Goal: Information Seeking & Learning: Understand process/instructions

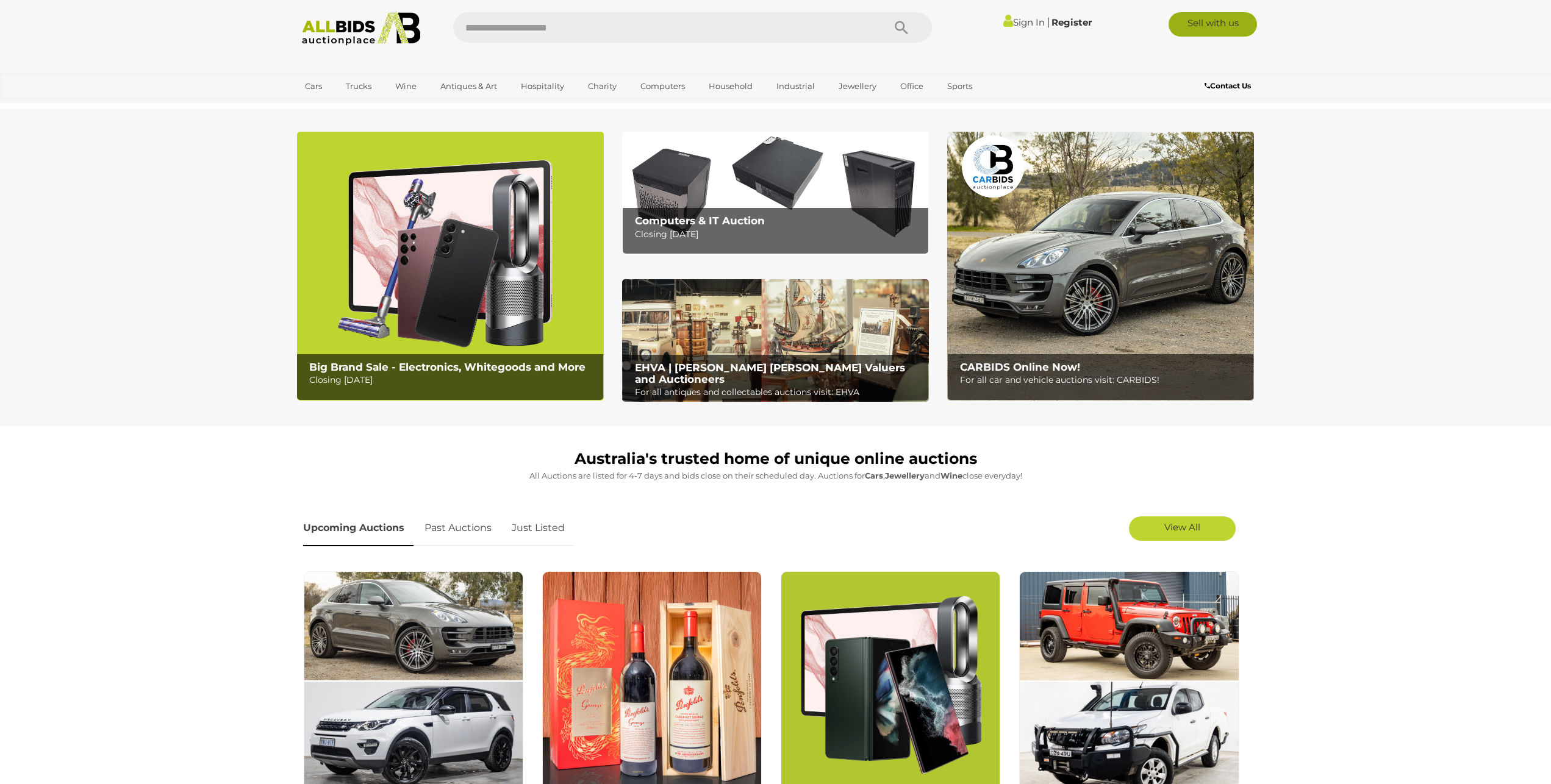
click at [1224, 22] on link "Sell with us" at bounding box center [1213, 24] width 88 height 25
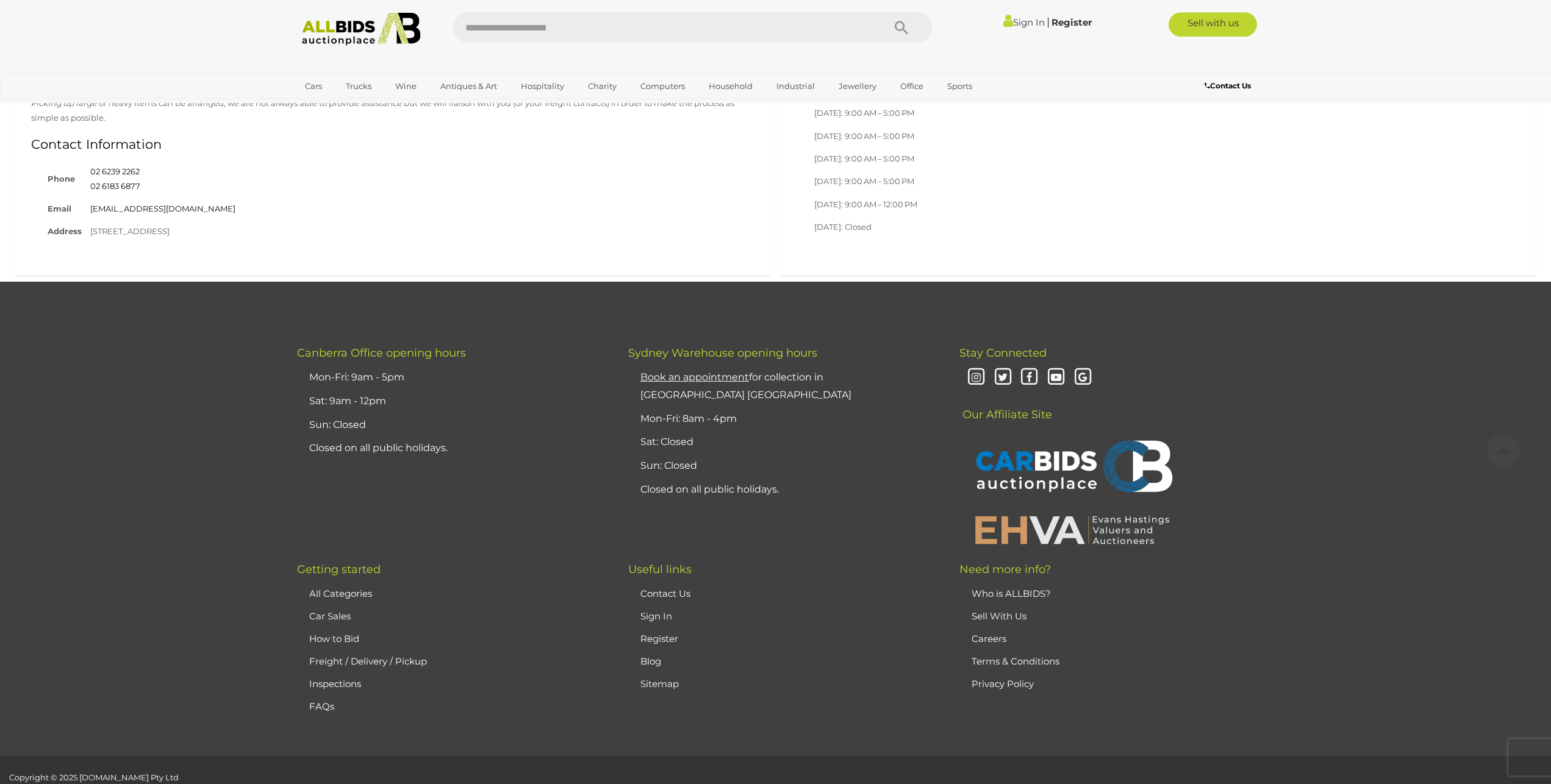
scroll to position [5979, 0]
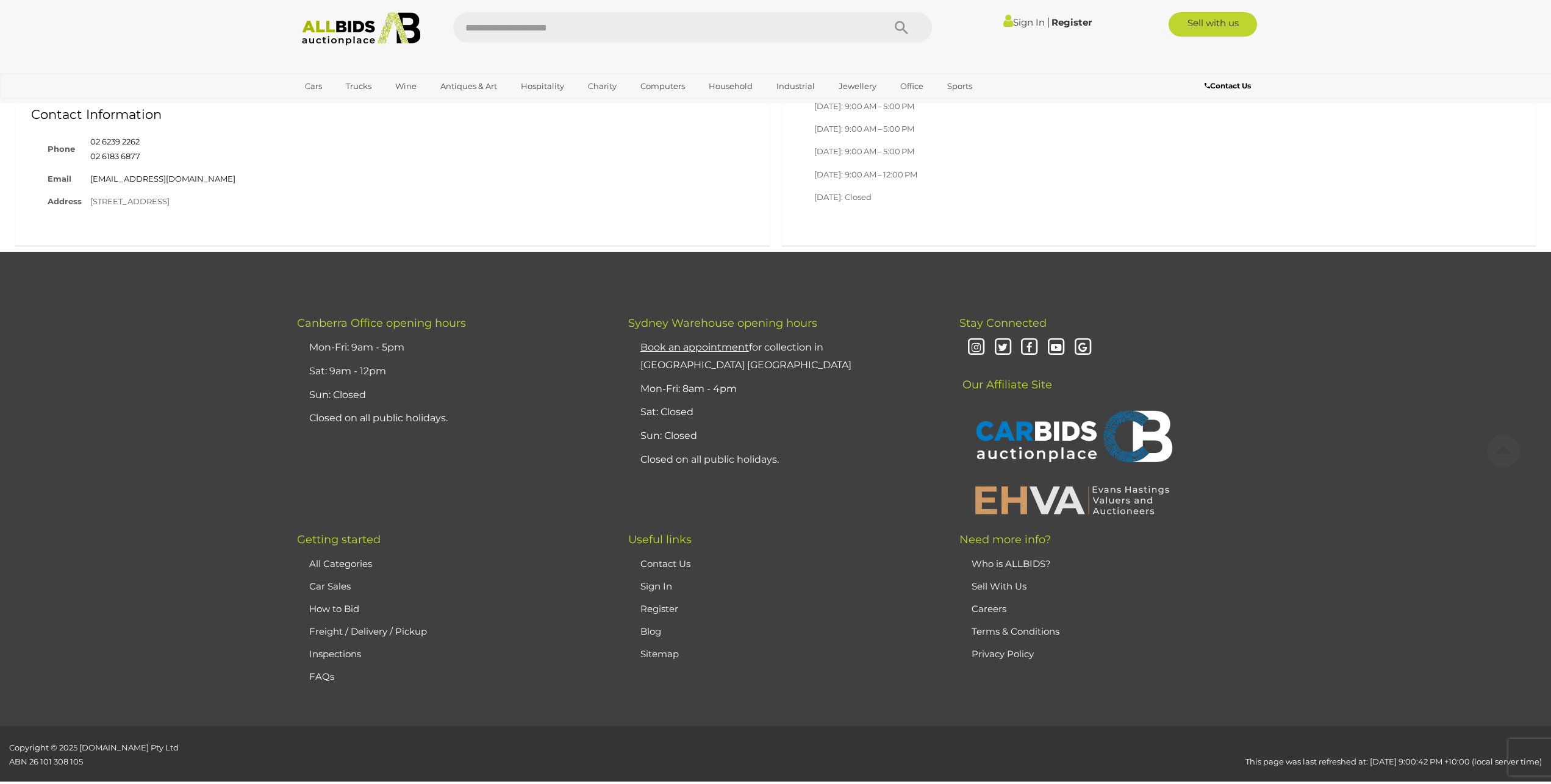
click at [990, 581] on link "Sell With Us" at bounding box center [999, 587] width 55 height 12
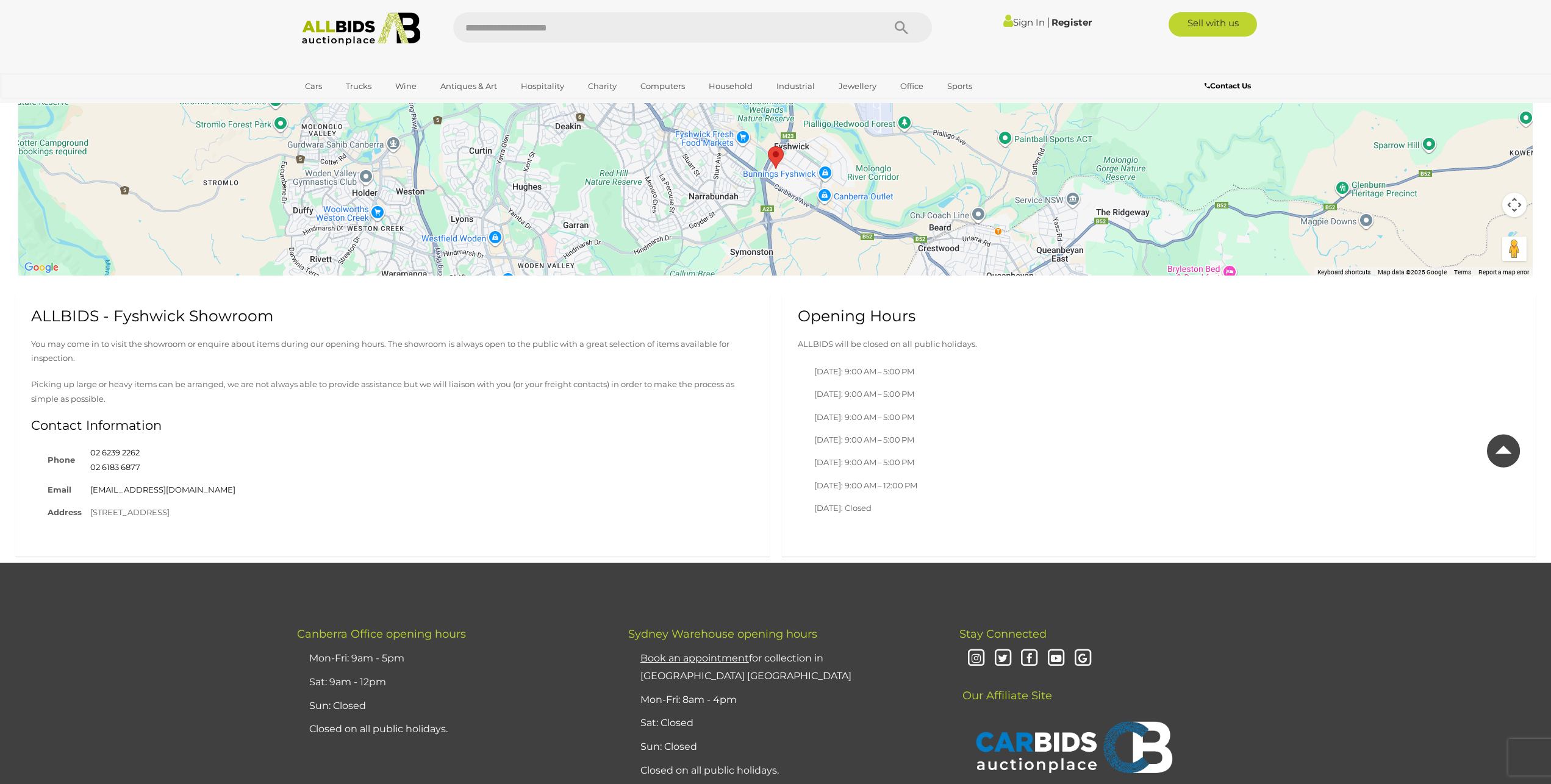
click at [1522, 446] on div "Opening Hours ALLBIDS will be closed on all public holidays. Monday: 9:00 AM – …" at bounding box center [1159, 414] width 755 height 240
click at [1506, 456] on icon at bounding box center [1503, 450] width 33 height 40
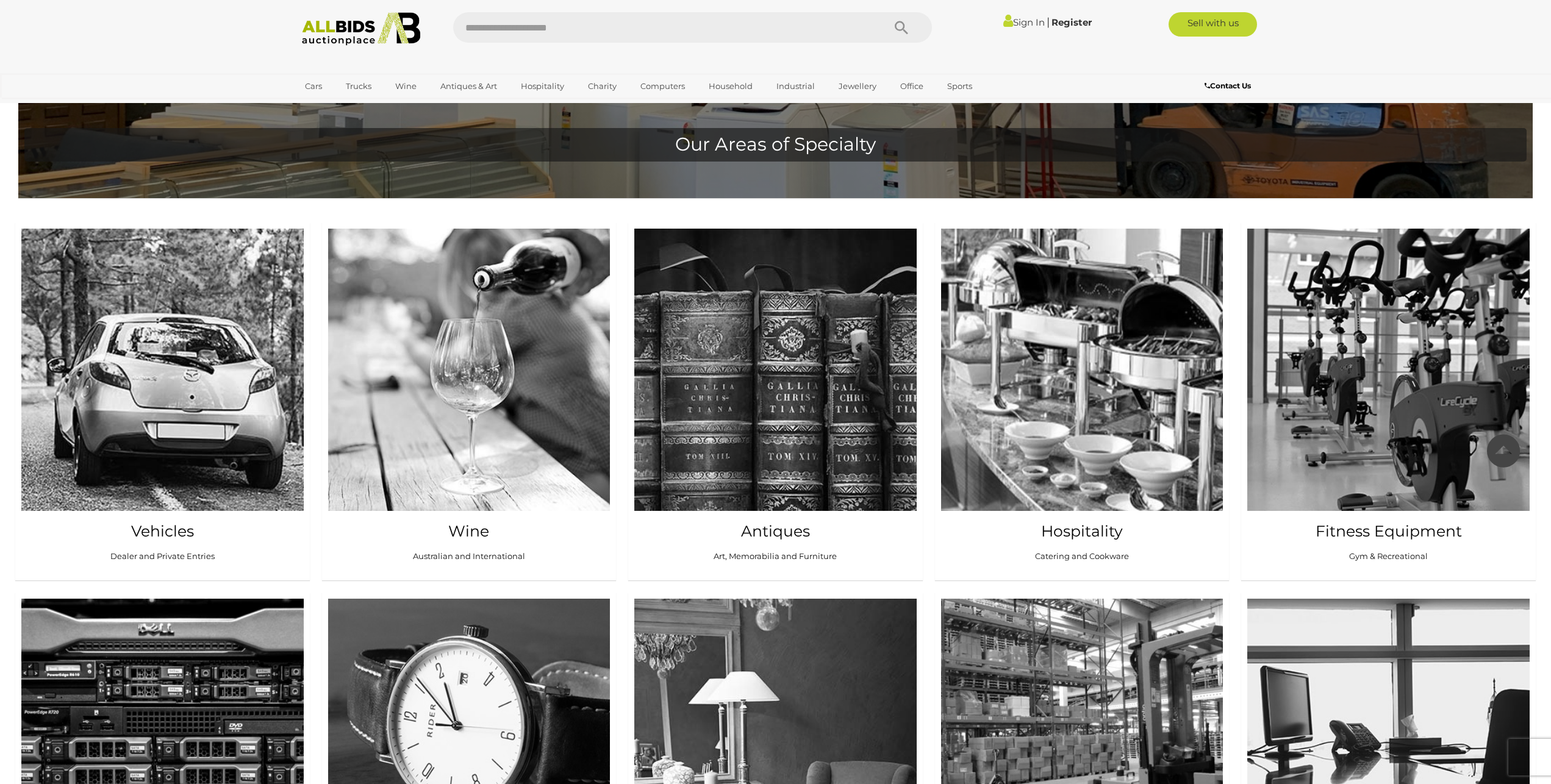
scroll to position [643, 0]
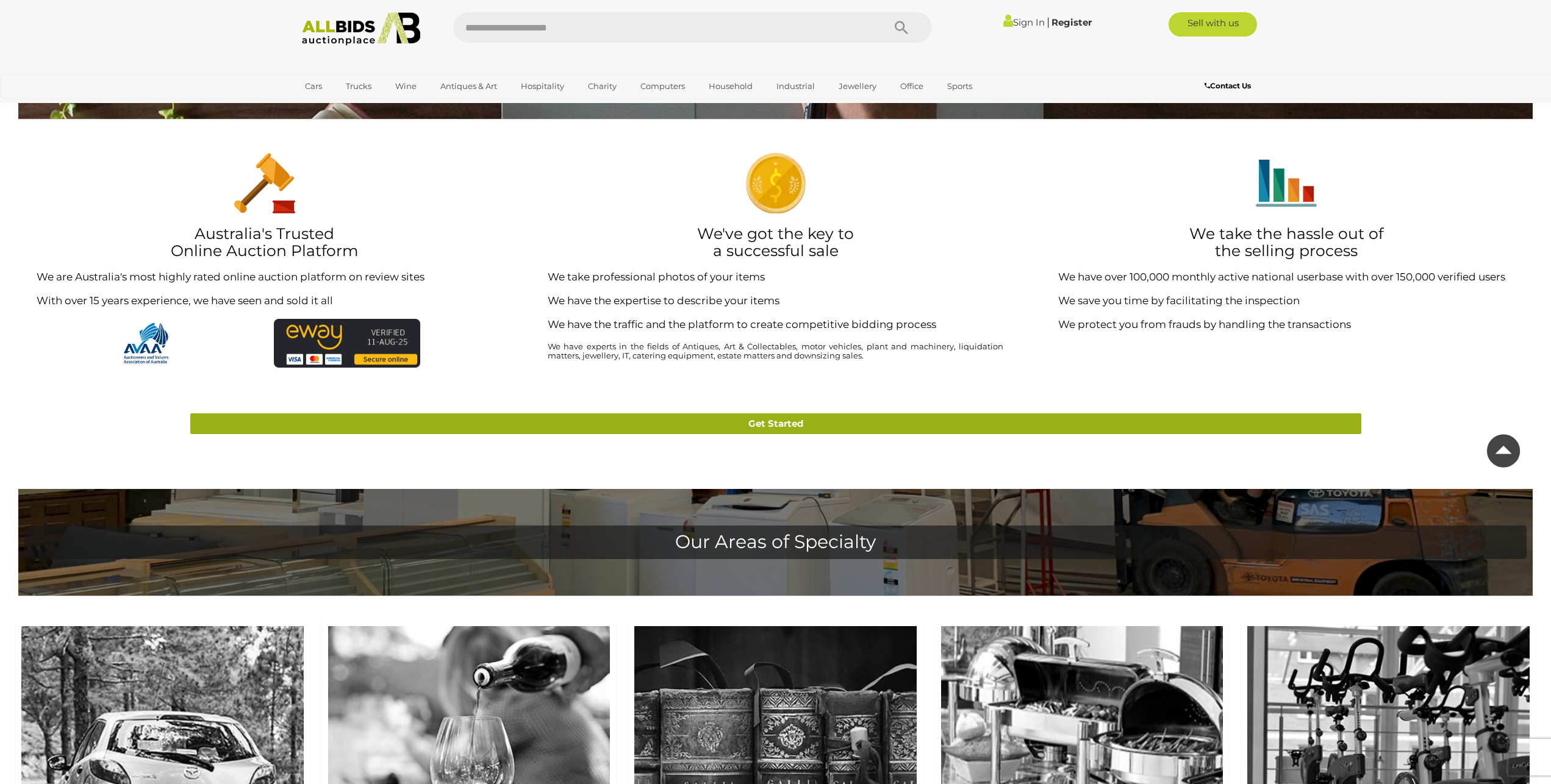
click at [743, 425] on link "Get Started" at bounding box center [775, 424] width 1171 height 21
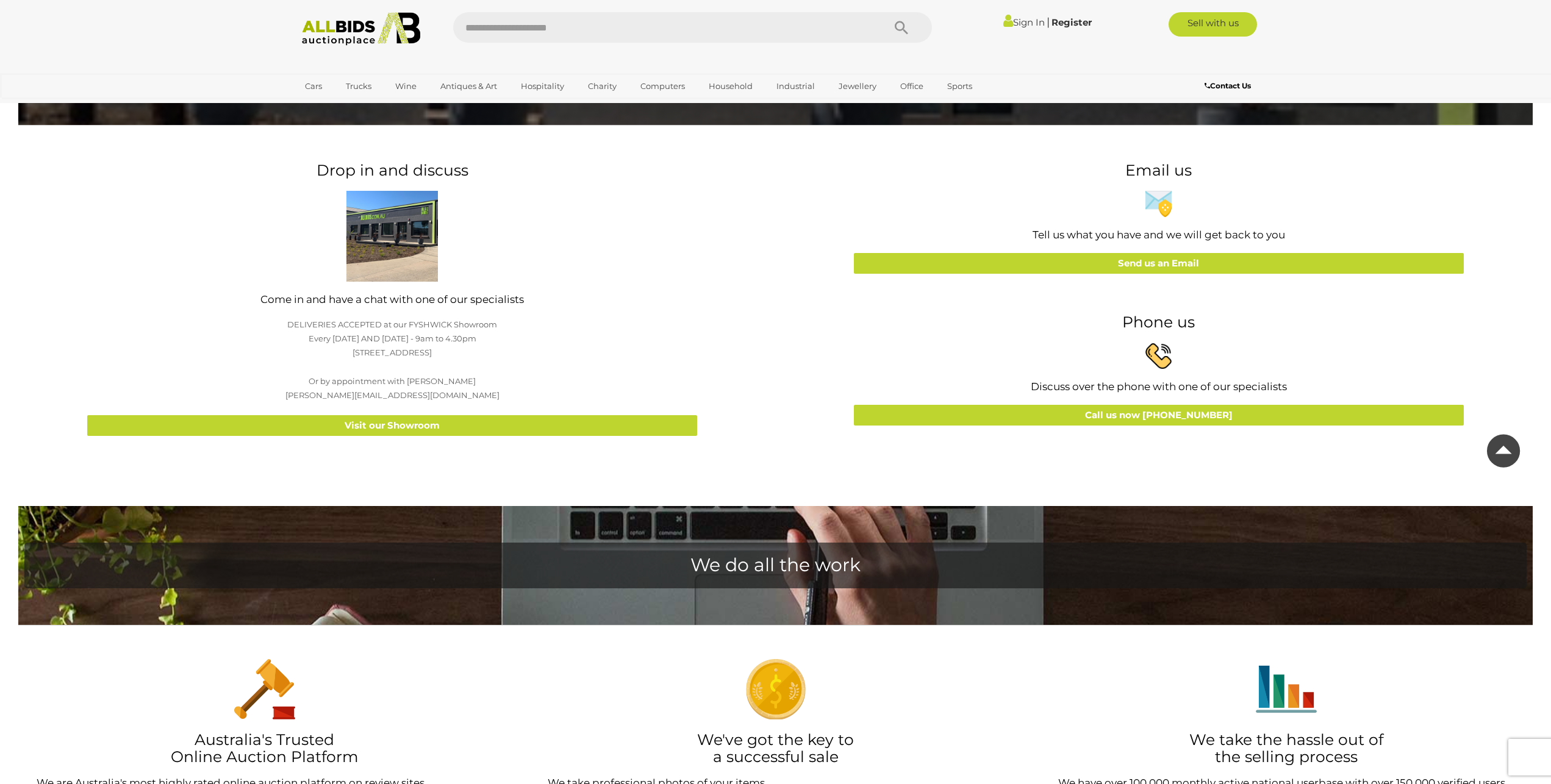
scroll to position [386, 0]
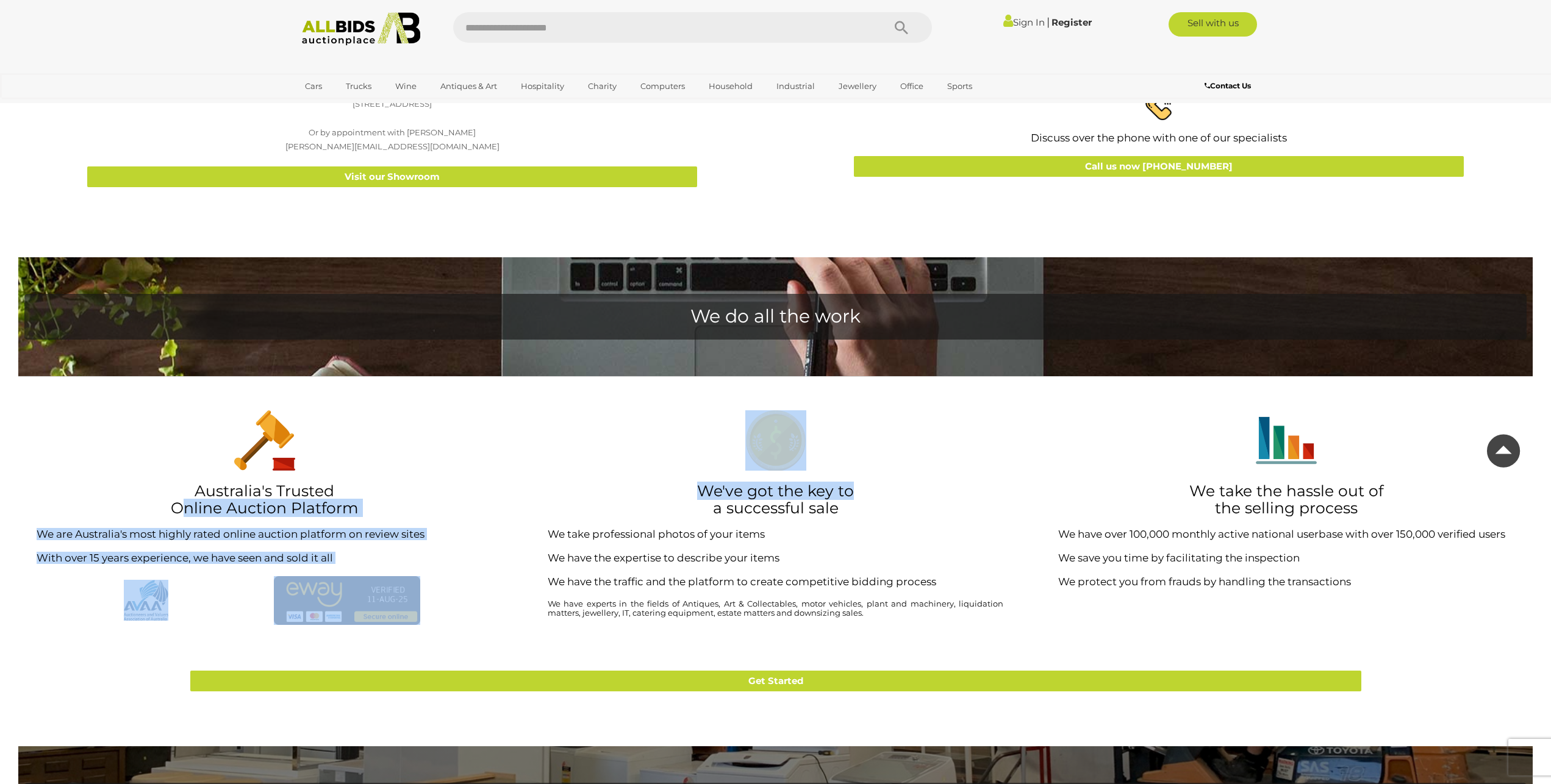
drag, startPoint x: 919, startPoint y: 493, endPoint x: 189, endPoint y: 509, distance: 730.2
click at [189, 509] on div "Australia's Trusted Online Auction Platform We are Australia's most highly rate…" at bounding box center [775, 529] width 1532 height 270
click at [471, 518] on div "Australia's Trusted Online Auction Platform We are Australia's most highly rate…" at bounding box center [265, 534] width 481 height 247
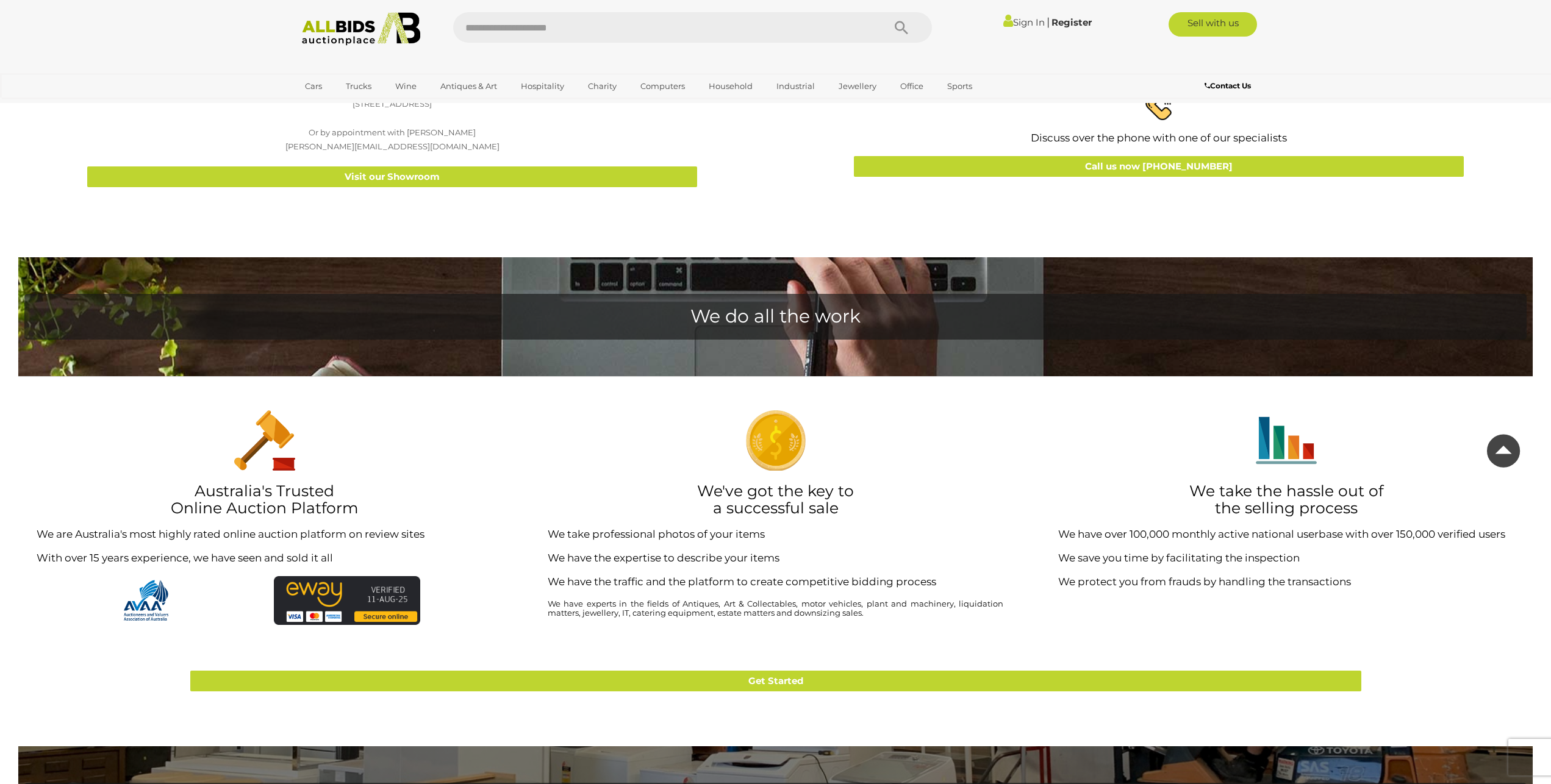
click at [1505, 450] on icon at bounding box center [1503, 450] width 33 height 40
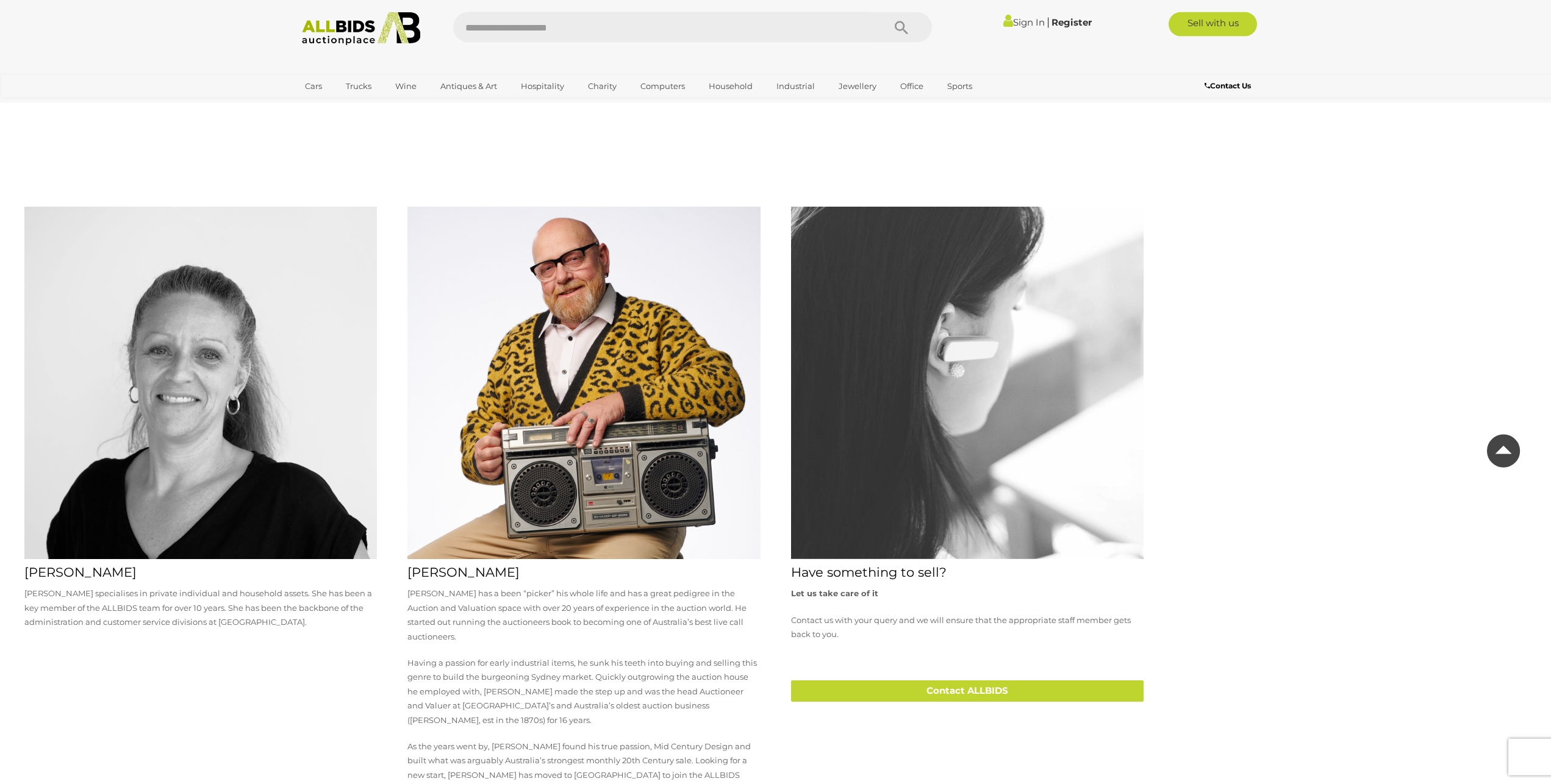
scroll to position [3006, 0]
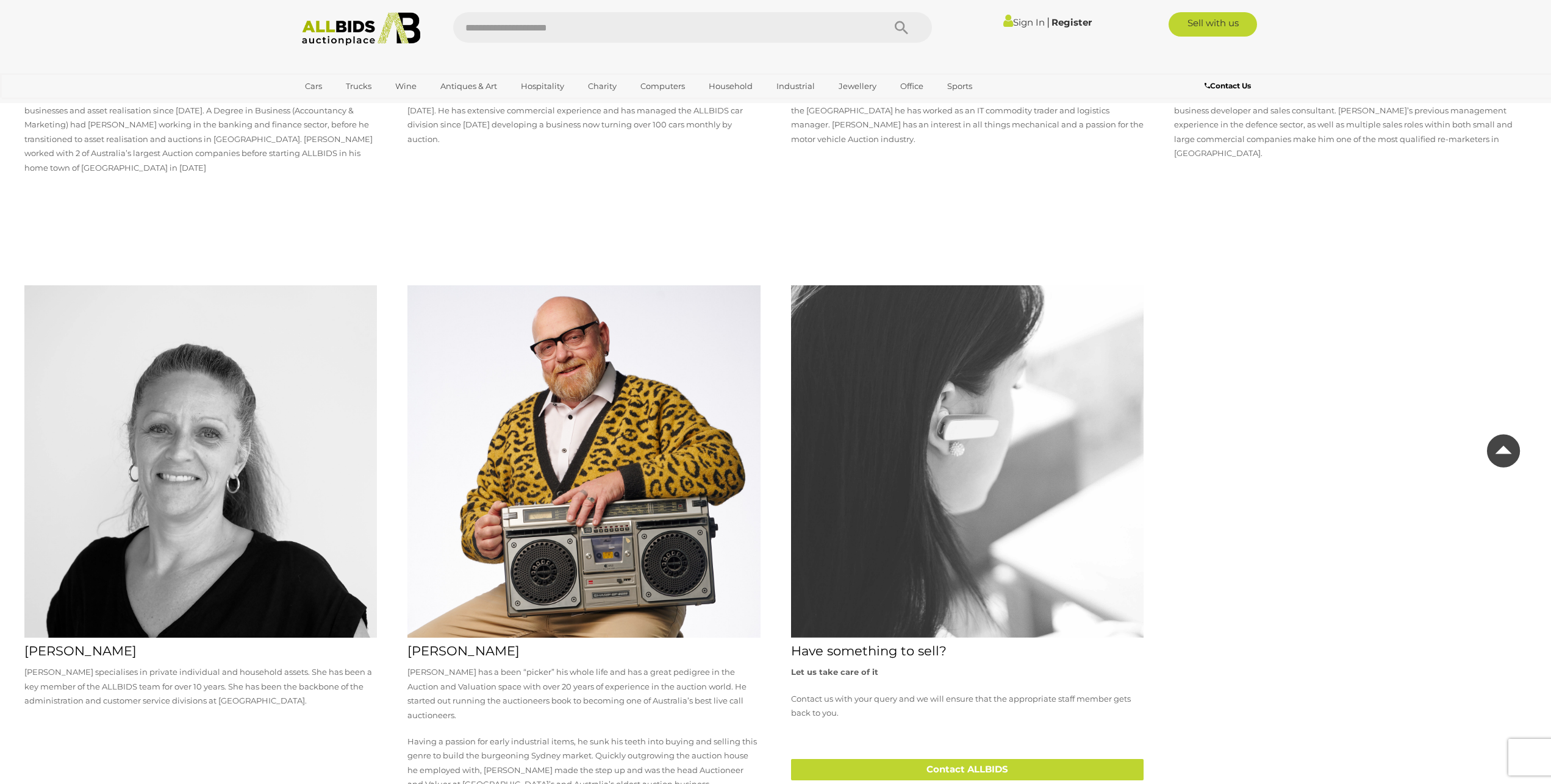
click at [1502, 465] on icon at bounding box center [1503, 450] width 33 height 40
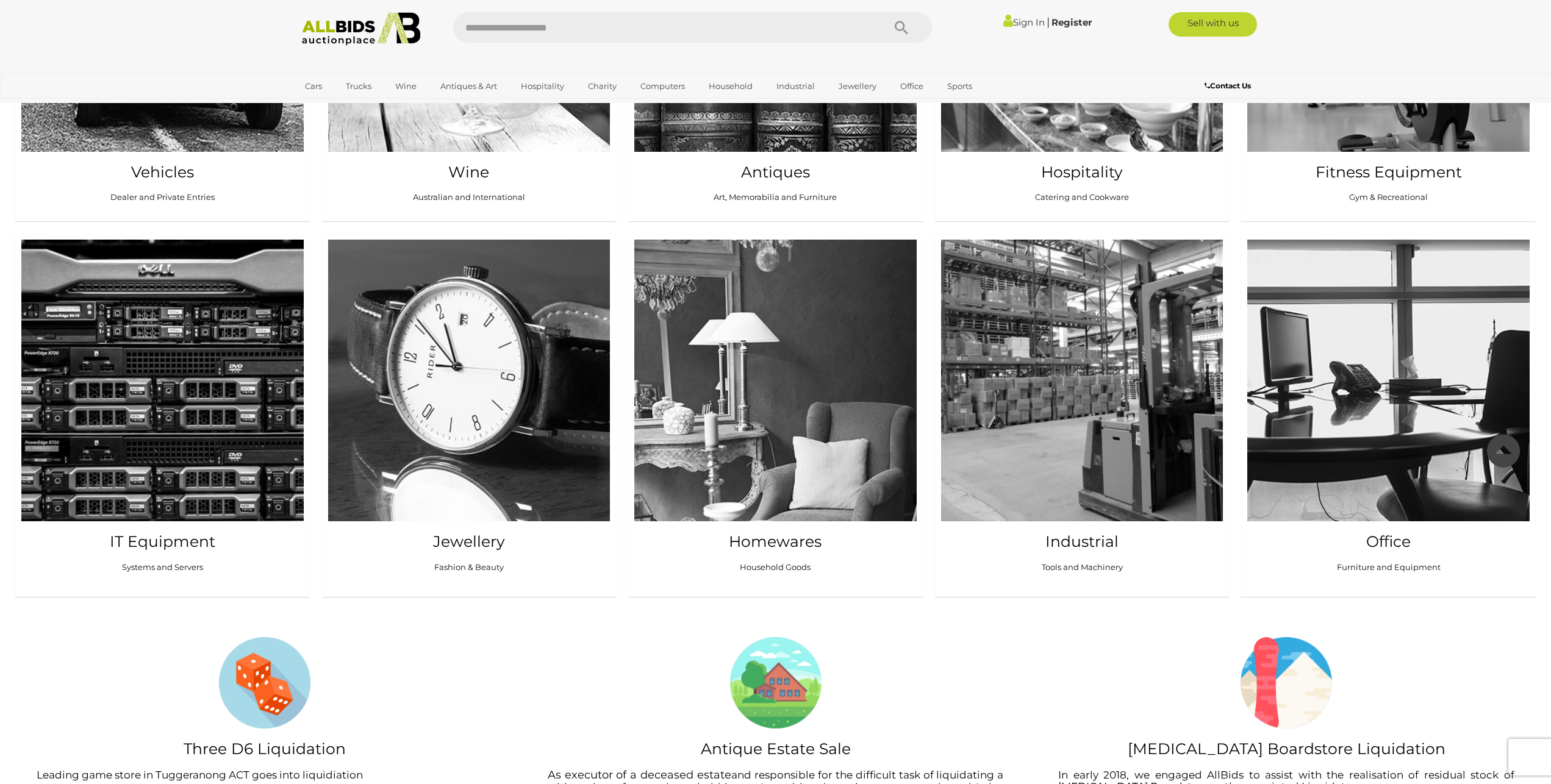
scroll to position [643, 0]
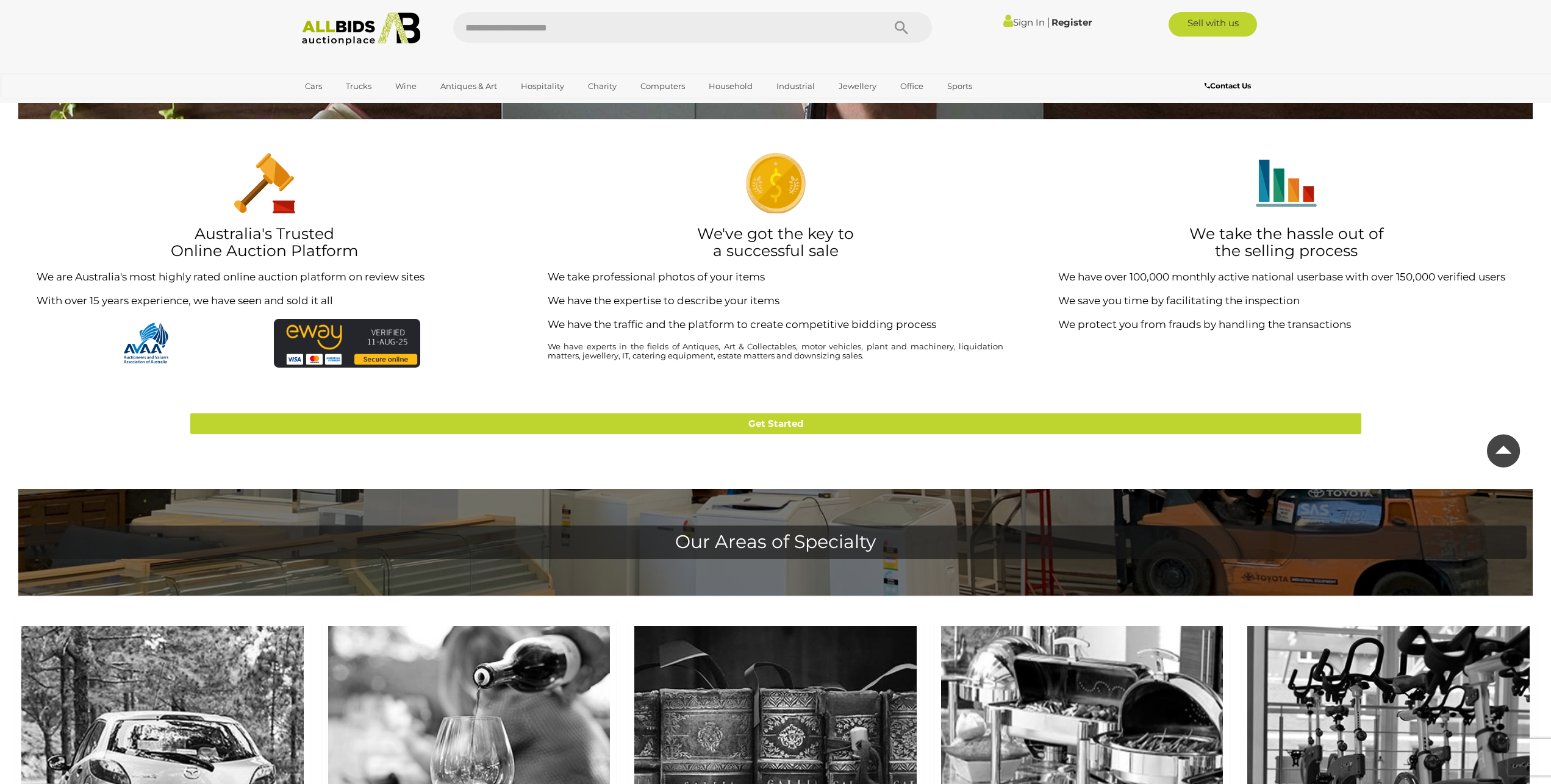
click at [1021, 21] on link "Sign In" at bounding box center [1024, 22] width 42 height 12
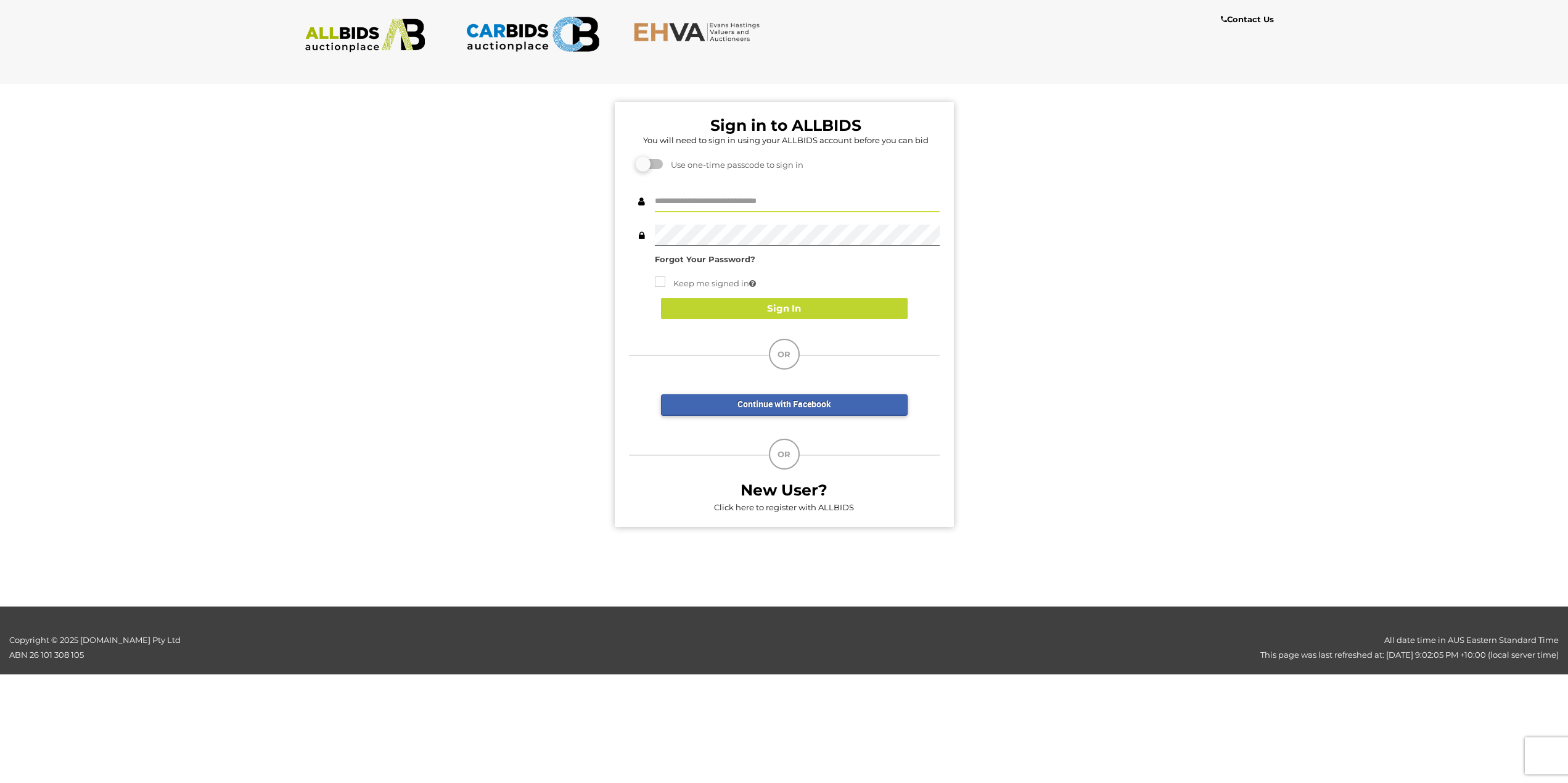
click at [757, 198] on input "text" at bounding box center [797, 201] width 285 height 21
type input "***"
click at [774, 310] on button "Sign In" at bounding box center [784, 308] width 247 height 21
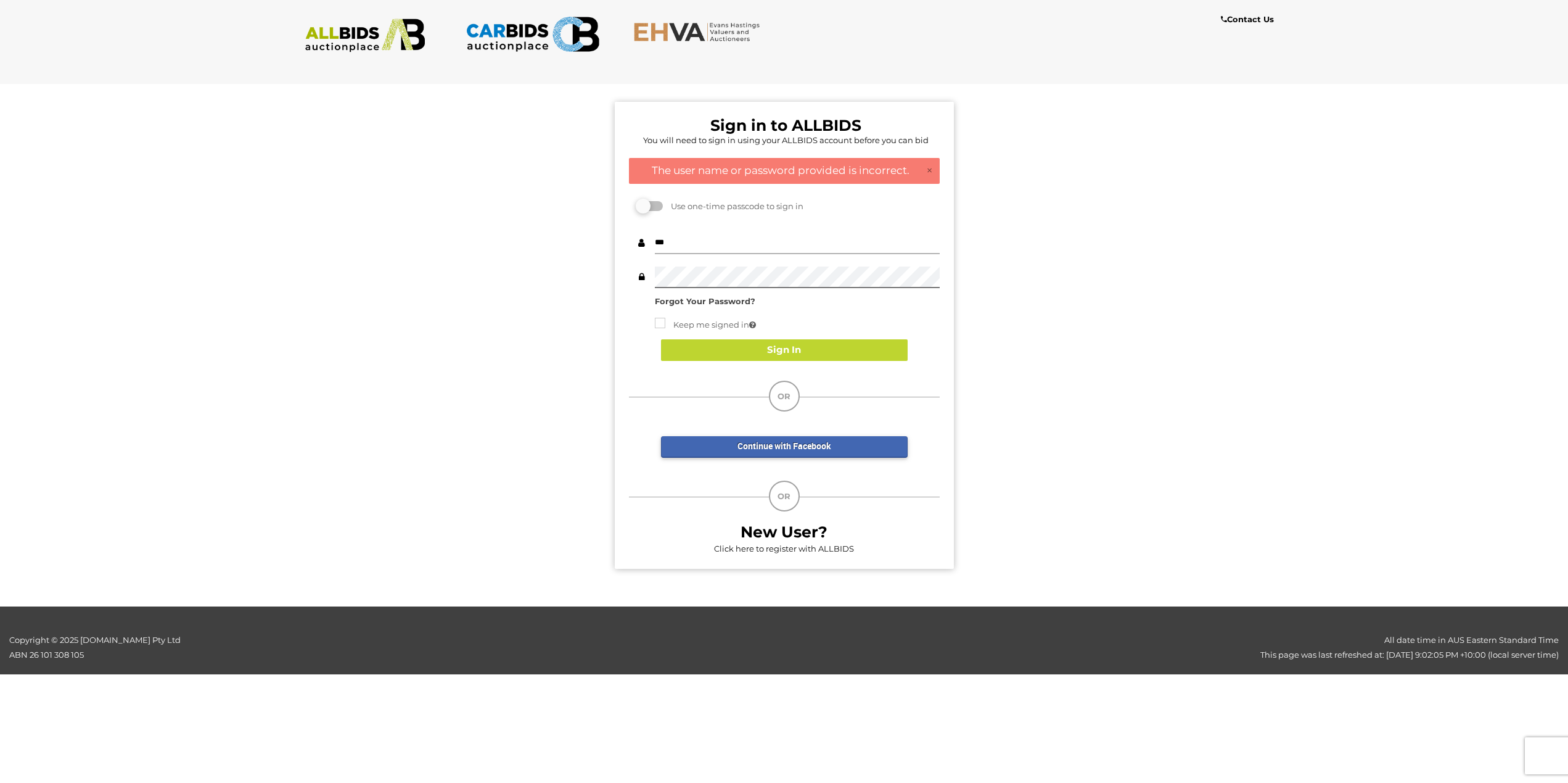
click at [809, 254] on div "***" at bounding box center [797, 243] width 285 height 21
drag, startPoint x: 711, startPoint y: 244, endPoint x: 501, endPoint y: 199, distance: 214.8
click at [655, 232] on input "***" at bounding box center [797, 243] width 285 height 21
click at [654, 208] on label at bounding box center [650, 206] width 25 height 10
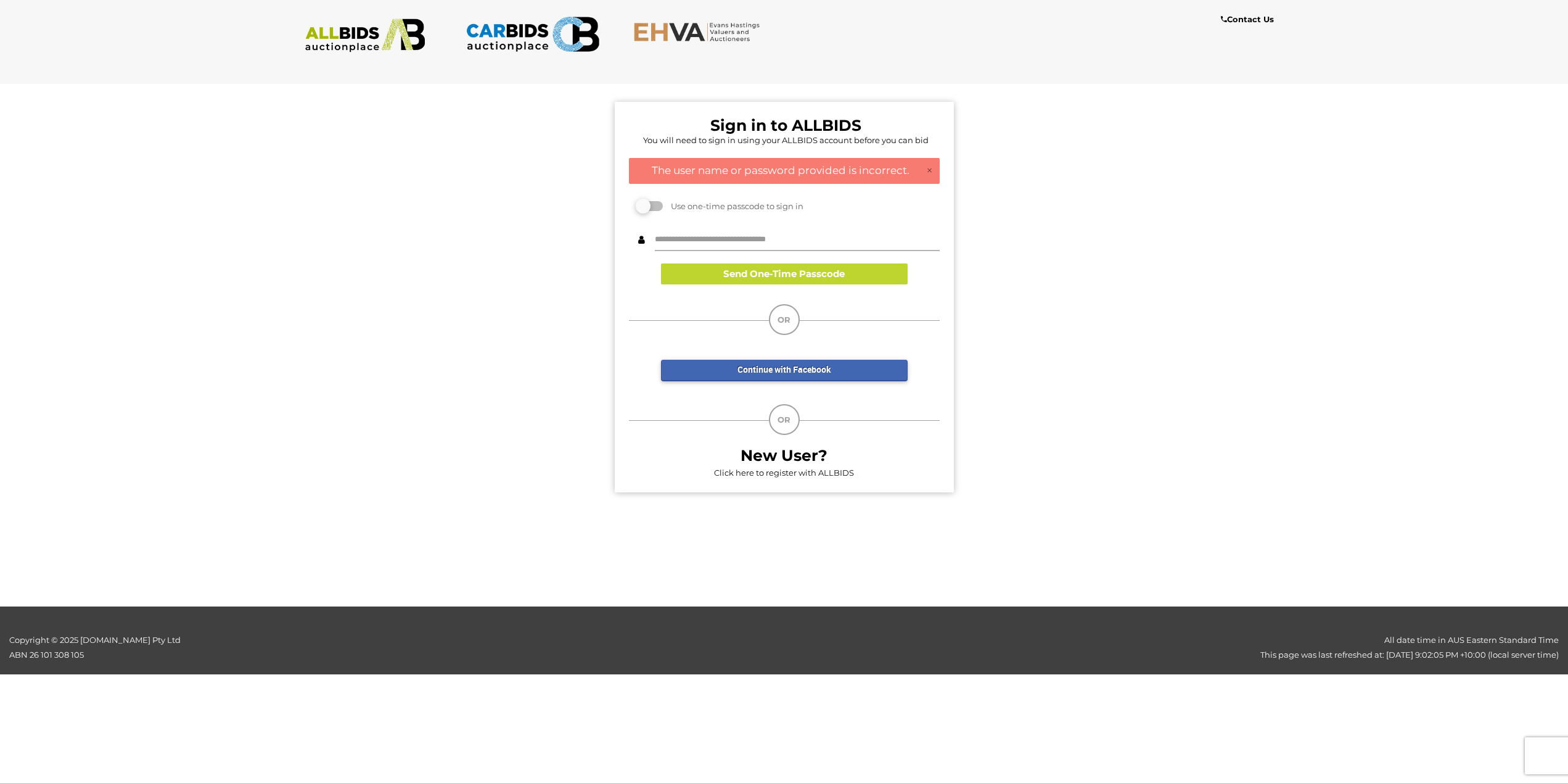
click at [701, 240] on input "text" at bounding box center [797, 240] width 285 height 21
type input "**********"
click at [787, 280] on button "Send One-Time Passcode" at bounding box center [784, 274] width 247 height 21
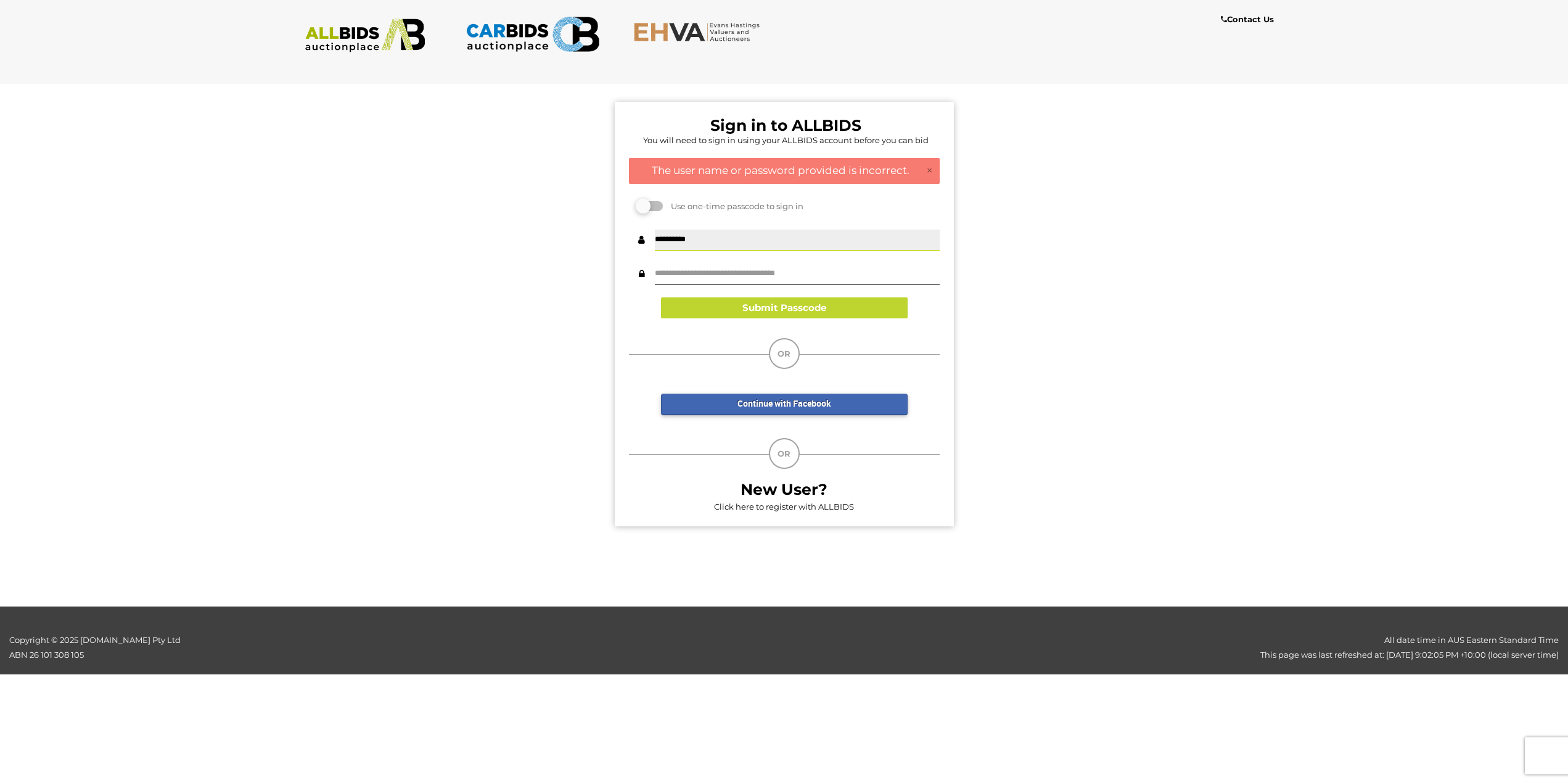
click at [747, 238] on input "**********" at bounding box center [797, 240] width 285 height 21
click at [731, 269] on input "text" at bounding box center [797, 274] width 285 height 21
type input "******"
click at [875, 301] on button "Submit Passcode" at bounding box center [784, 308] width 247 height 21
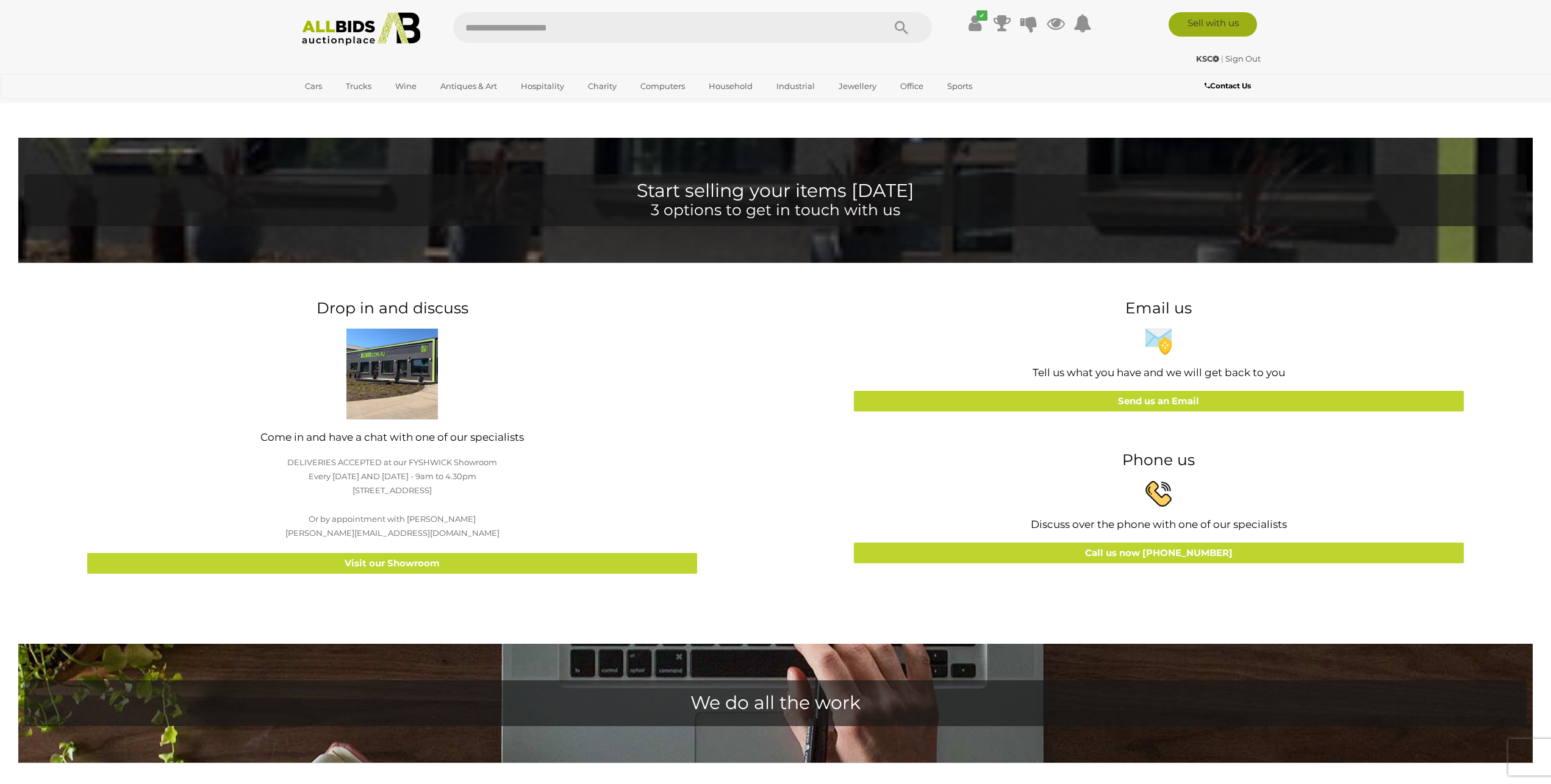
click at [1200, 15] on link "Sell with us" at bounding box center [1213, 24] width 88 height 25
click at [986, 28] on ul "✔ Your account is up to date Transaction History Current Bids" at bounding box center [1019, 23] width 157 height 22
click at [976, 33] on icon at bounding box center [974, 23] width 13 height 22
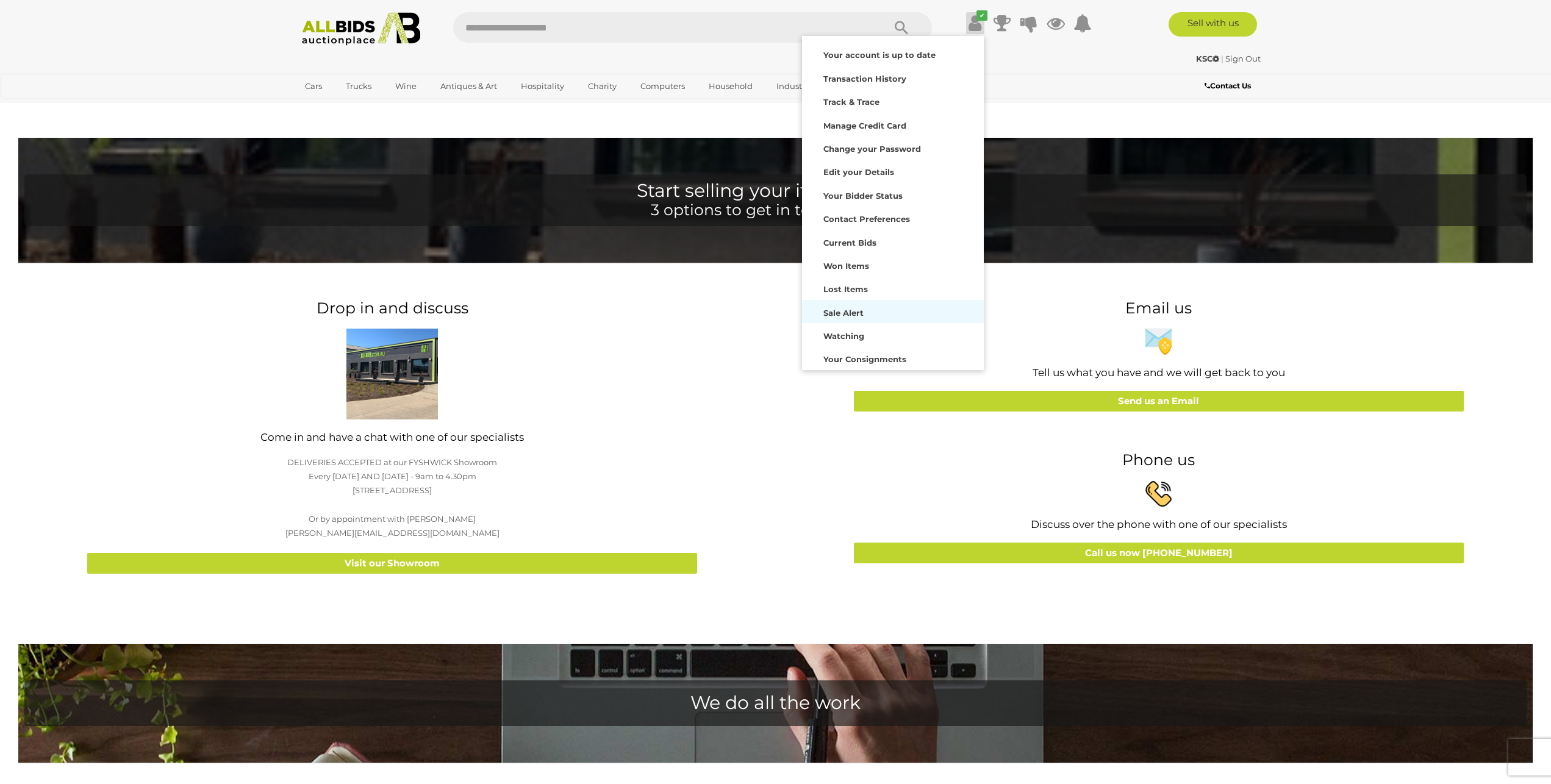
click at [851, 317] on strong "Sale Alert" at bounding box center [843, 313] width 40 height 10
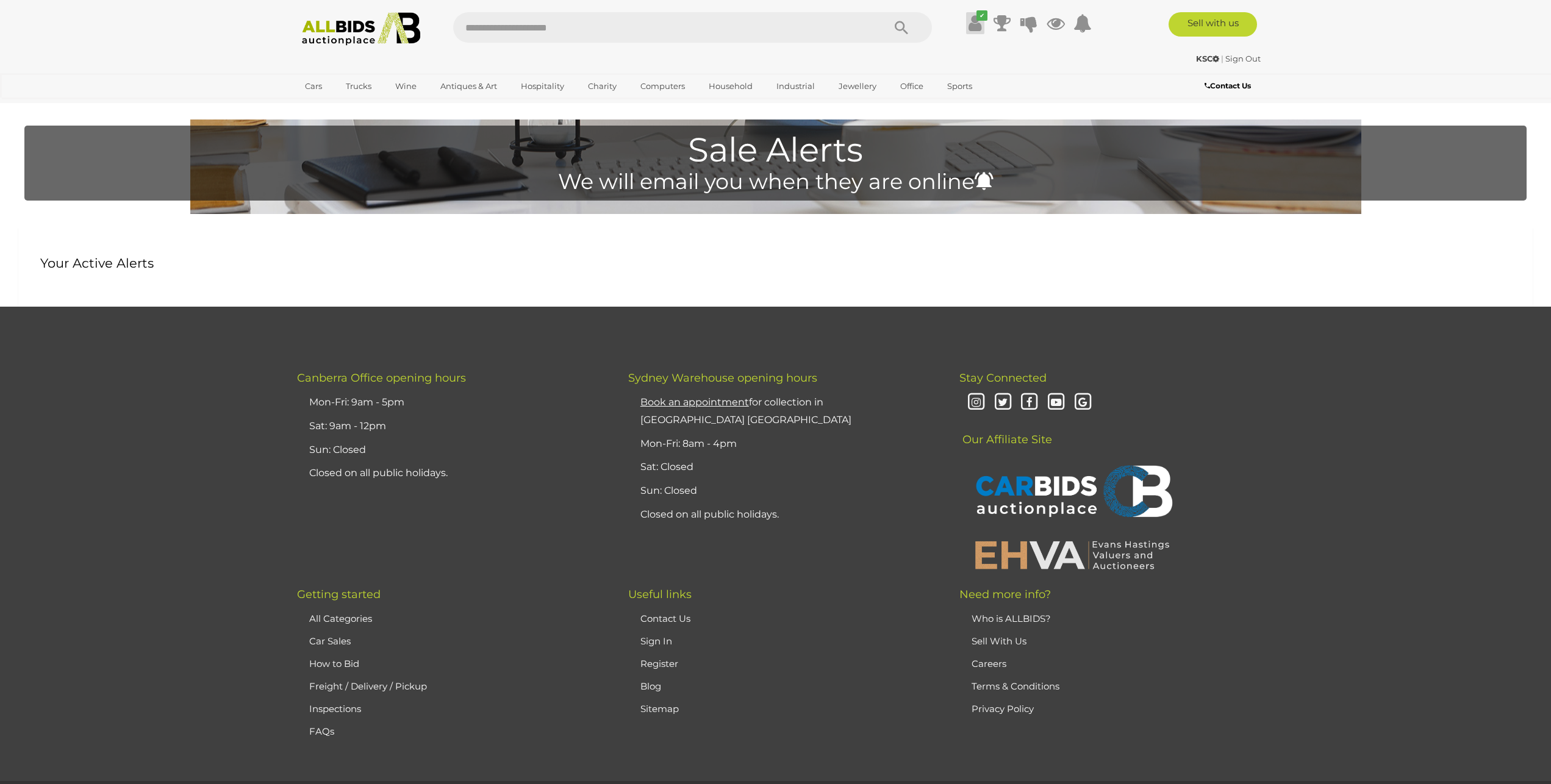
click at [970, 27] on icon at bounding box center [974, 23] width 13 height 22
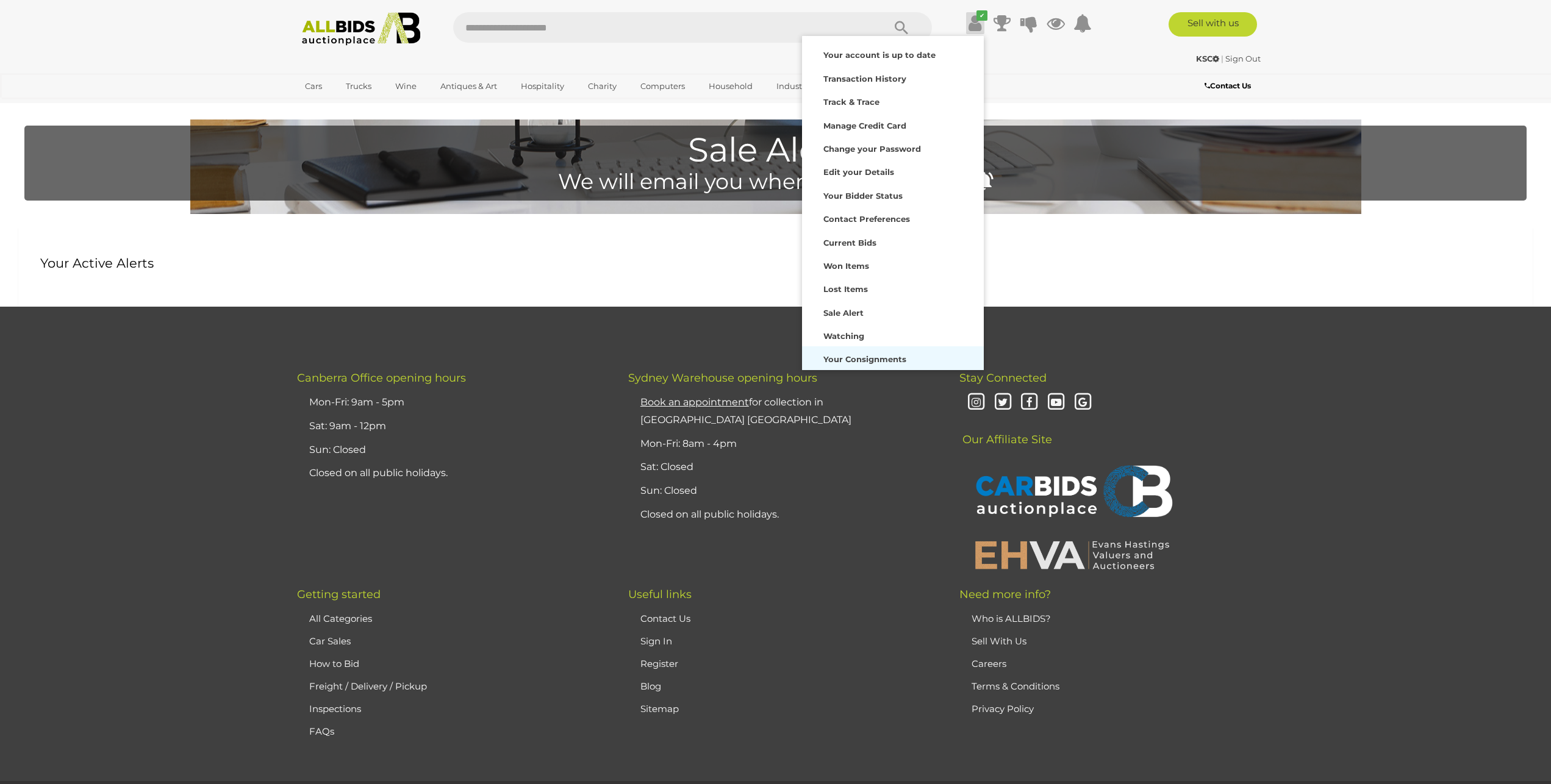
click at [840, 366] on div "Your Consignments" at bounding box center [892, 358] width 176 height 17
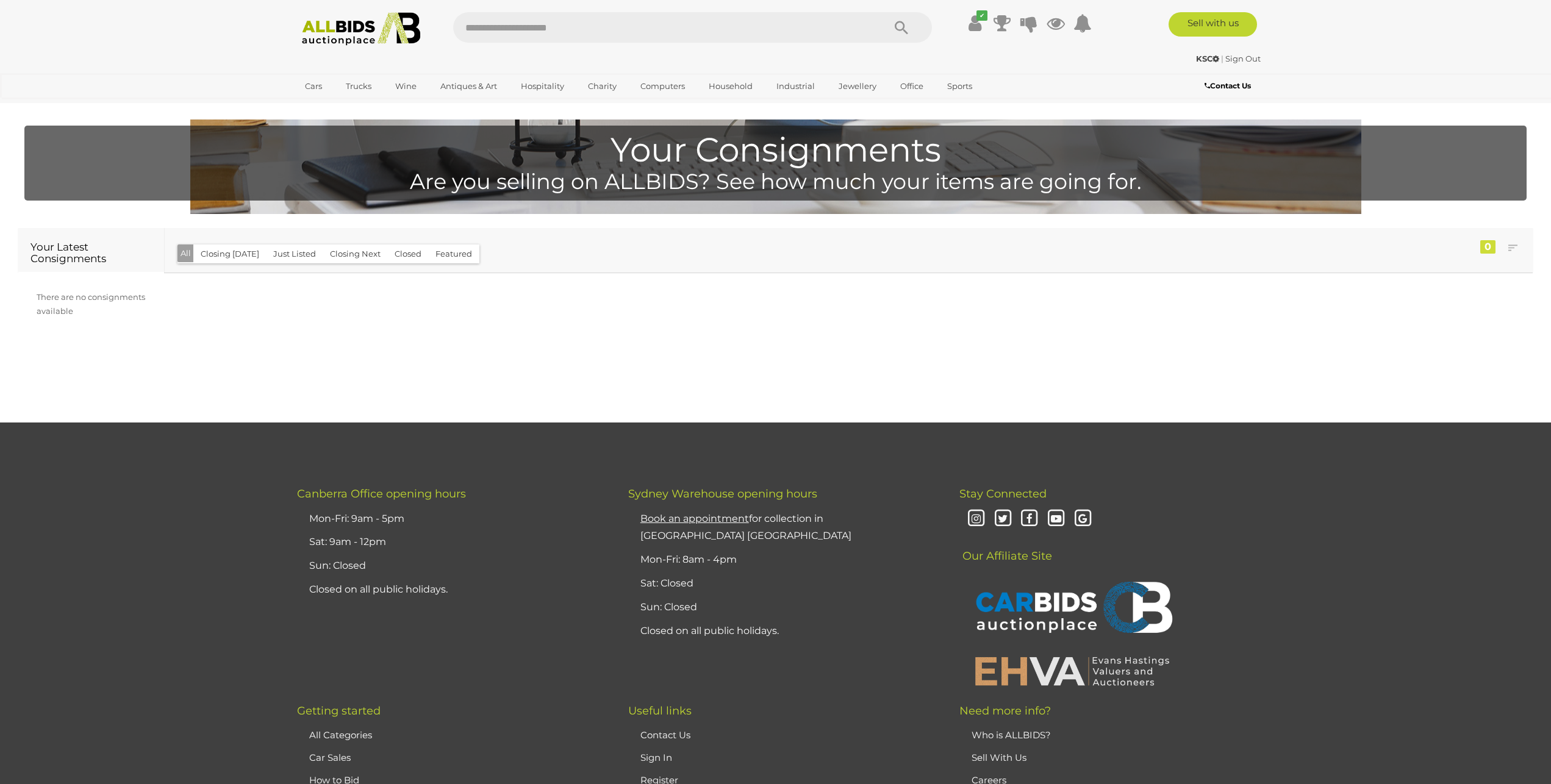
scroll to position [198, 0]
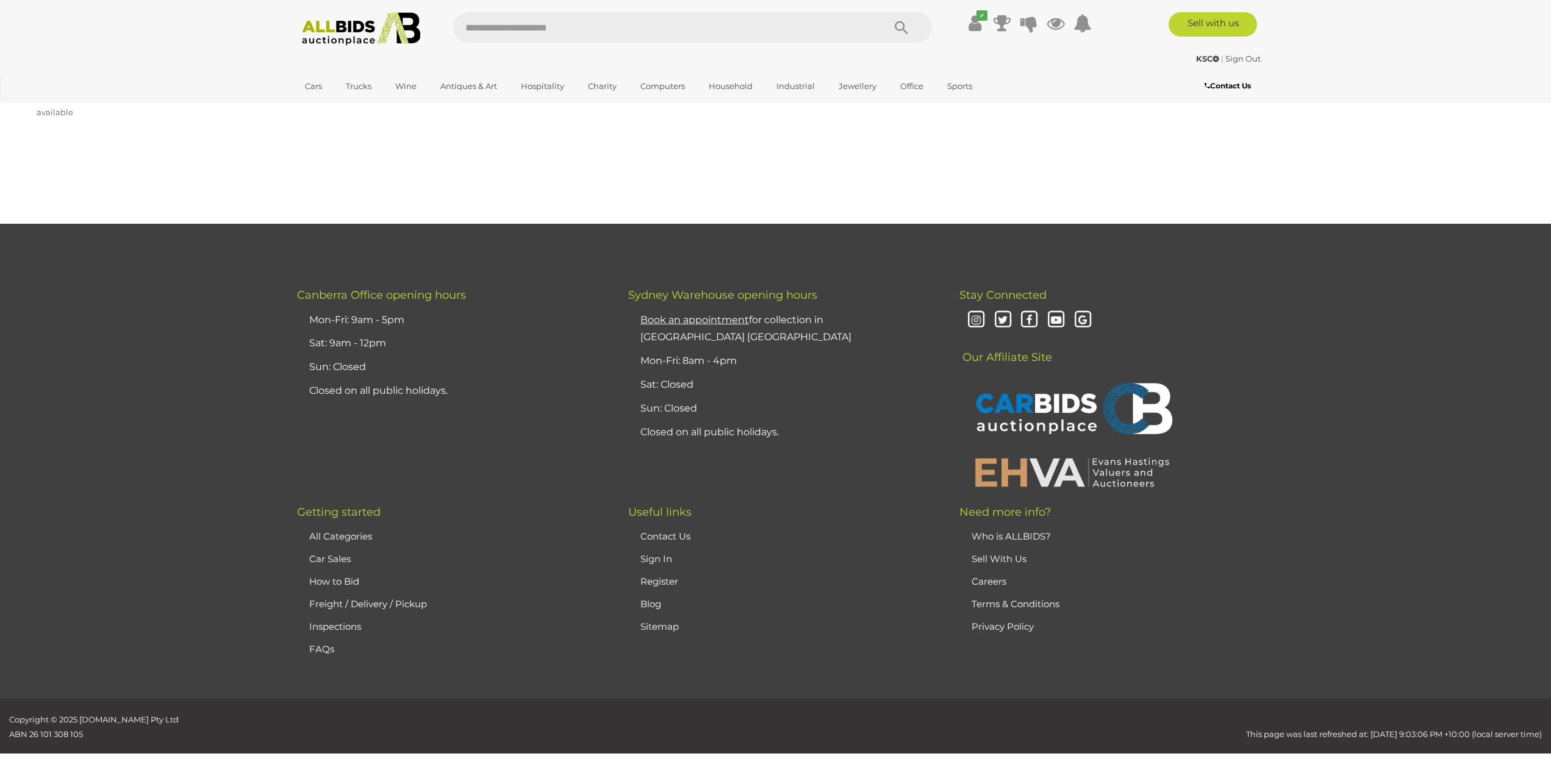
click at [997, 558] on link "Sell With Us" at bounding box center [999, 559] width 55 height 12
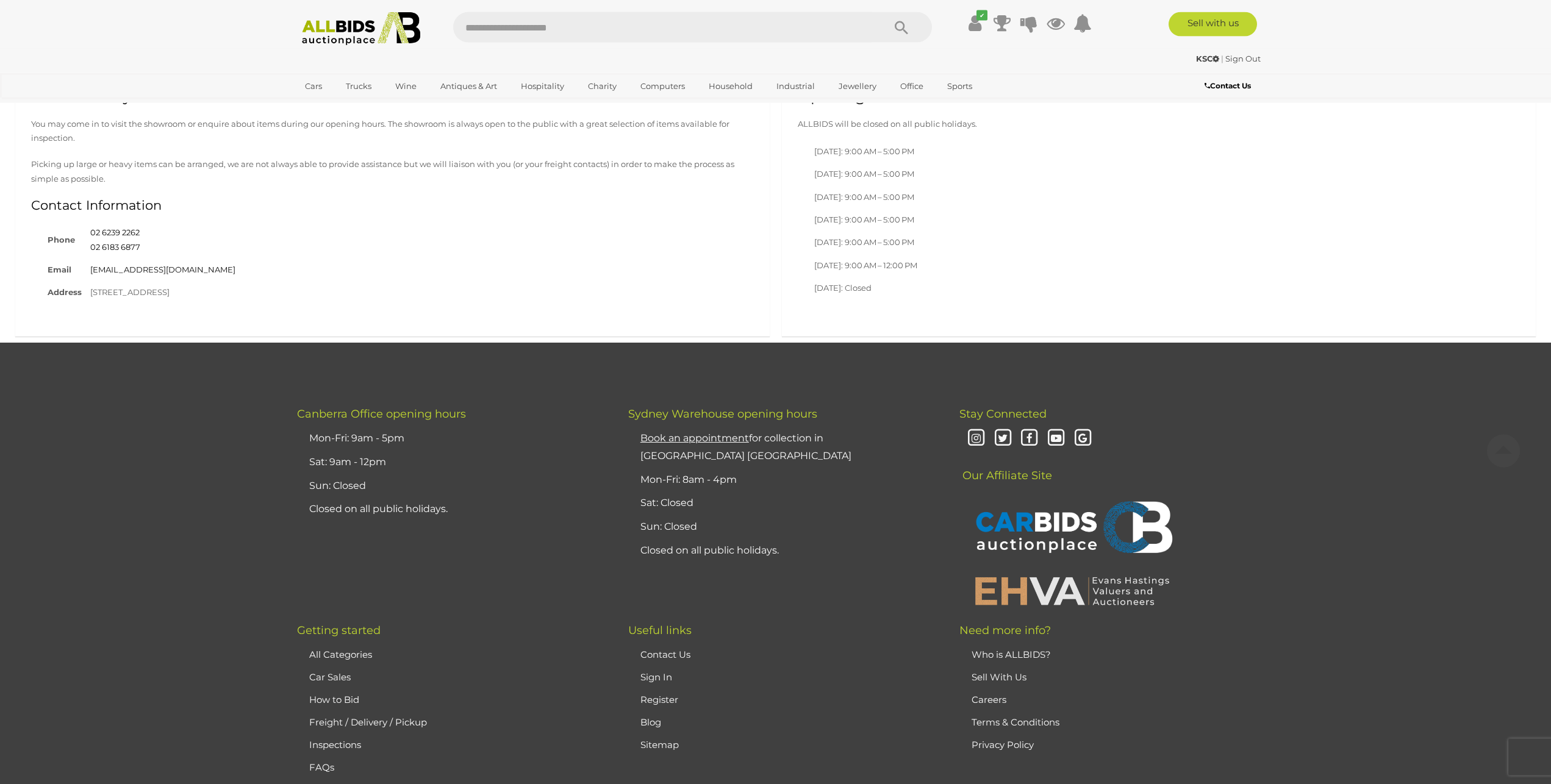
scroll to position [5953, 0]
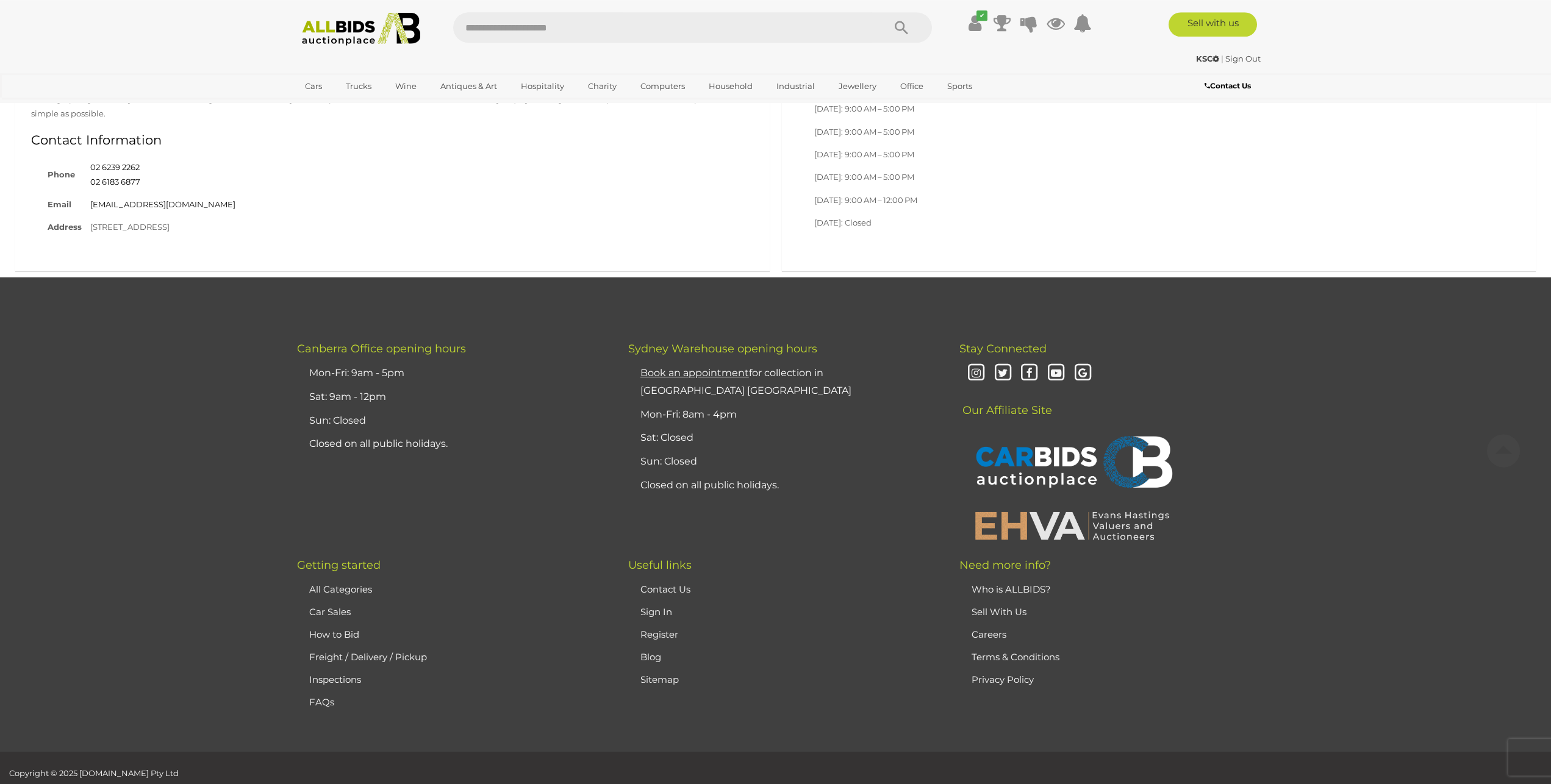
click at [1001, 651] on link "Terms & Conditions" at bounding box center [1016, 657] width 88 height 12
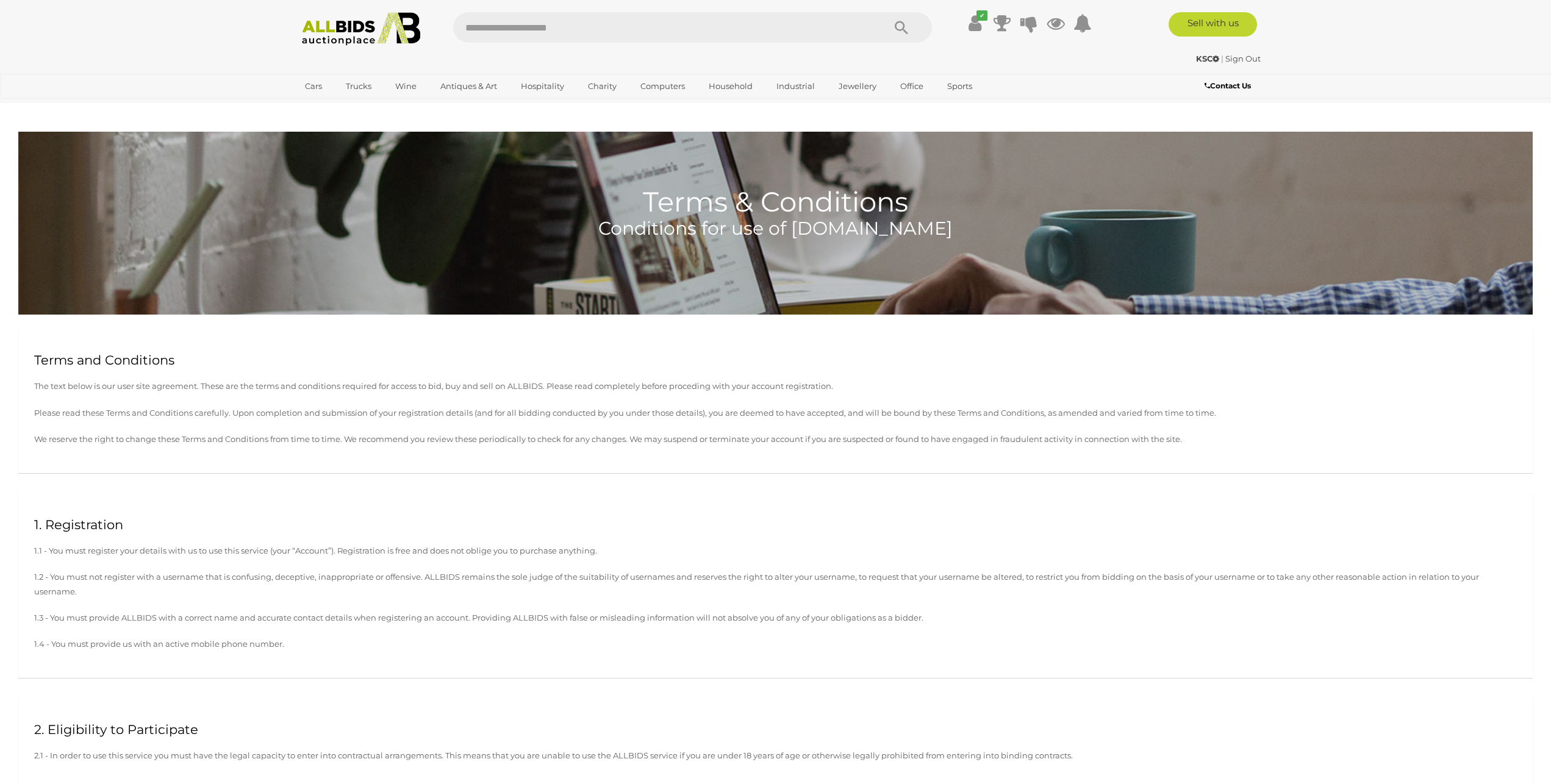
click at [119, 575] on p "1.2 - You must not register with a username that is confusing, deceptive, inapp…" at bounding box center [775, 584] width 1482 height 29
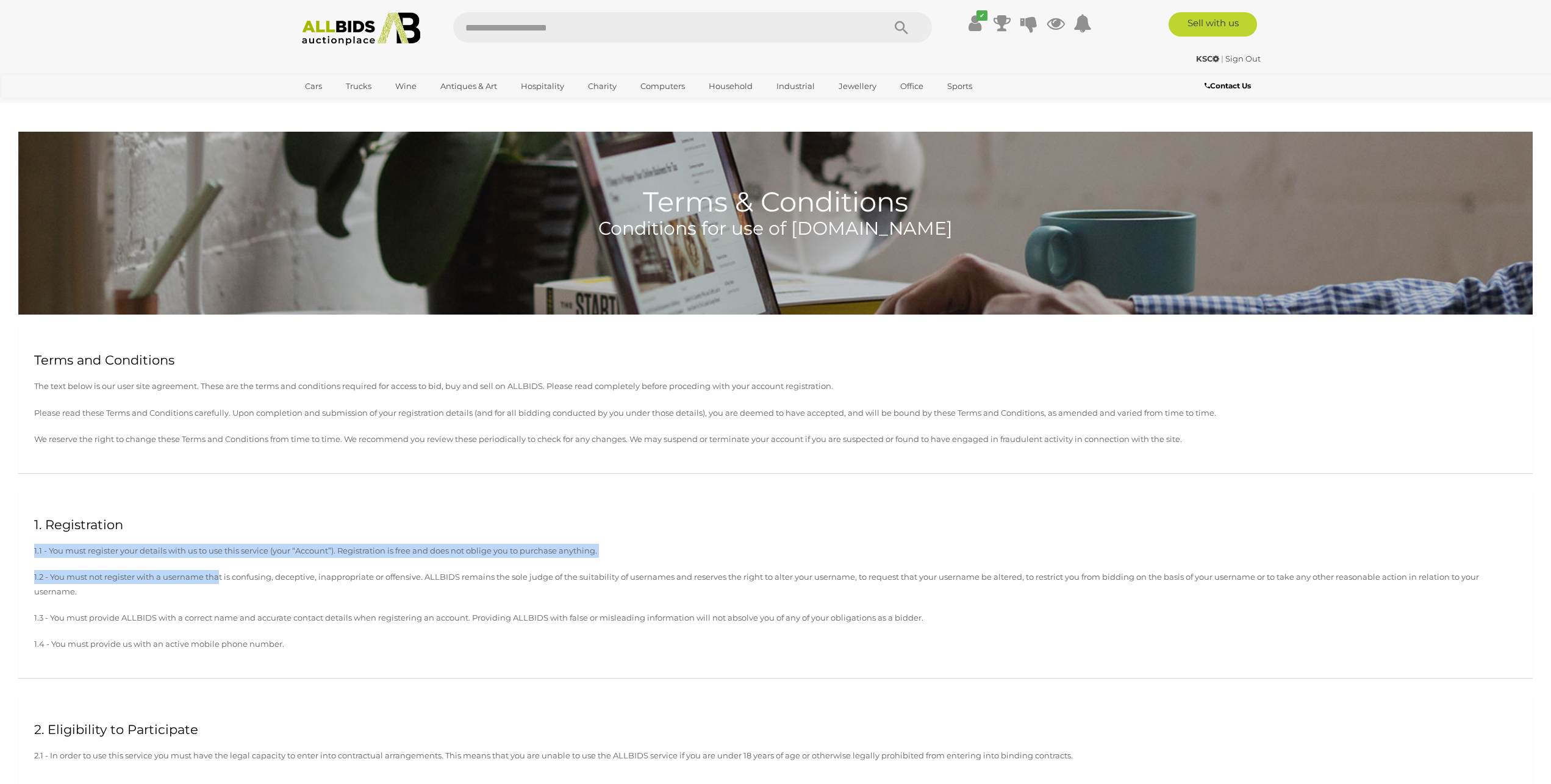
drag, startPoint x: 36, startPoint y: 542, endPoint x: 230, endPoint y: 564, distance: 195.2
click at [229, 564] on div "1. Registration 1.1 - You must register your details with us to use this servic…" at bounding box center [776, 585] width 1515 height 186
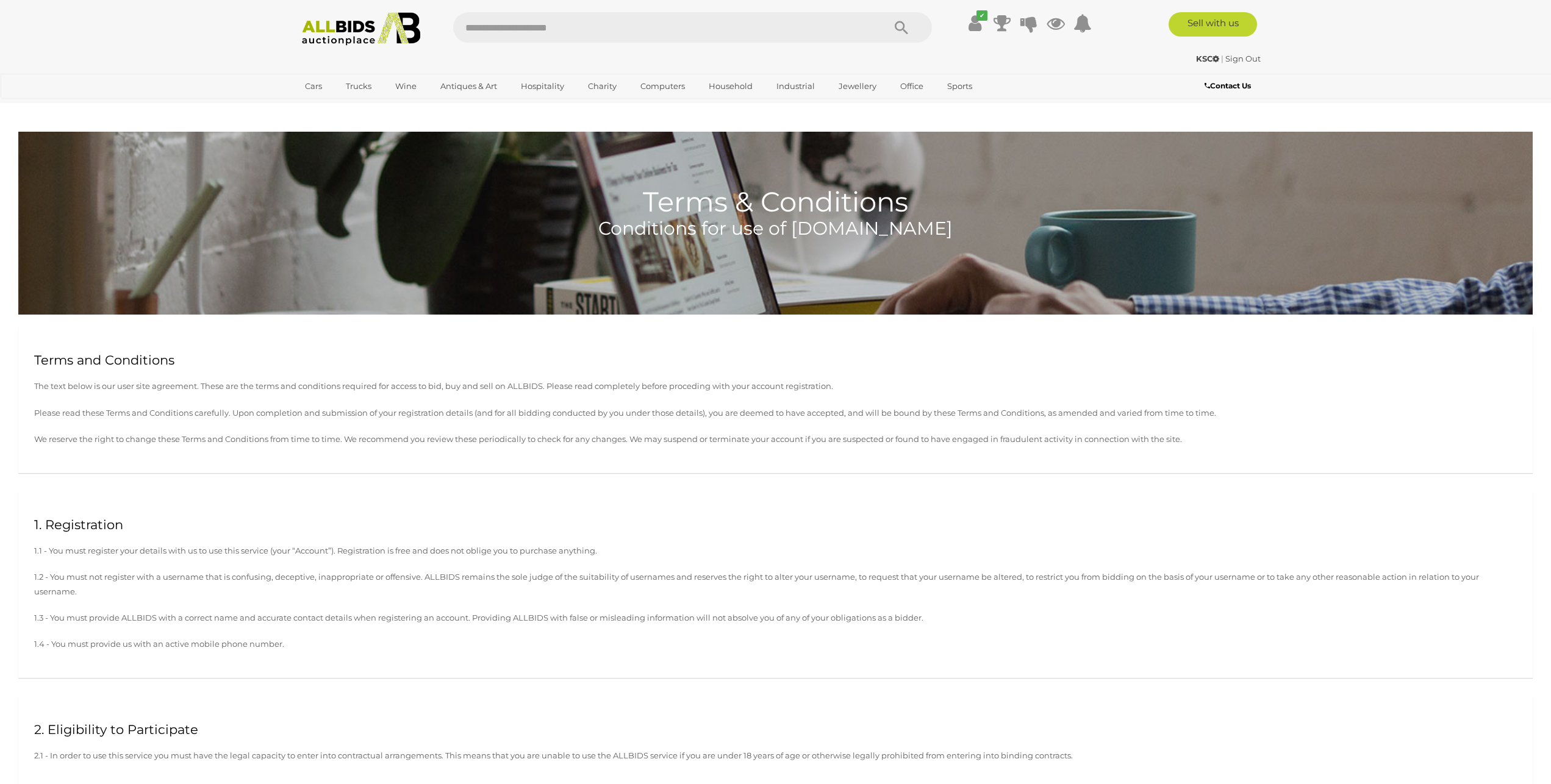
click at [53, 596] on p "1.2 - You must not register with a username that is confusing, deceptive, inapp…" at bounding box center [775, 584] width 1482 height 29
drag, startPoint x: 42, startPoint y: 585, endPoint x: 180, endPoint y: 607, distance: 139.7
click at [180, 607] on div "1. Registration 1.1 - You must register your details with us to use this servic…" at bounding box center [776, 585] width 1515 height 186
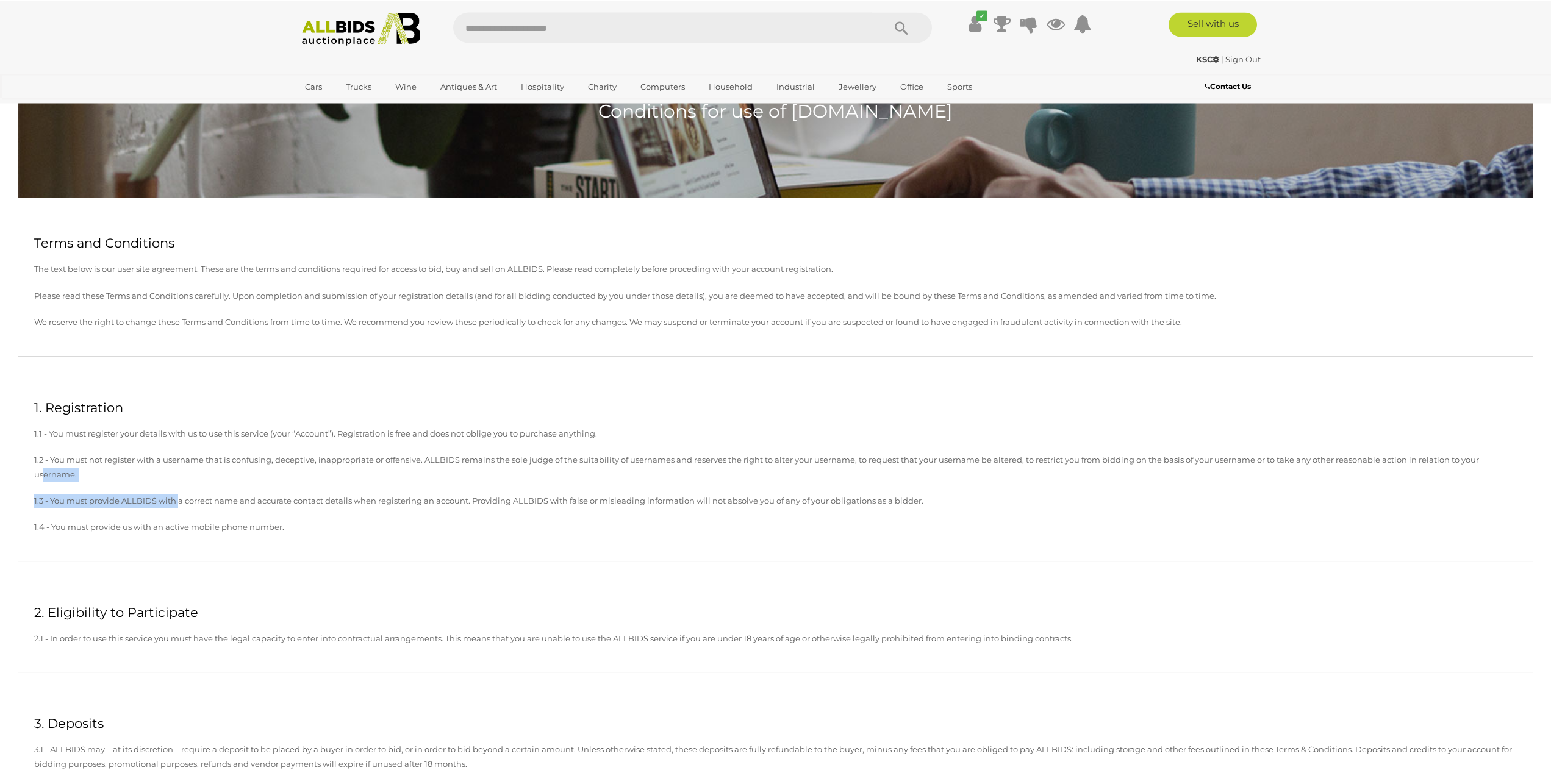
scroll to position [125, 0]
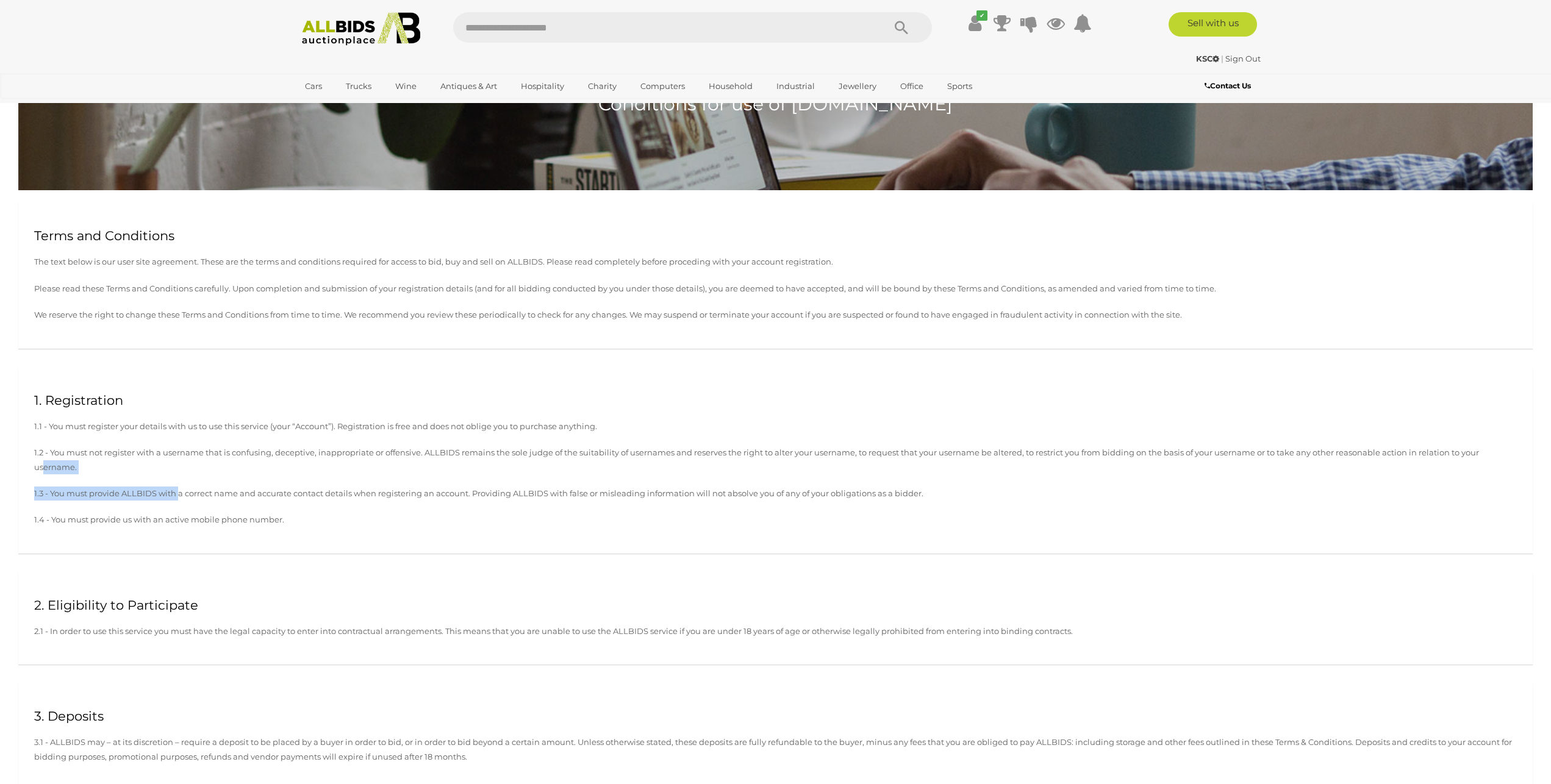
click at [120, 465] on p "1.2 - You must not register with a username that is confusing, deceptive, inapp…" at bounding box center [775, 460] width 1482 height 29
drag, startPoint x: 101, startPoint y: 461, endPoint x: 232, endPoint y: 477, distance: 132.0
click at [232, 477] on div "1. Registration 1.1 - You must register your details with us to use this servic…" at bounding box center [776, 460] width 1515 height 186
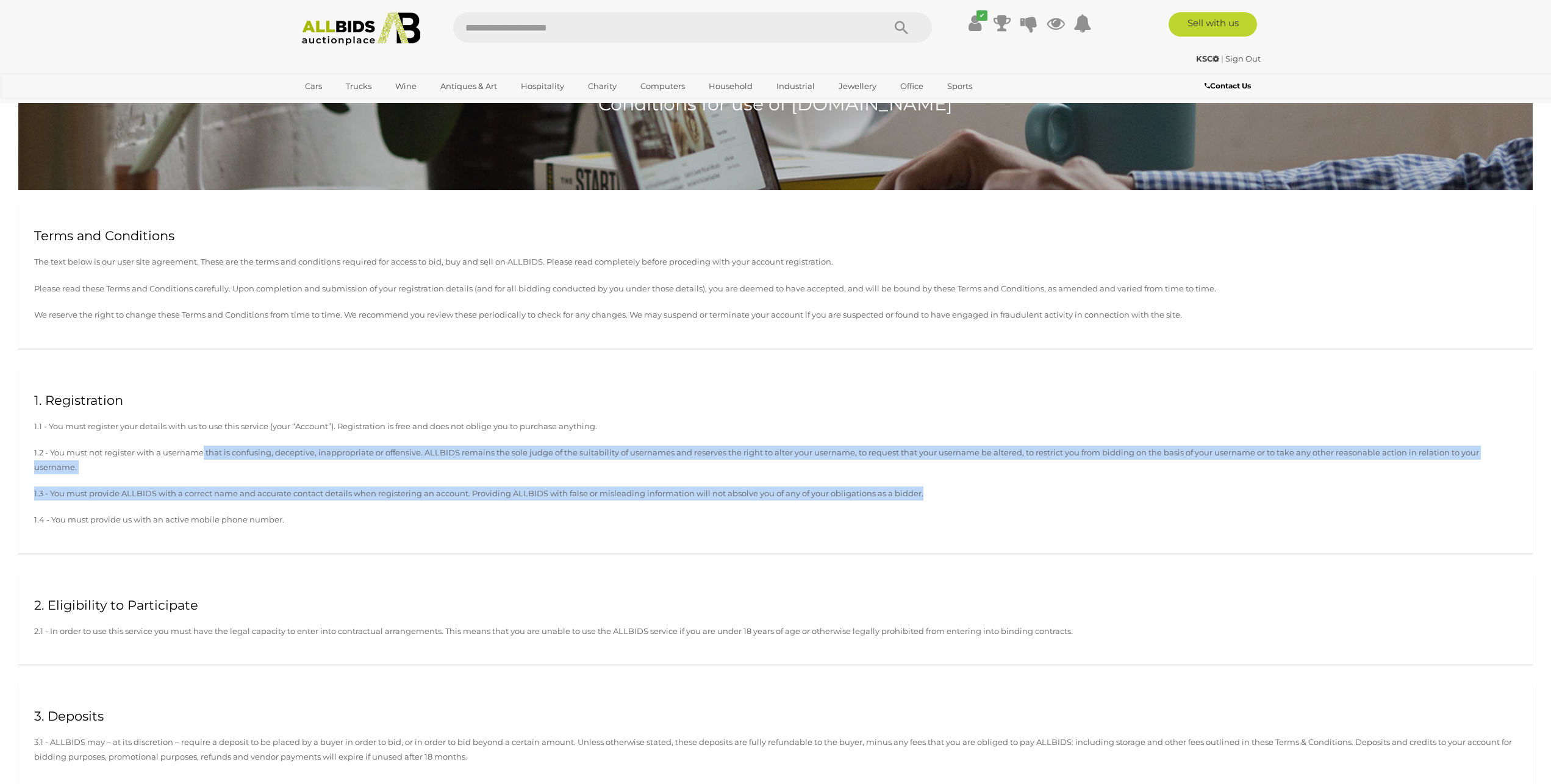
drag, startPoint x: 210, startPoint y: 448, endPoint x: 1079, endPoint y: 500, distance: 870.6
click at [1096, 498] on div "1. Registration 1.1 - You must register your details with us to use this servic…" at bounding box center [776, 460] width 1515 height 186
click at [288, 504] on div "1. Registration 1.1 - You must register your details with us to use this servic…" at bounding box center [776, 460] width 1515 height 186
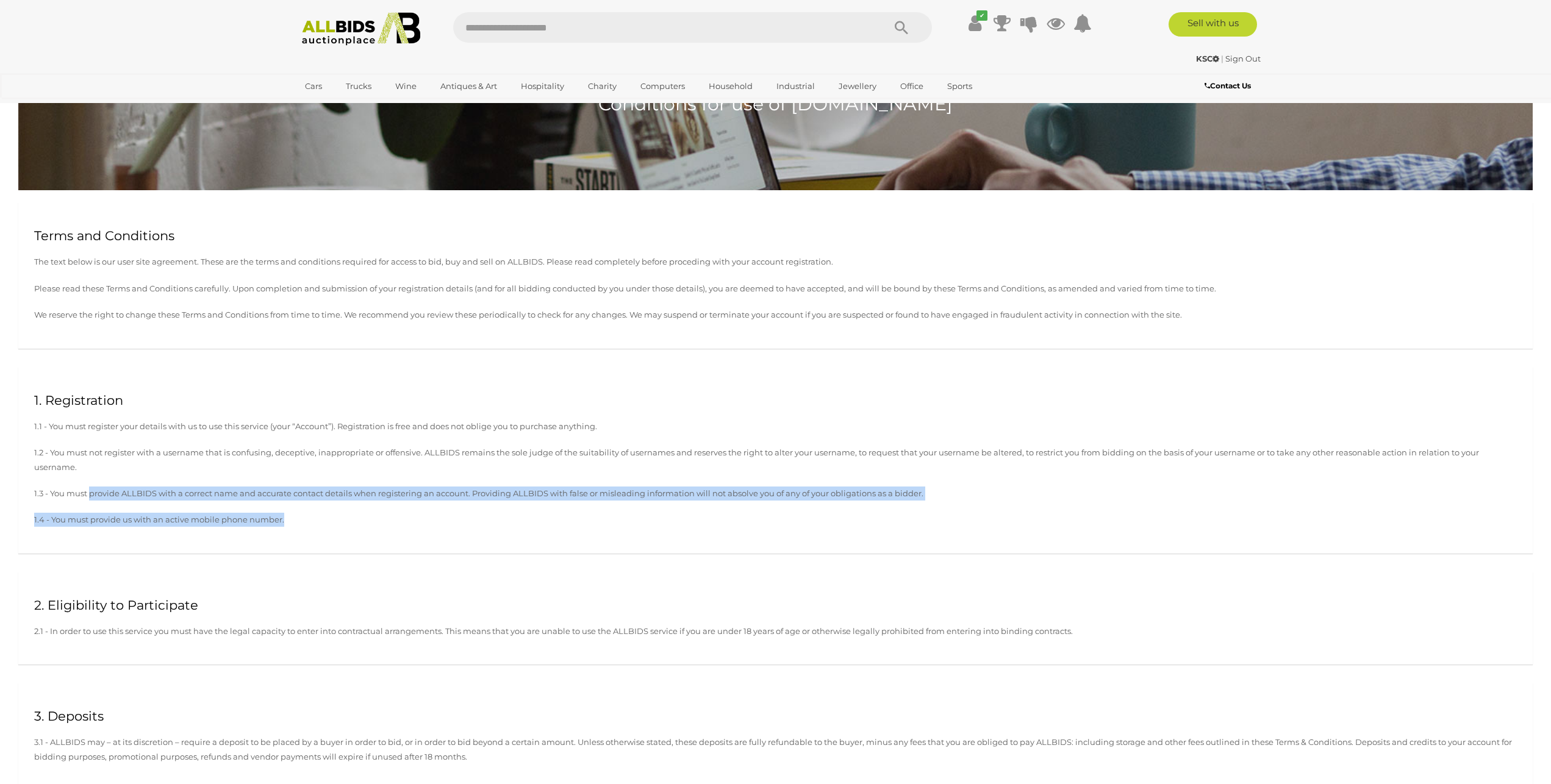
drag, startPoint x: 338, startPoint y: 503, endPoint x: 373, endPoint y: 514, distance: 36.7
click at [373, 514] on div "1. Registration 1.1 - You must register your details with us to use this servic…" at bounding box center [776, 460] width 1515 height 186
drag, startPoint x: 373, startPoint y: 514, endPoint x: 357, endPoint y: 511, distance: 16.3
click at [372, 514] on p "1.4 - You must provide us with an active mobile phone number." at bounding box center [775, 520] width 1482 height 14
drag, startPoint x: 257, startPoint y: 476, endPoint x: 460, endPoint y: 524, distance: 208.6
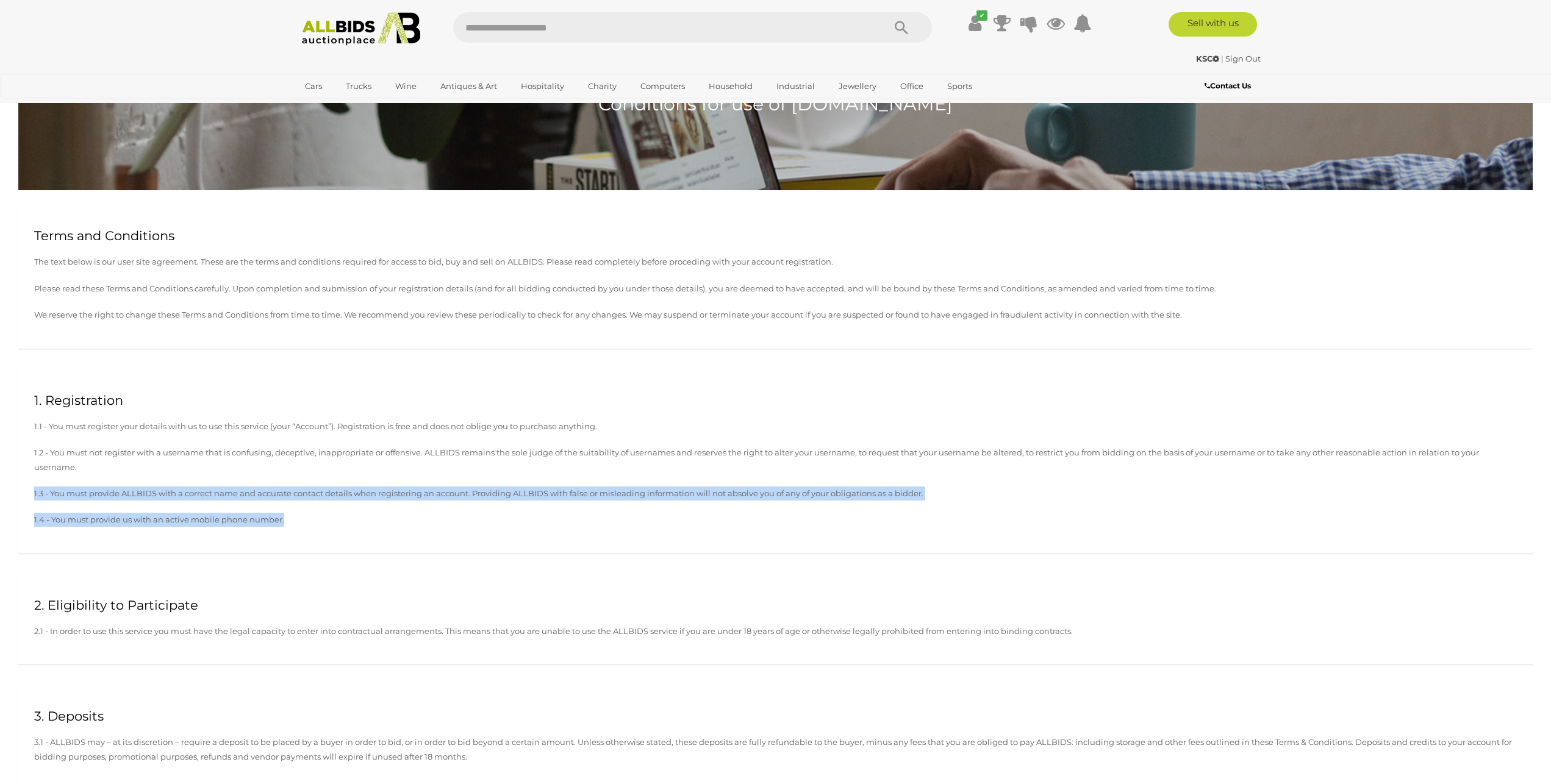
click at [455, 522] on div "1. Registration 1.1 - You must register your details with us to use this servic…" at bounding box center [776, 460] width 1515 height 186
click at [460, 524] on p "1.4 - You must provide us with an active mobile phone number." at bounding box center [775, 520] width 1482 height 14
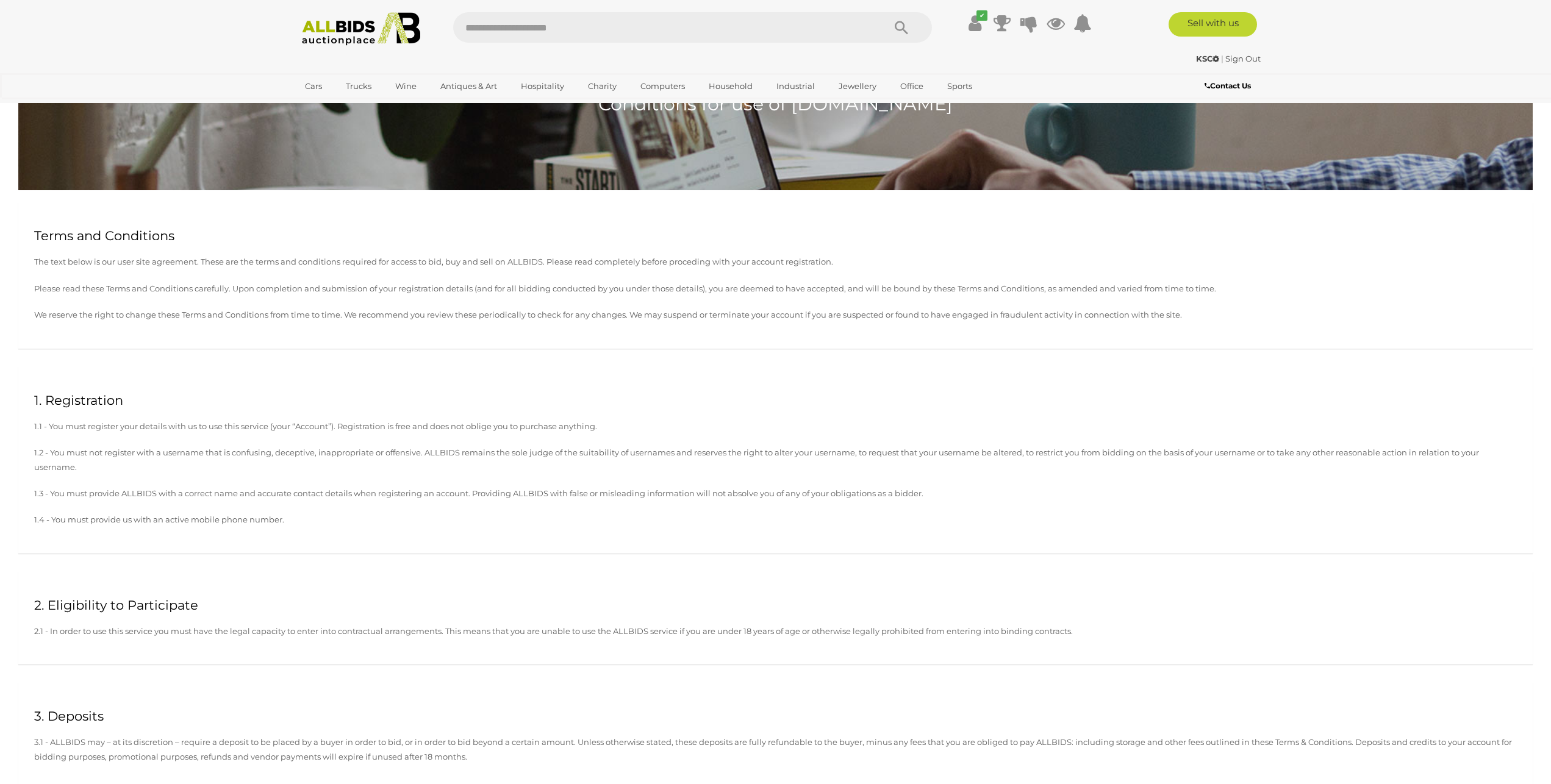
scroll to position [311, 0]
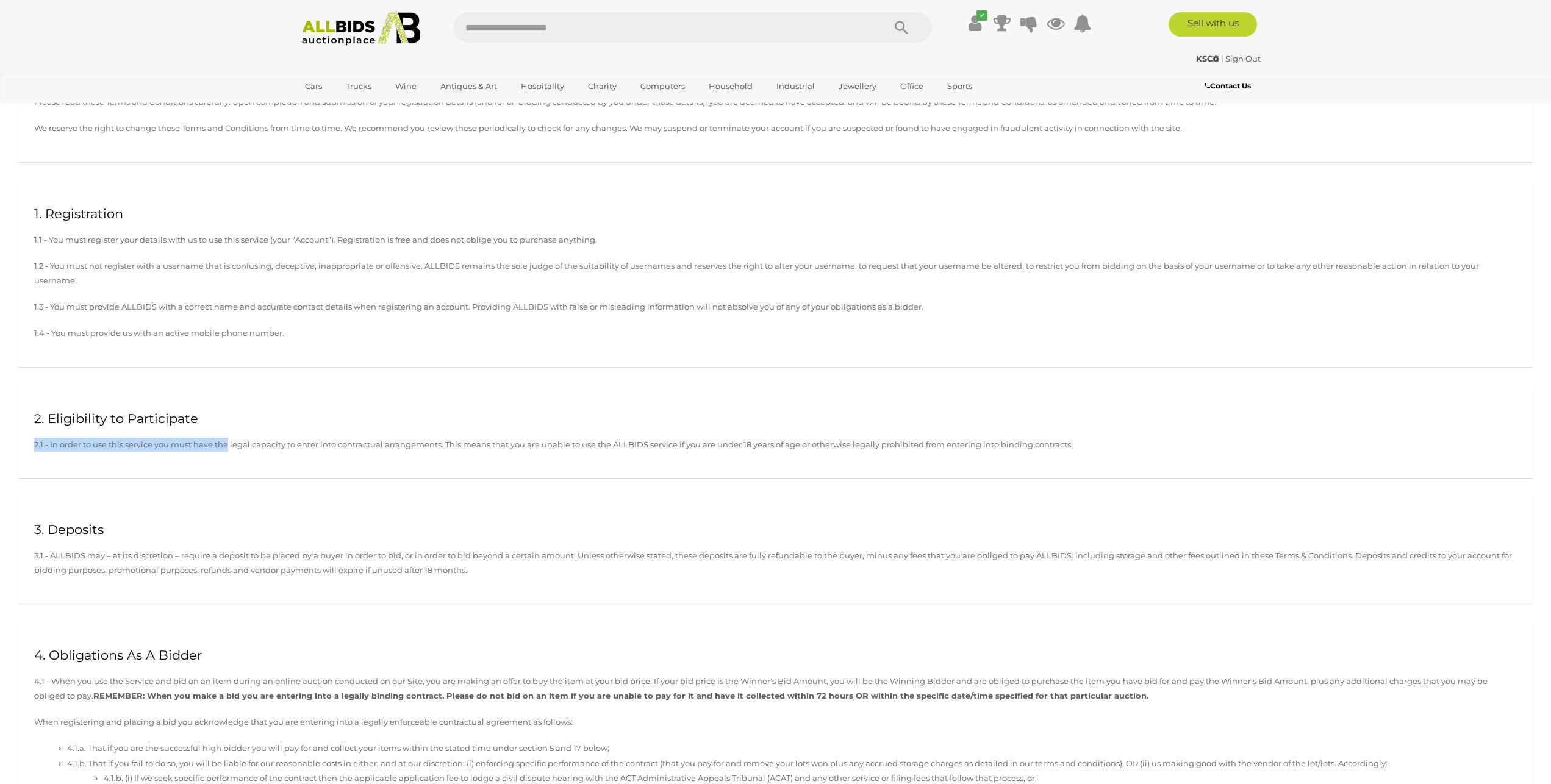
drag, startPoint x: 34, startPoint y: 435, endPoint x: 232, endPoint y: 472, distance: 201.4
click at [229, 471] on div "2. Eligibility to Participate 2.1 - In order to use this service you must have …" at bounding box center [776, 431] width 1515 height 92
click at [251, 456] on div "2. Eligibility to Participate 2.1 - In order to use this service you must have …" at bounding box center [776, 431] width 1515 height 92
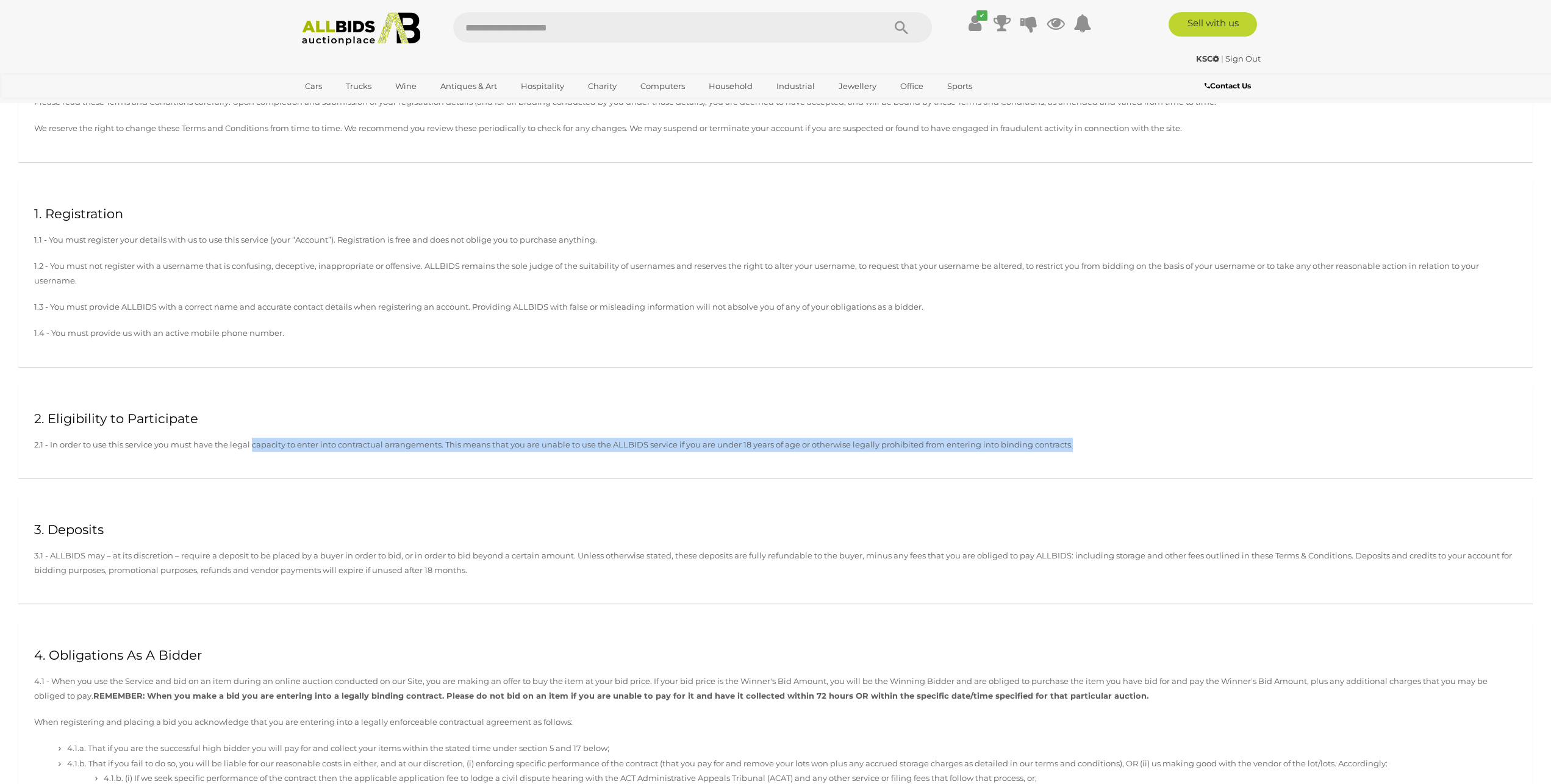
drag, startPoint x: 254, startPoint y: 447, endPoint x: 1076, endPoint y: 468, distance: 822.3
click at [1081, 467] on div "2. Eligibility to Participate 2.1 - In order to use this service you must have …" at bounding box center [776, 431] width 1515 height 92
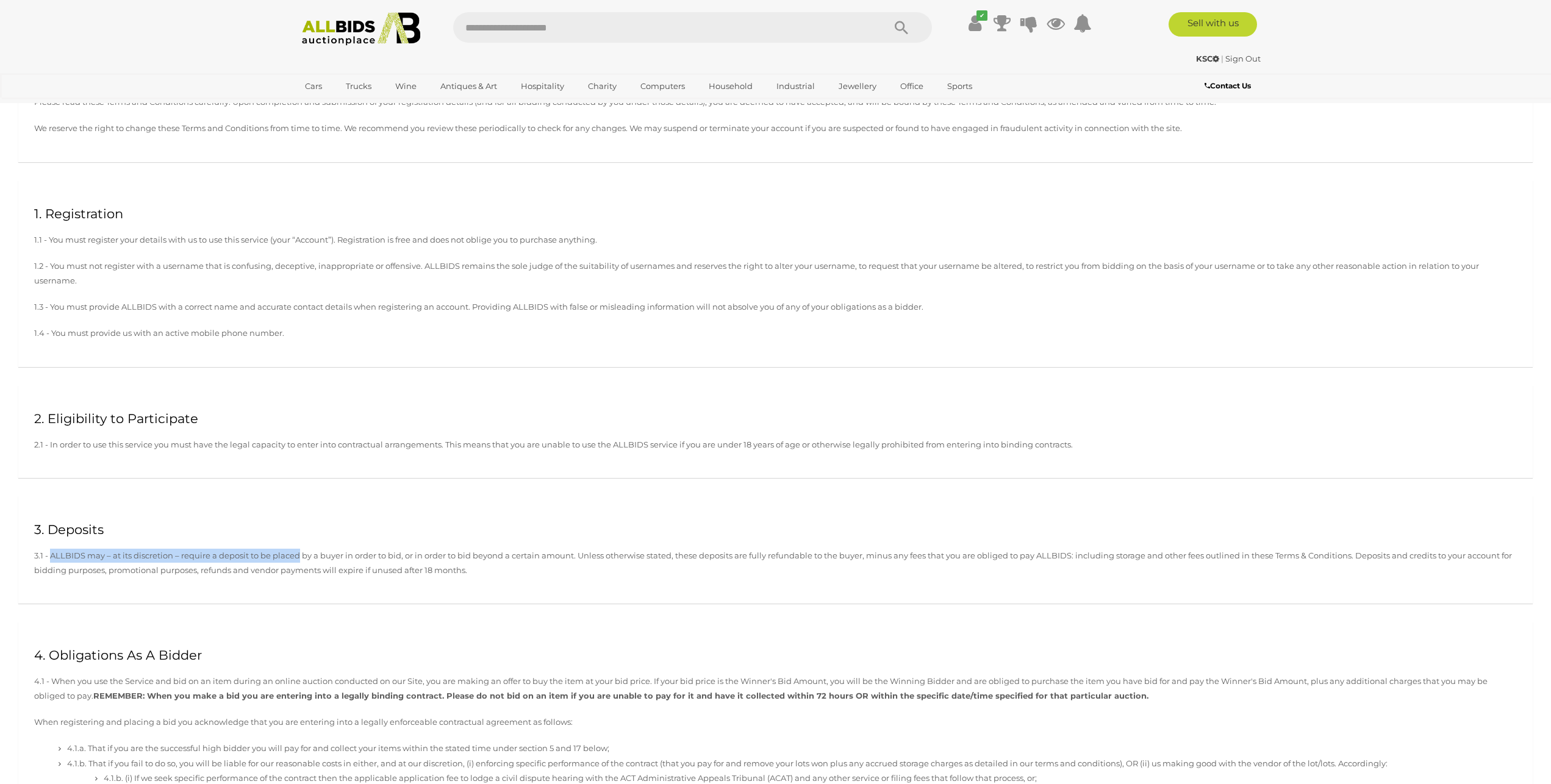
drag, startPoint x: 208, startPoint y: 553, endPoint x: 298, endPoint y: 554, distance: 90.0
click at [298, 554] on p "3.1 - ALLBIDS may – at its discretion – require a deposit to be placed by a buy…" at bounding box center [775, 563] width 1482 height 29
click at [229, 553] on p "3.1 - ALLBIDS may – at its discretion – require a deposit to be placed by a buy…" at bounding box center [775, 563] width 1482 height 29
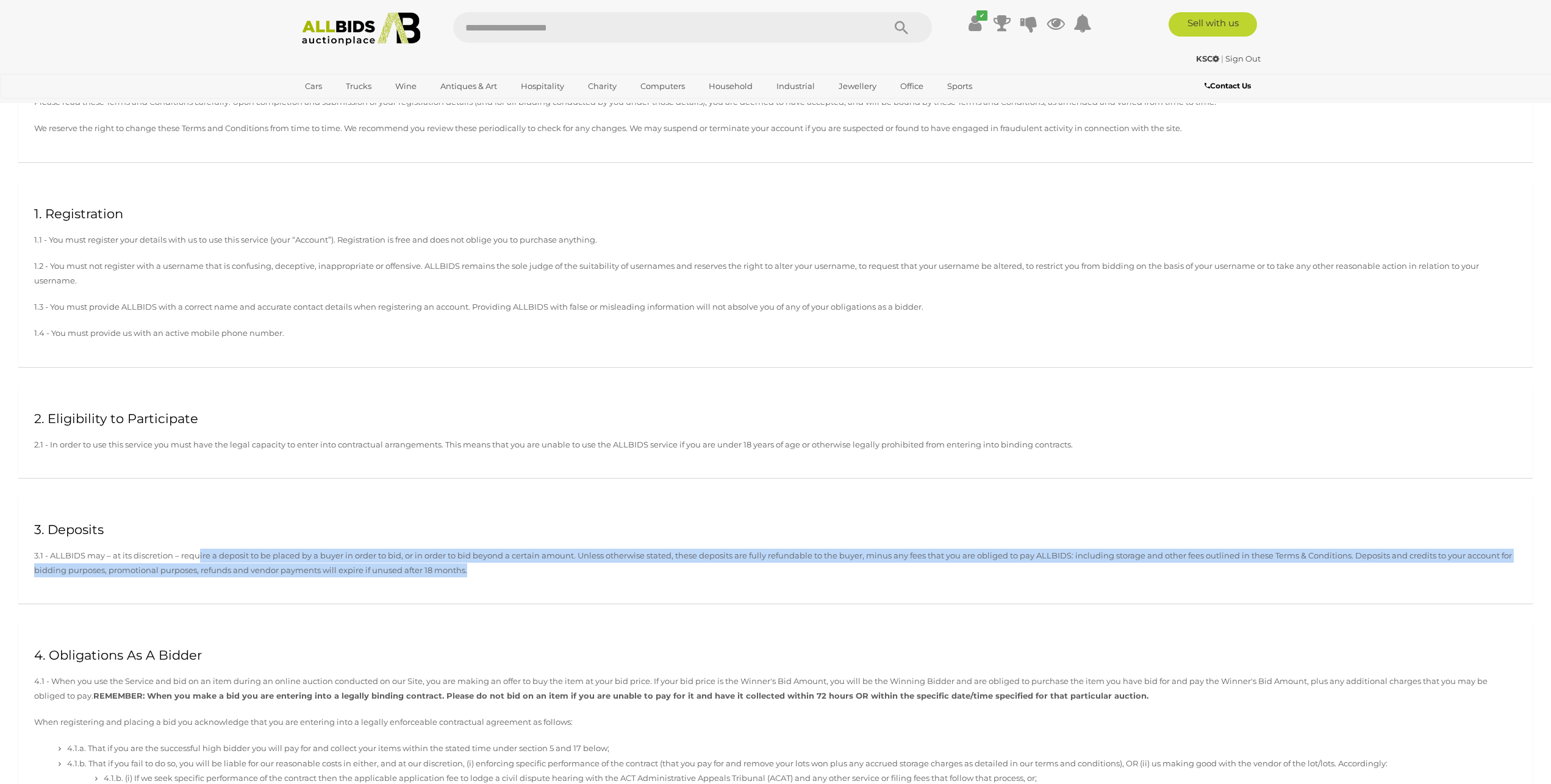
drag, startPoint x: 201, startPoint y: 562, endPoint x: 574, endPoint y: 578, distance: 373.3
click at [555, 573] on p "3.1 - ALLBIDS may – at its discretion – require a deposit to be placed by a buy…" at bounding box center [775, 563] width 1482 height 29
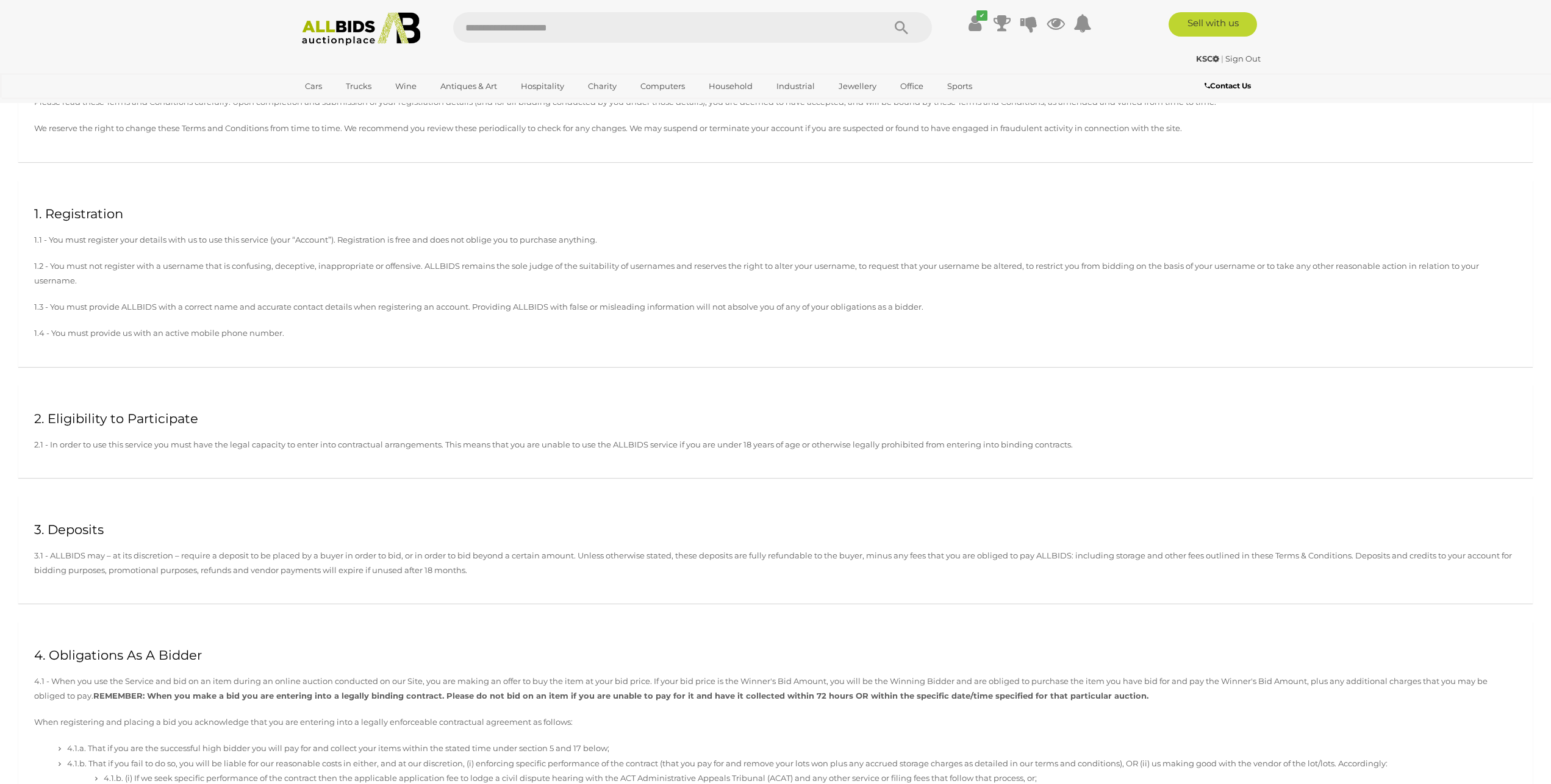
click at [580, 580] on div "3. Deposits 3.1 - ALLBIDS may – at its discretion – require a deposit to be pla…" at bounding box center [776, 549] width 1515 height 108
drag, startPoint x: 342, startPoint y: 564, endPoint x: 531, endPoint y: 568, distance: 189.0
click at [531, 568] on p "3.1 - ALLBIDS may – at its discretion – require a deposit to be placed by a buy…" at bounding box center [775, 563] width 1482 height 29
drag, startPoint x: 451, startPoint y: 556, endPoint x: 979, endPoint y: 553, distance: 528.0
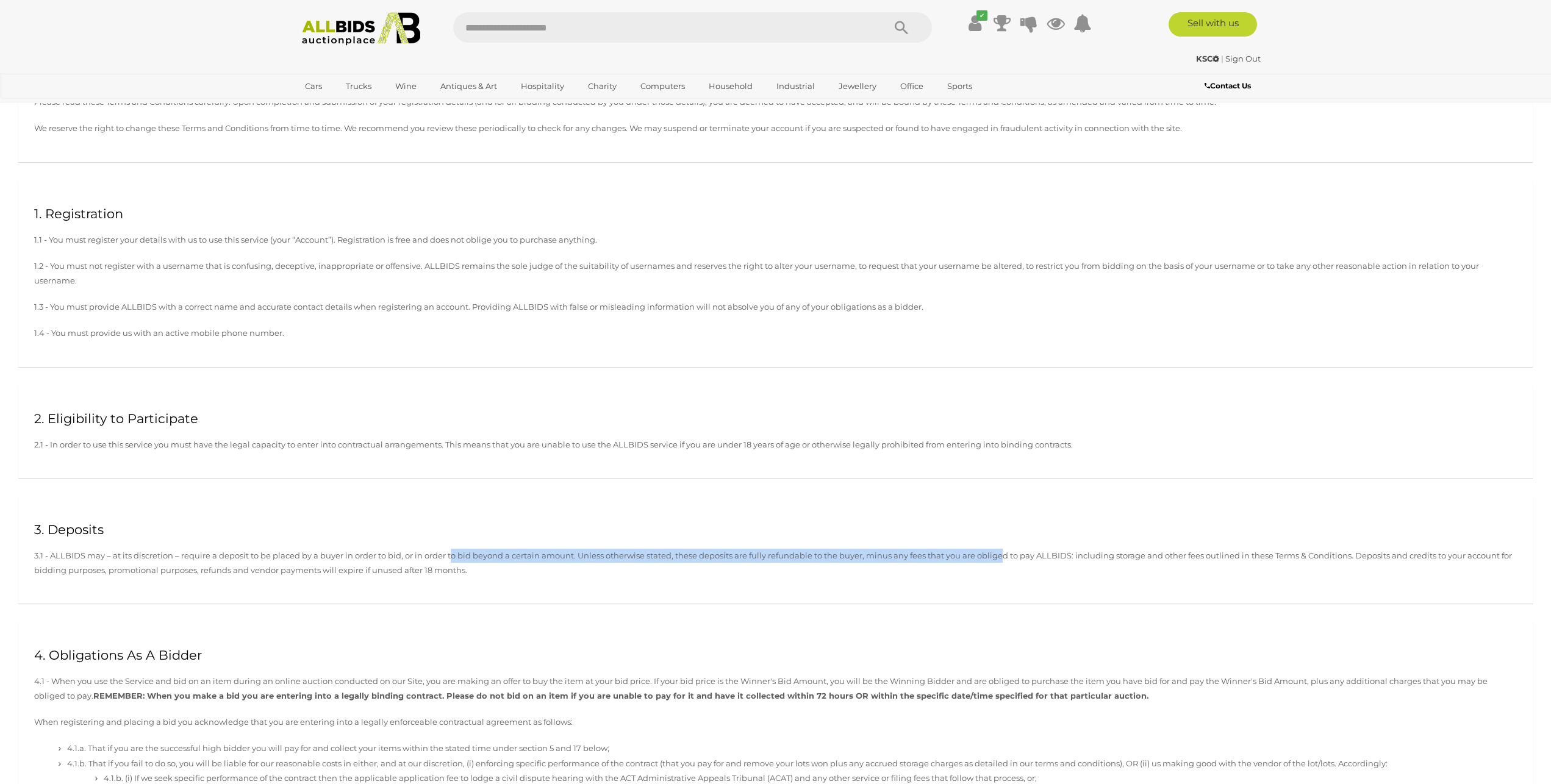
click at [994, 556] on p "3.1 - ALLBIDS may – at its discretion – require a deposit to be placed by a buy…" at bounding box center [775, 563] width 1482 height 29
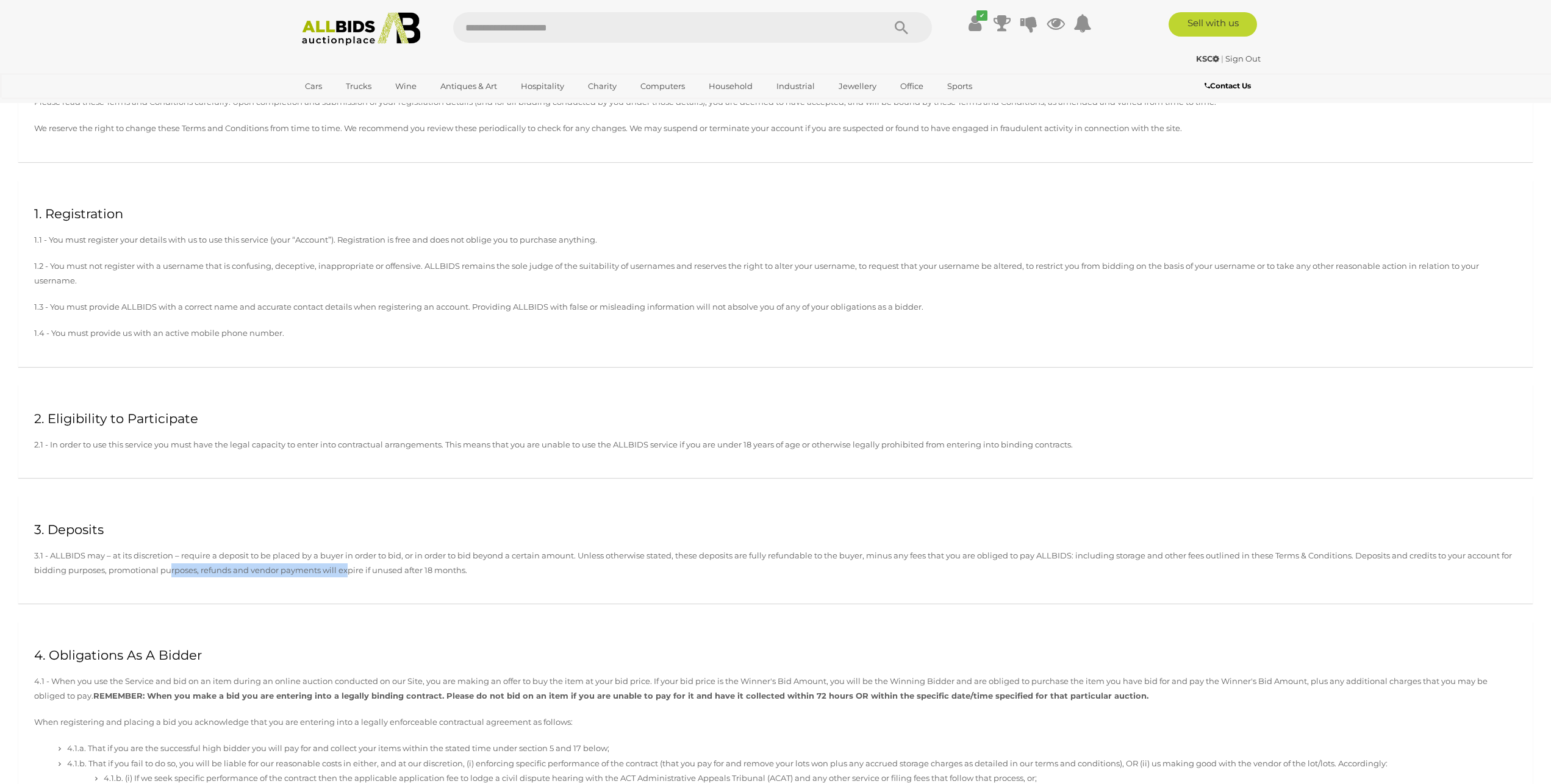
drag, startPoint x: 338, startPoint y: 564, endPoint x: 449, endPoint y: 575, distance: 111.5
click at [352, 564] on p "3.1 - ALLBIDS may – at its discretion – require a deposit to be placed by a buy…" at bounding box center [775, 563] width 1482 height 29
click at [498, 574] on p "3.1 - ALLBIDS may – at its discretion – require a deposit to be placed by a buy…" at bounding box center [775, 563] width 1482 height 29
drag, startPoint x: 307, startPoint y: 553, endPoint x: 520, endPoint y: 558, distance: 213.1
click at [490, 555] on p "3.1 - ALLBIDS may – at its discretion – require a deposit to be placed by a buy…" at bounding box center [775, 563] width 1482 height 29
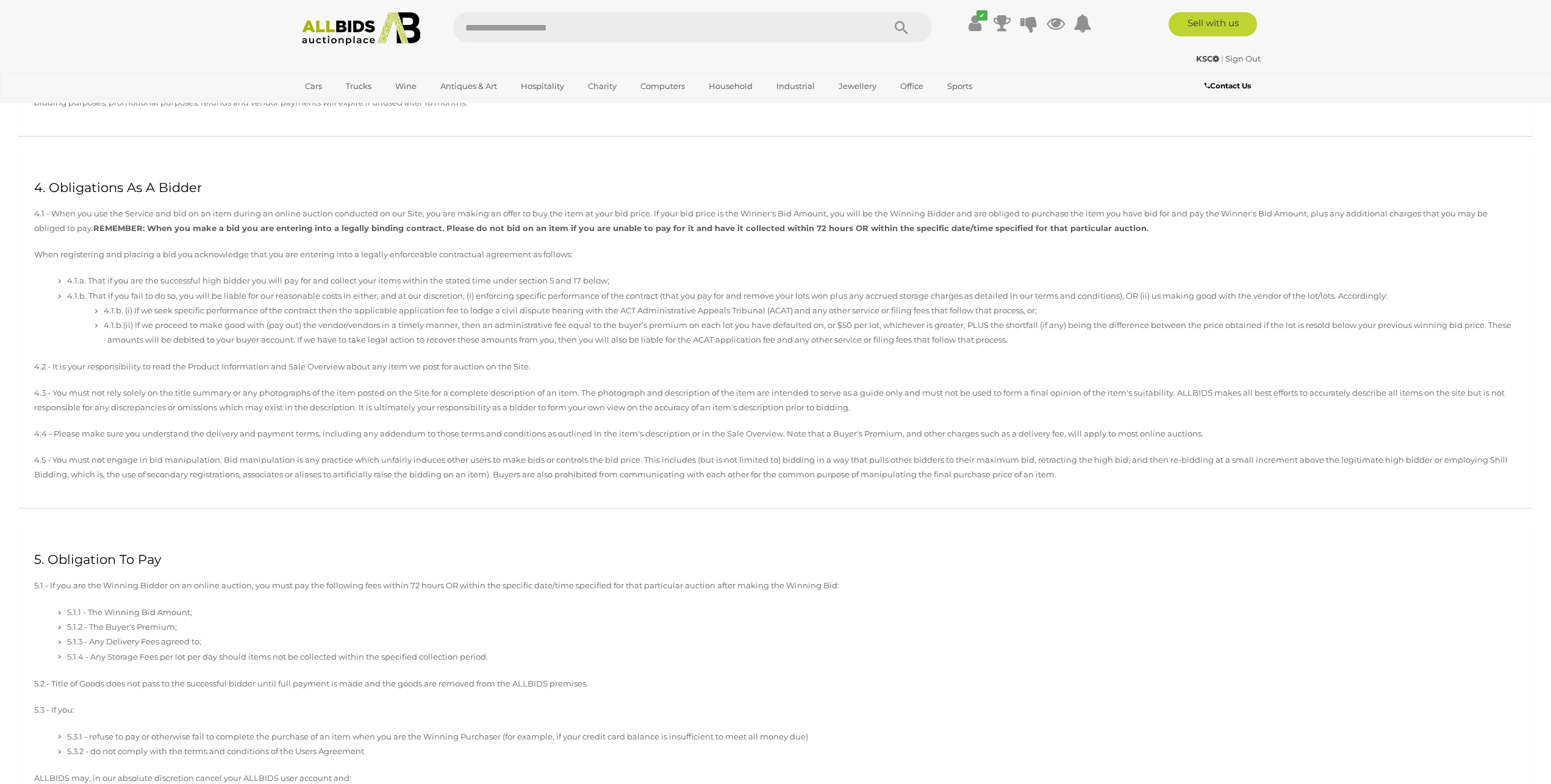
scroll to position [746, 0]
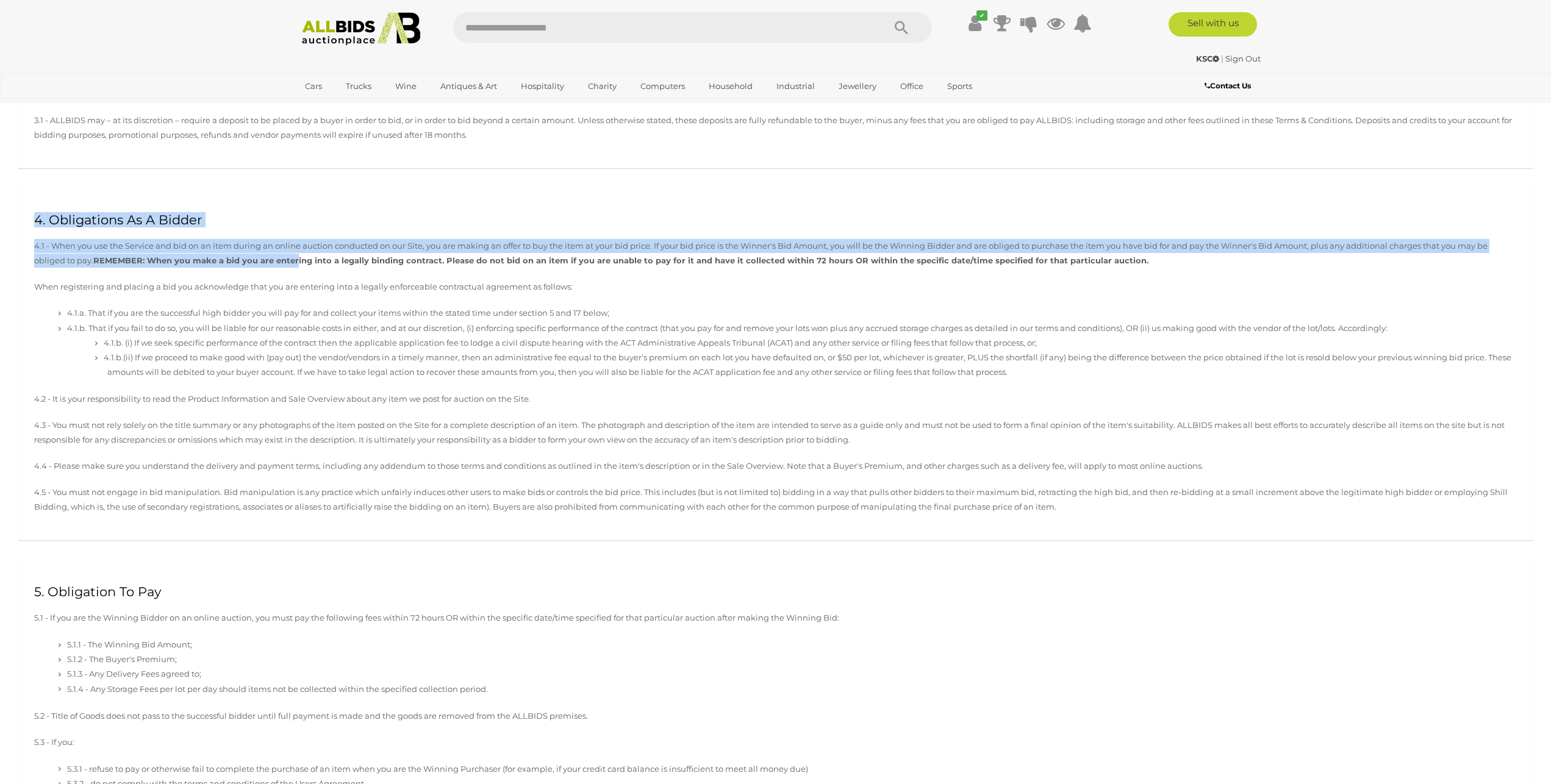
drag, startPoint x: 36, startPoint y: 228, endPoint x: 264, endPoint y: 257, distance: 229.8
click at [264, 257] on div "4. Obligations As A Bidder 4.1 - When you use the Service and bid on an item du…" at bounding box center [776, 363] width 1515 height 353
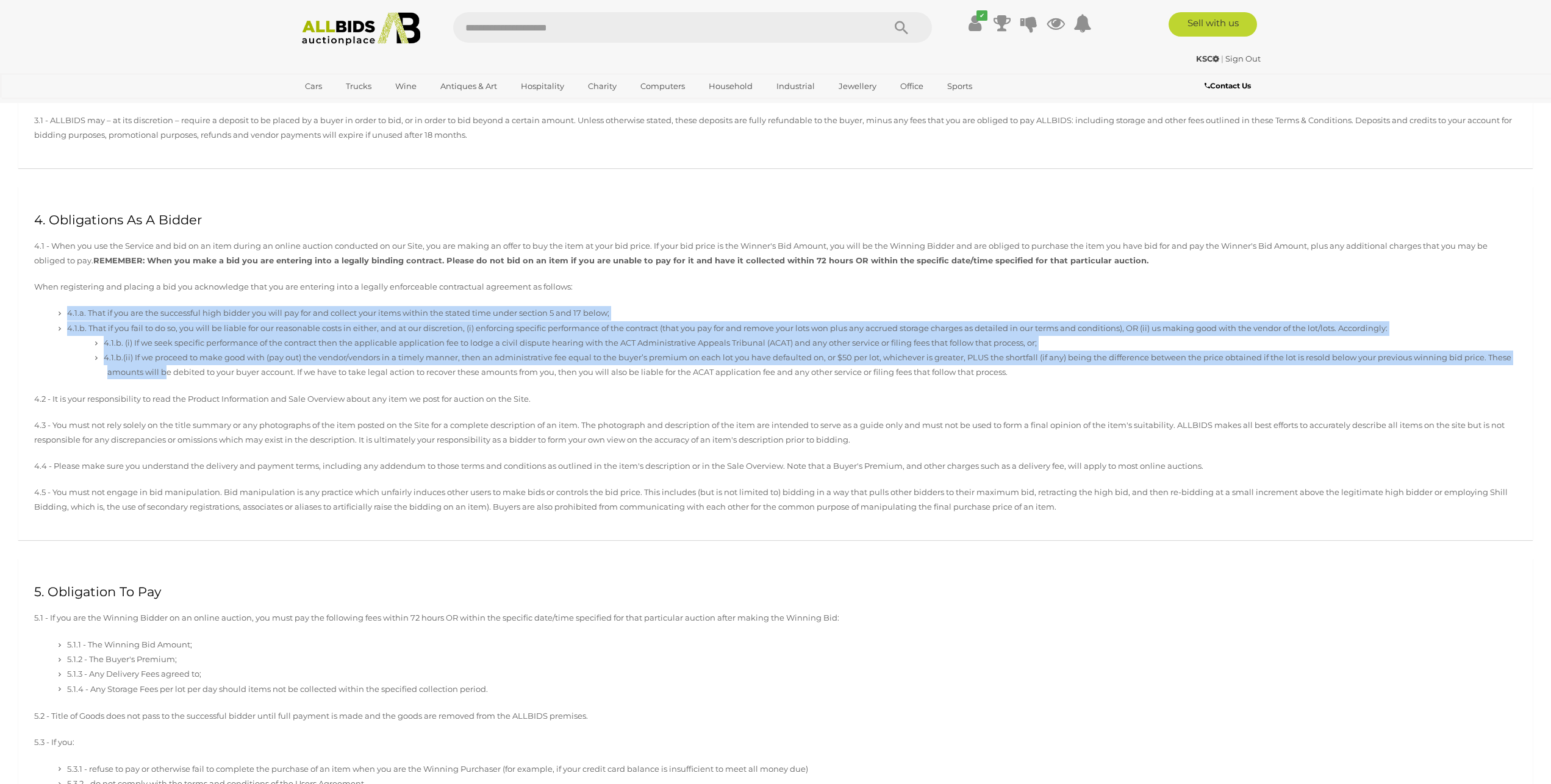
drag, startPoint x: 62, startPoint y: 303, endPoint x: 168, endPoint y: 381, distance: 131.6
click at [168, 381] on div "4. Obligations As A Bidder 4.1 - When you use the Service and bid on an item du…" at bounding box center [776, 363] width 1515 height 353
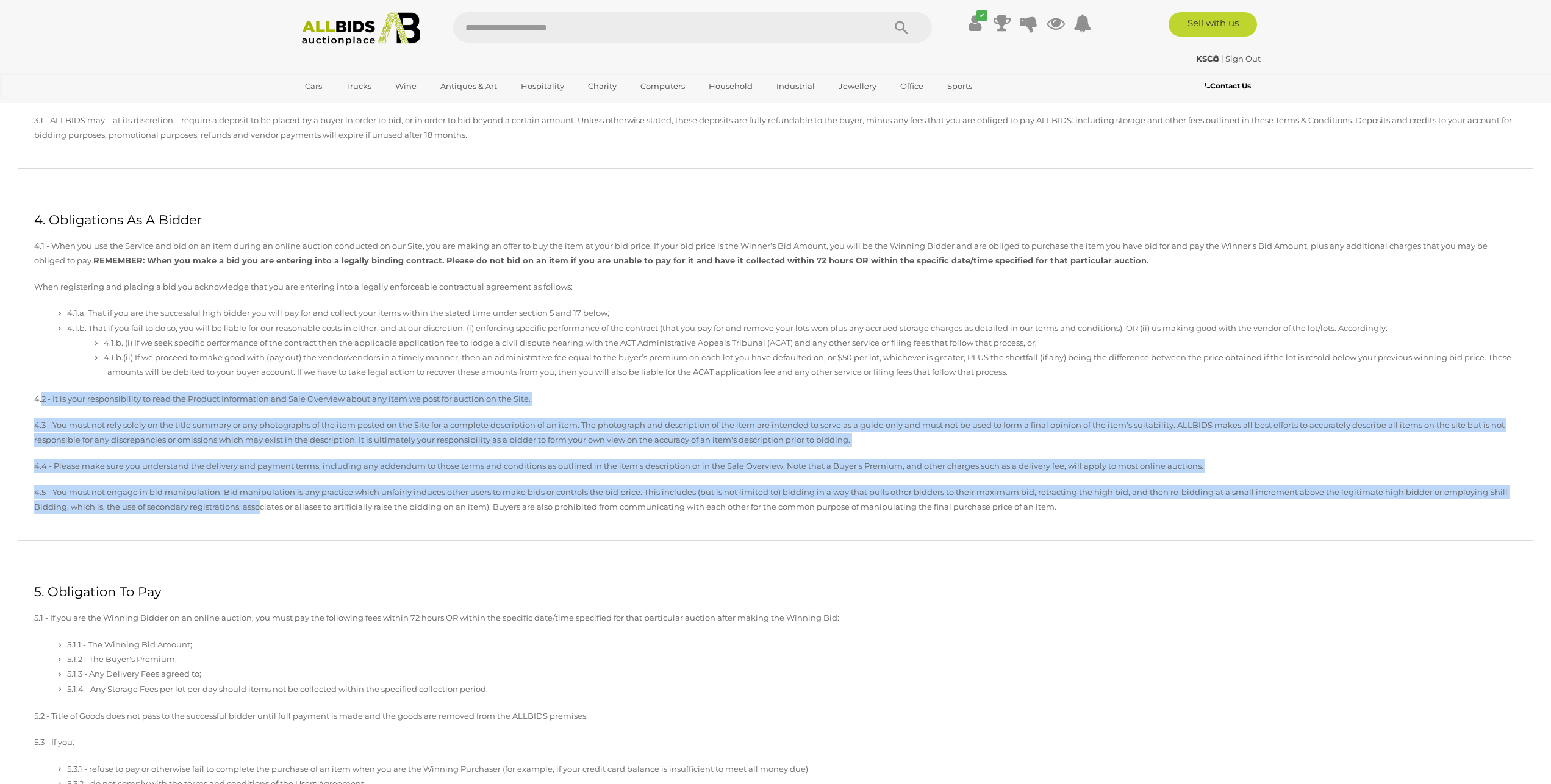
drag, startPoint x: 59, startPoint y: 408, endPoint x: 262, endPoint y: 525, distance: 234.3
click at [262, 525] on div "4. Obligations As A Bidder 4.1 - When you use the Service and bid on an item du…" at bounding box center [776, 363] width 1515 height 353
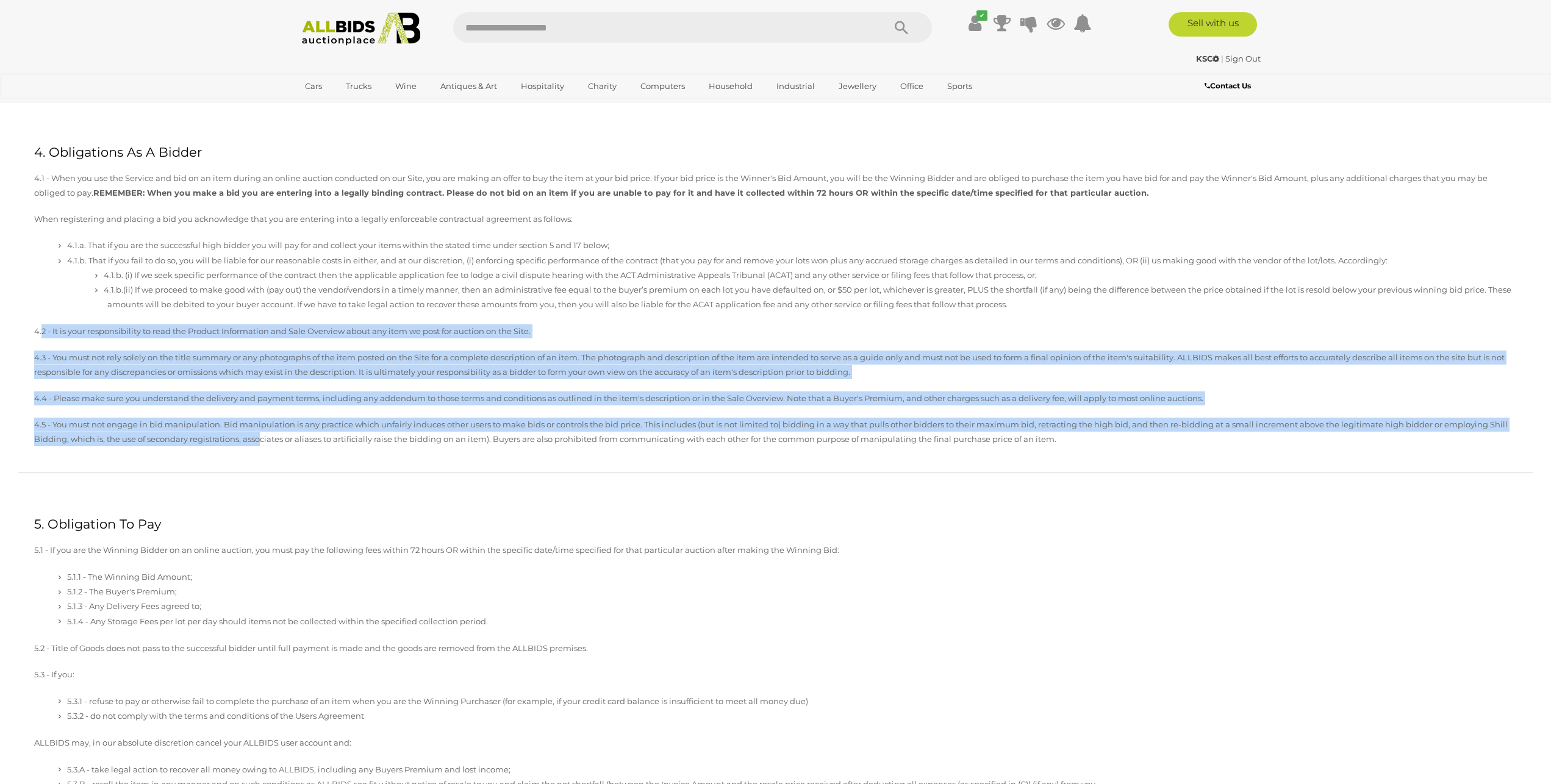
scroll to position [995, 0]
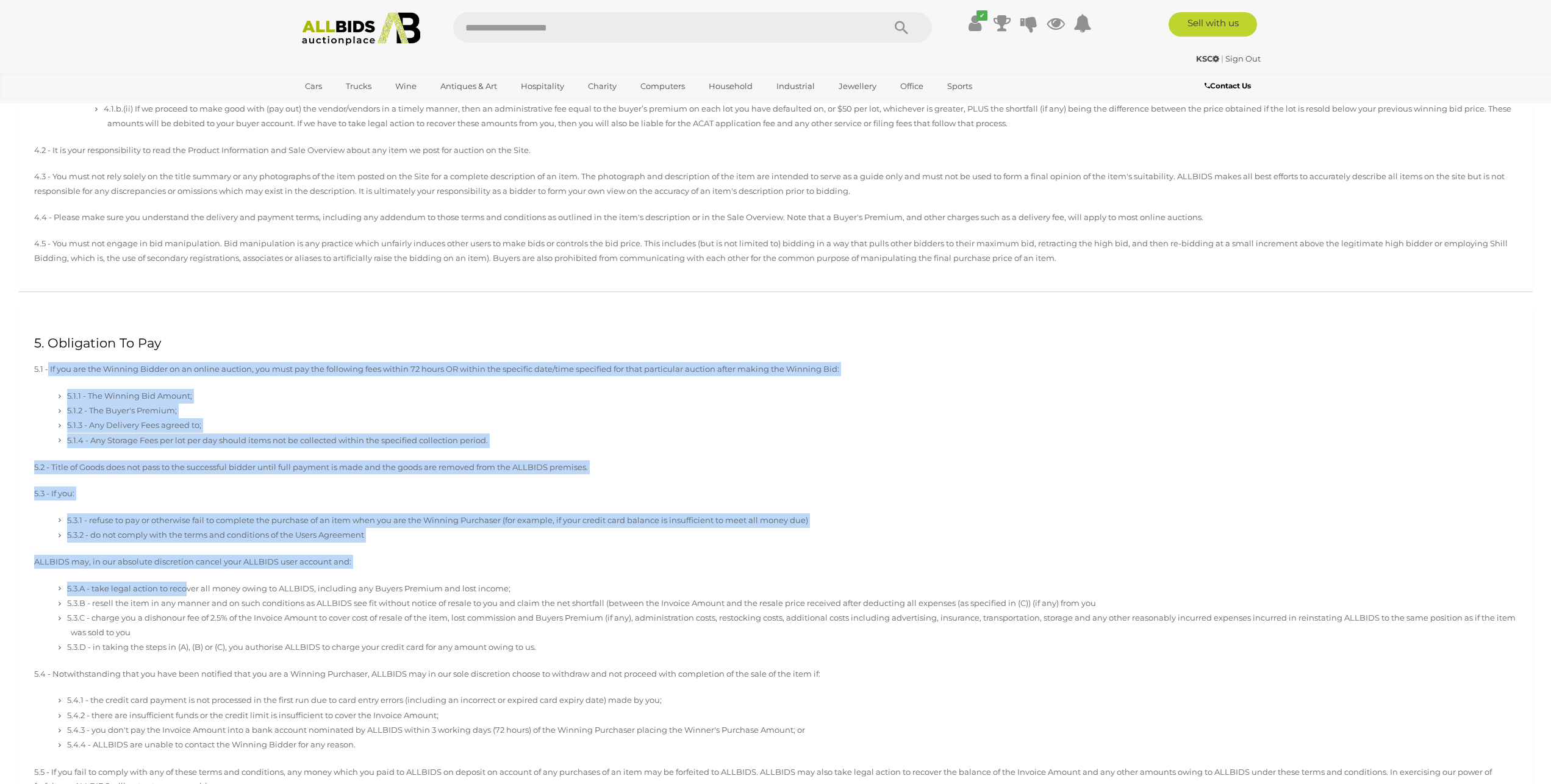
drag, startPoint x: 47, startPoint y: 381, endPoint x: 188, endPoint y: 586, distance: 248.8
click at [188, 586] on div "5. Obligation To Pay 5.1 - If you are the Winning Bidder on an online auction, …" at bounding box center [776, 584] width 1515 height 550
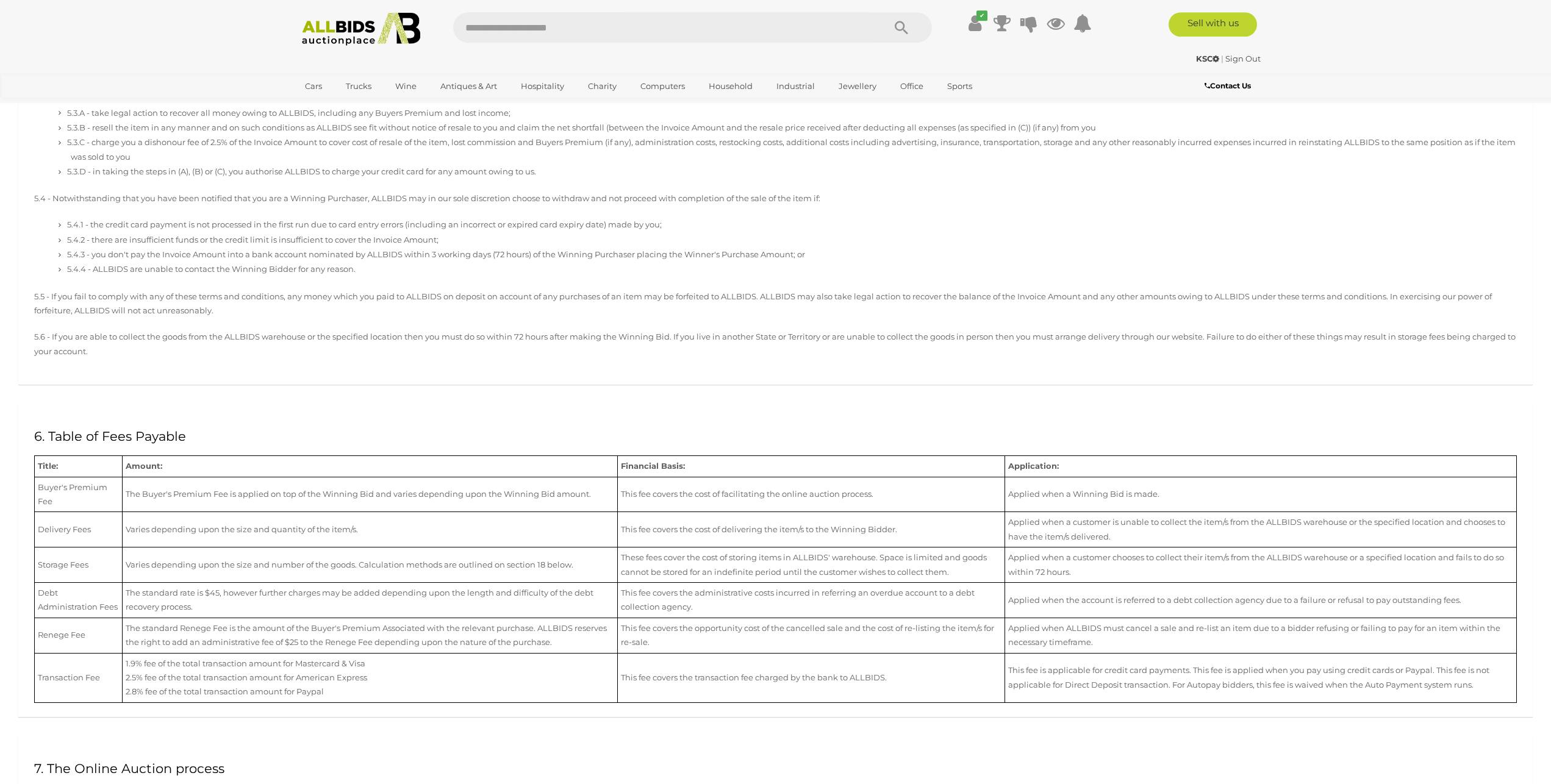
scroll to position [1493, 0]
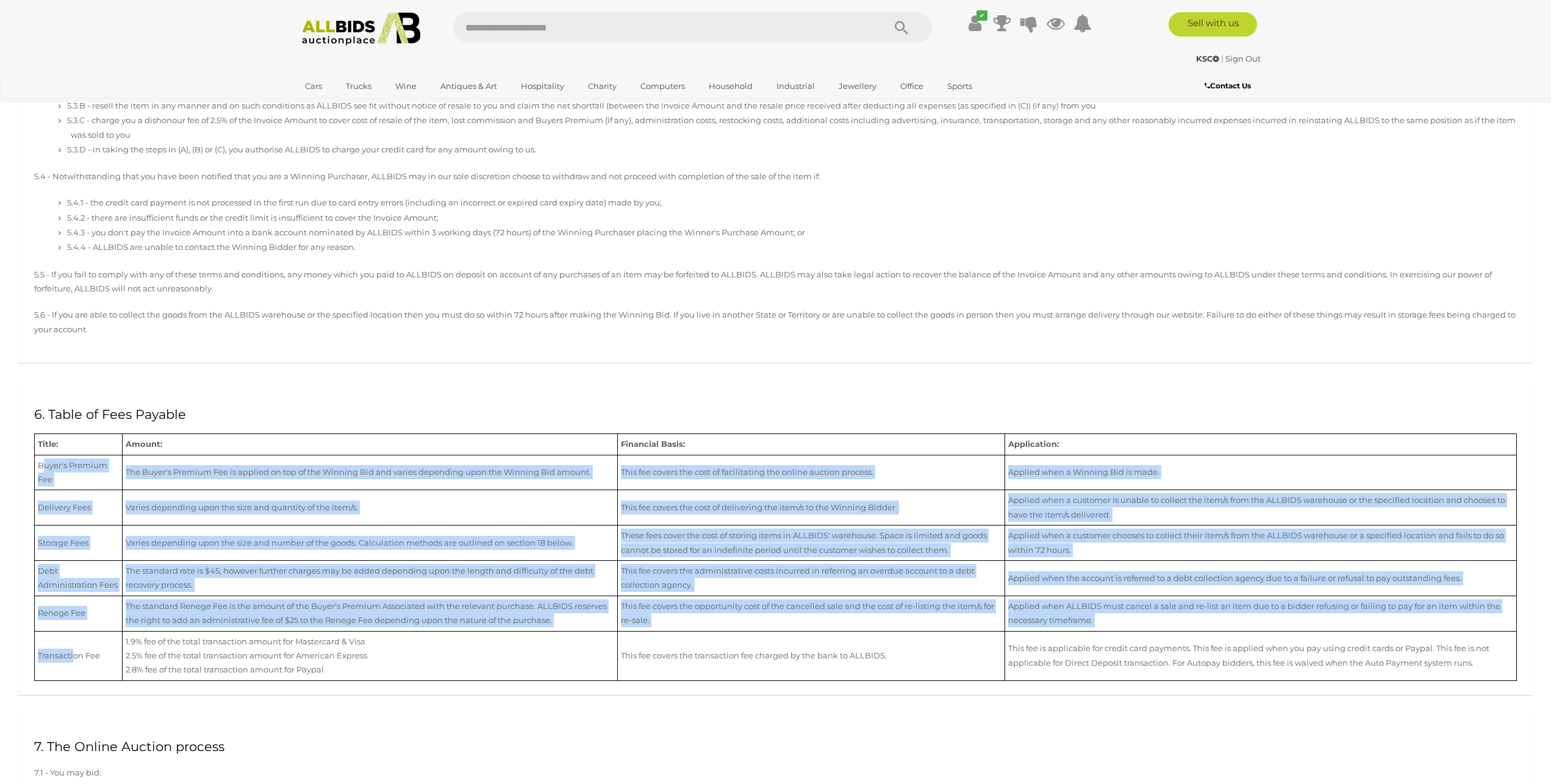
drag, startPoint x: 43, startPoint y: 479, endPoint x: 75, endPoint y: 664, distance: 187.7
click at [75, 664] on tbody "Title: Amount: Financial Basis: Application: Buyer's Premium Fee The Buyer's Pr…" at bounding box center [776, 557] width 1482 height 247
click at [75, 671] on td "Transaction Fee" at bounding box center [79, 655] width 88 height 49
drag, startPoint x: 142, startPoint y: 620, endPoint x: 314, endPoint y: 661, distance: 176.8
click at [292, 655] on tbody "Title: Amount: Financial Basis: Application: Buyer's Premium Fee The Buyer's Pr…" at bounding box center [776, 557] width 1482 height 247
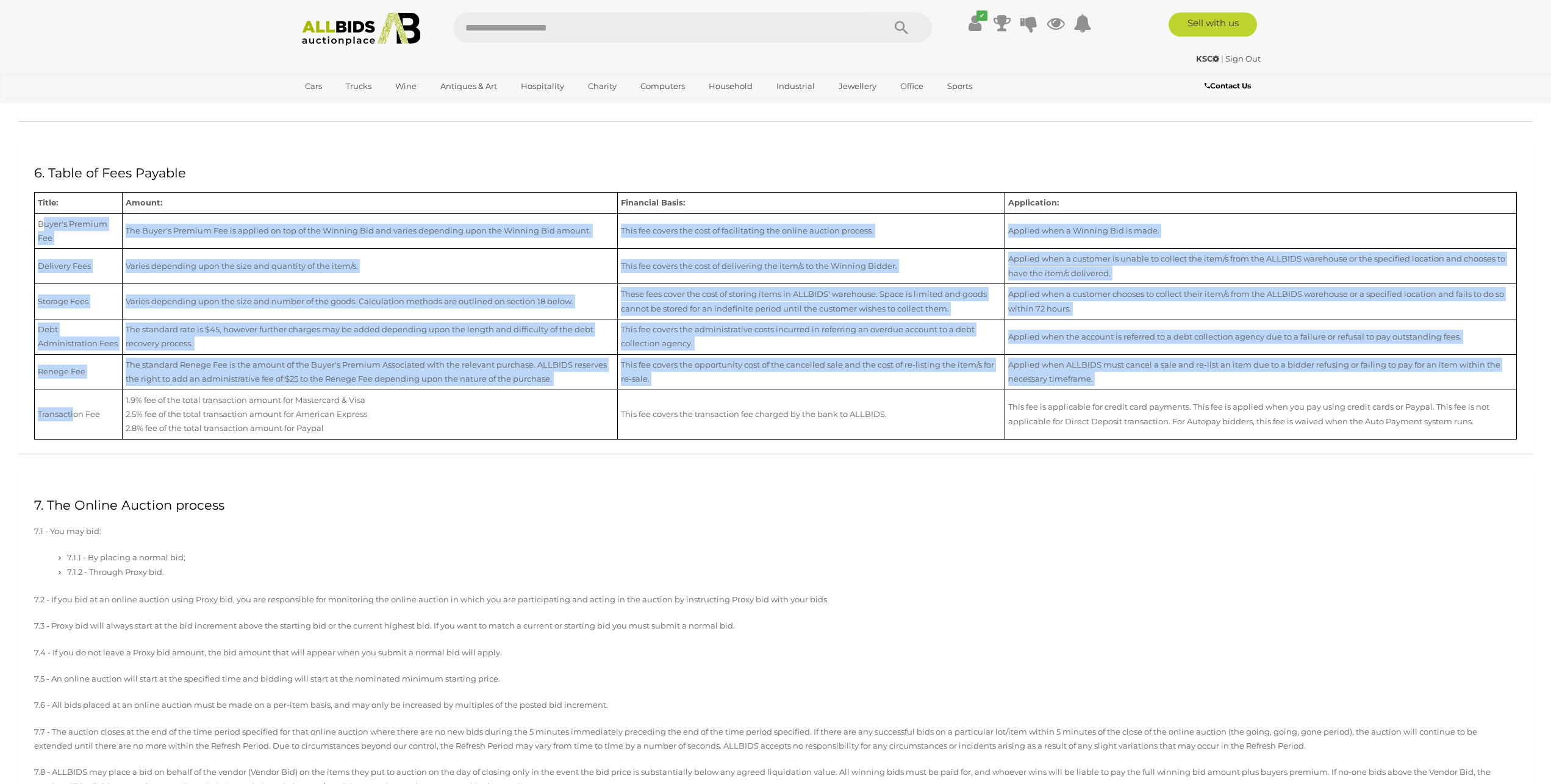
scroll to position [1989, 0]
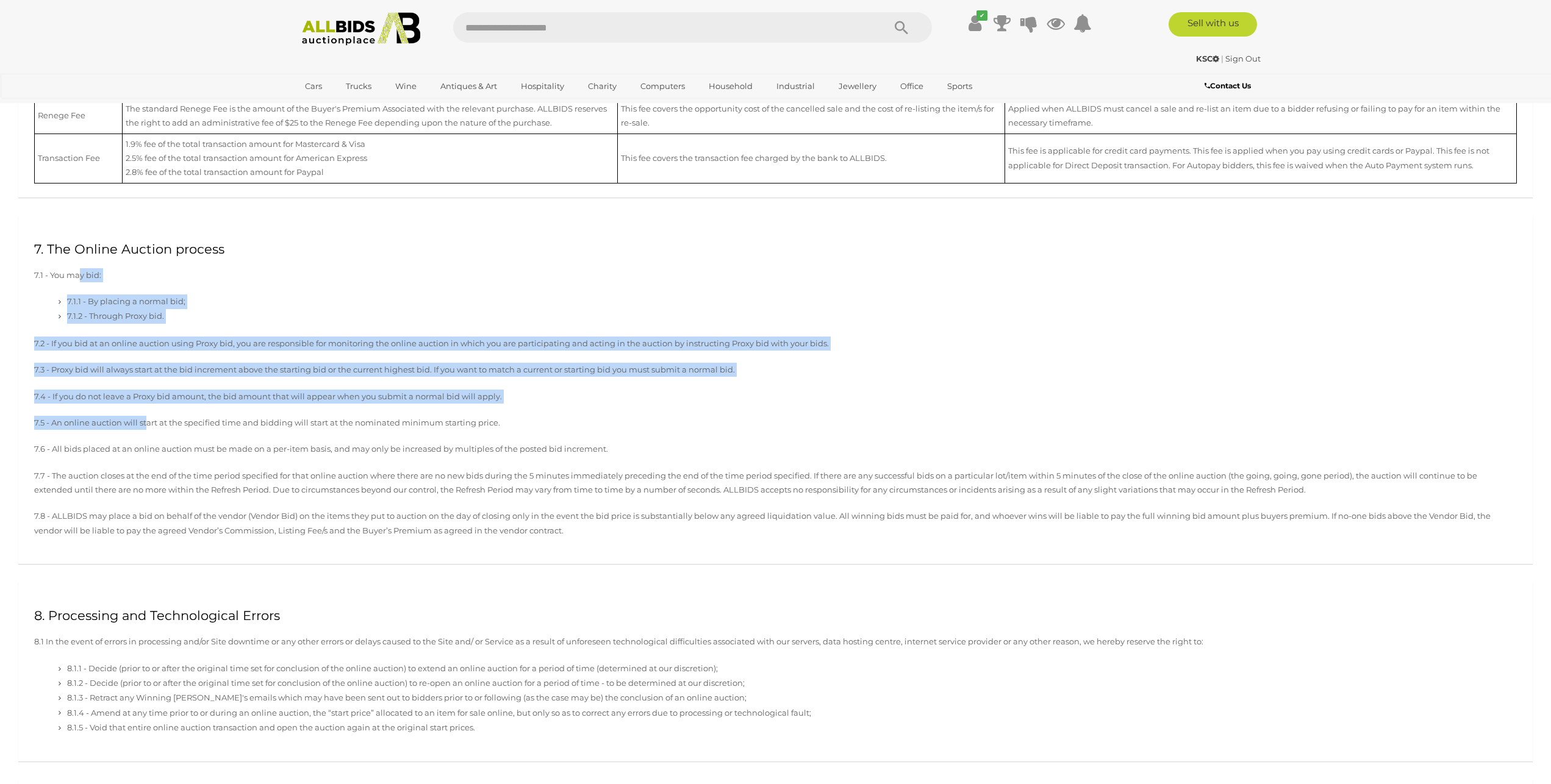
drag, startPoint x: 81, startPoint y: 284, endPoint x: 148, endPoint y: 420, distance: 151.6
click at [148, 420] on div "7. The Online Auction process 7.1 - You may bid: 7.1.1 - By placing a normal bi…" at bounding box center [776, 390] width 1515 height 348
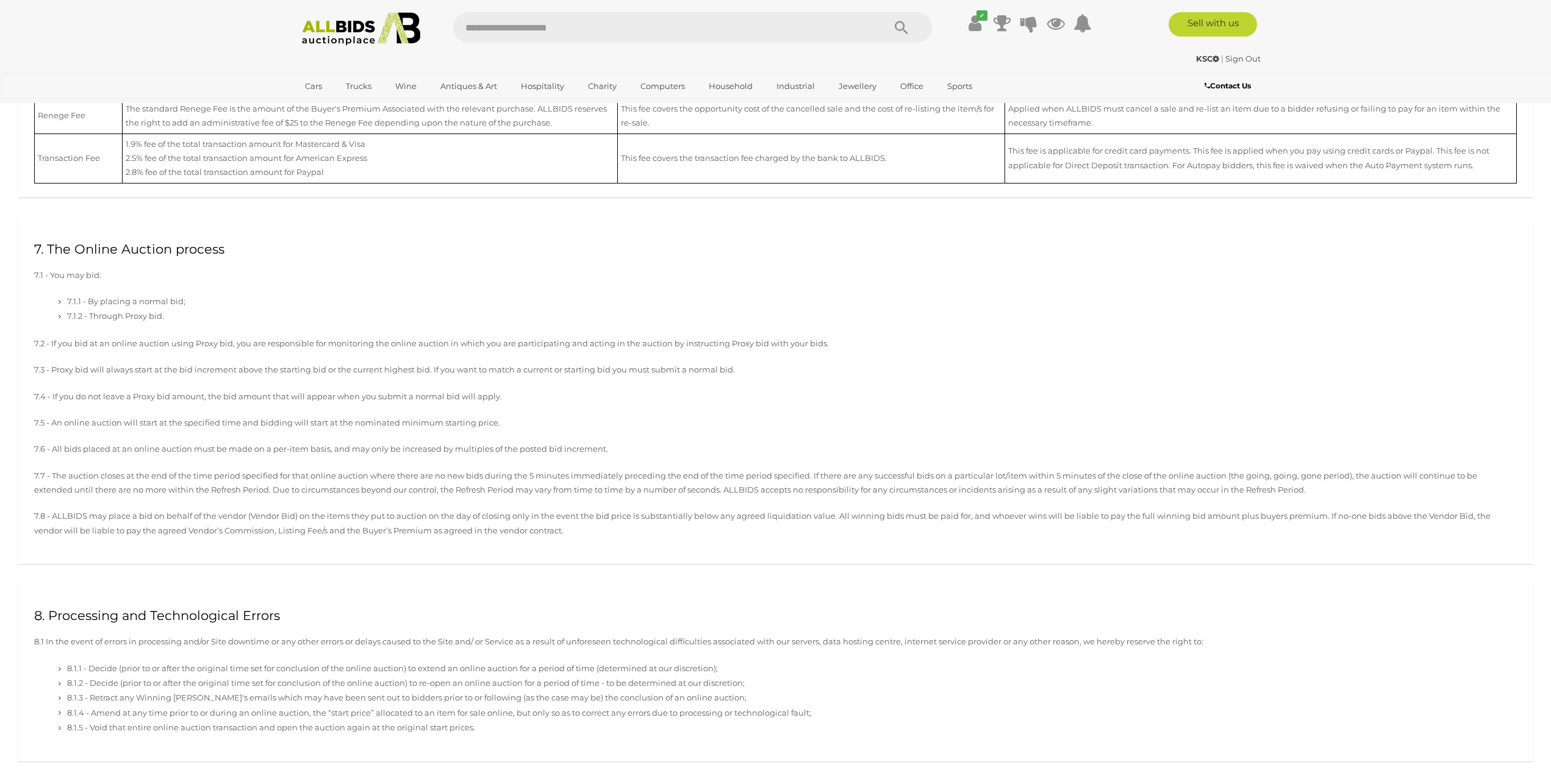
click at [429, 553] on div "7. The Online Auction process 7.1 - You may bid: 7.1.1 - By placing a normal bi…" at bounding box center [776, 390] width 1515 height 348
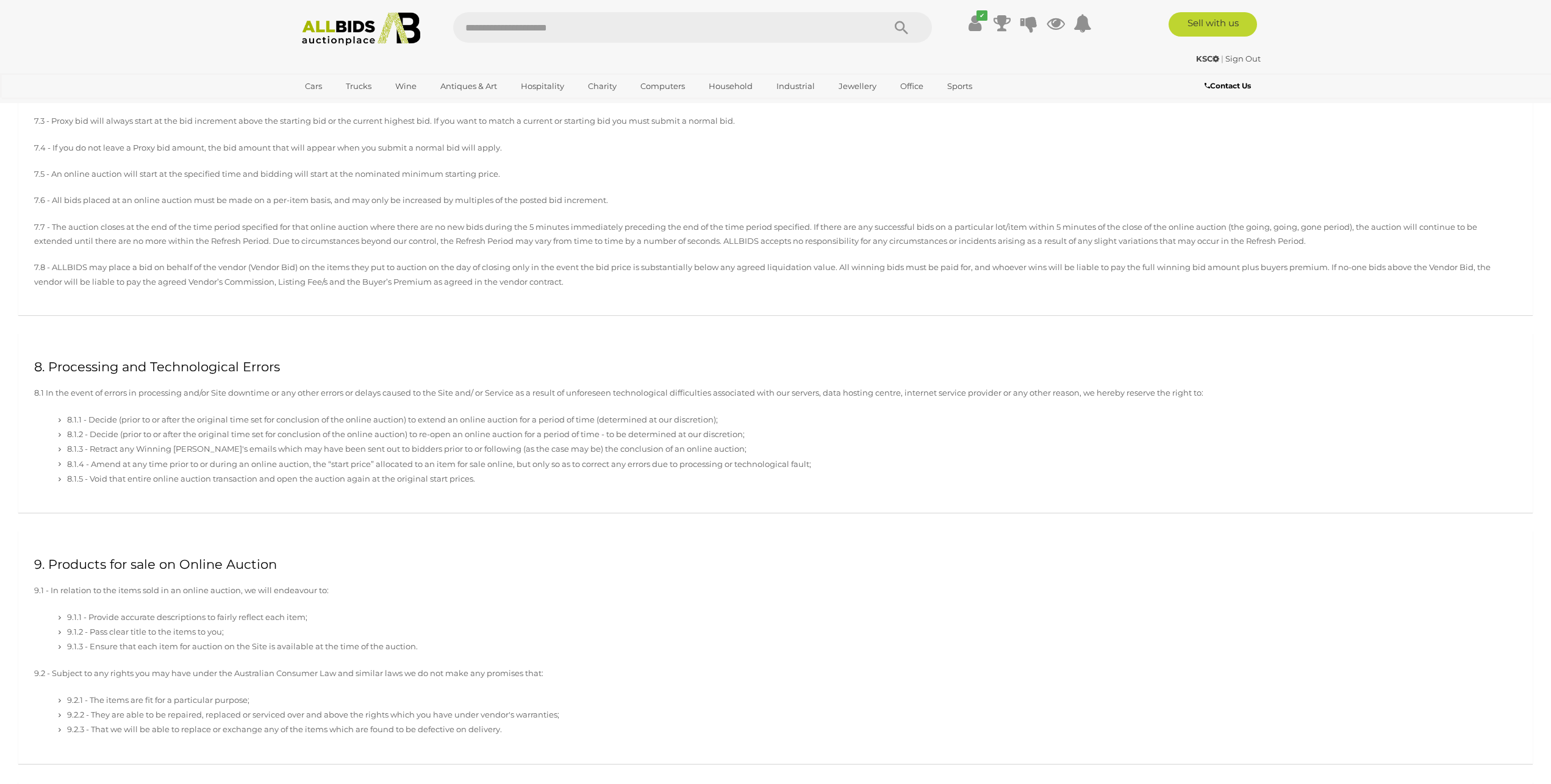
scroll to position [2549, 0]
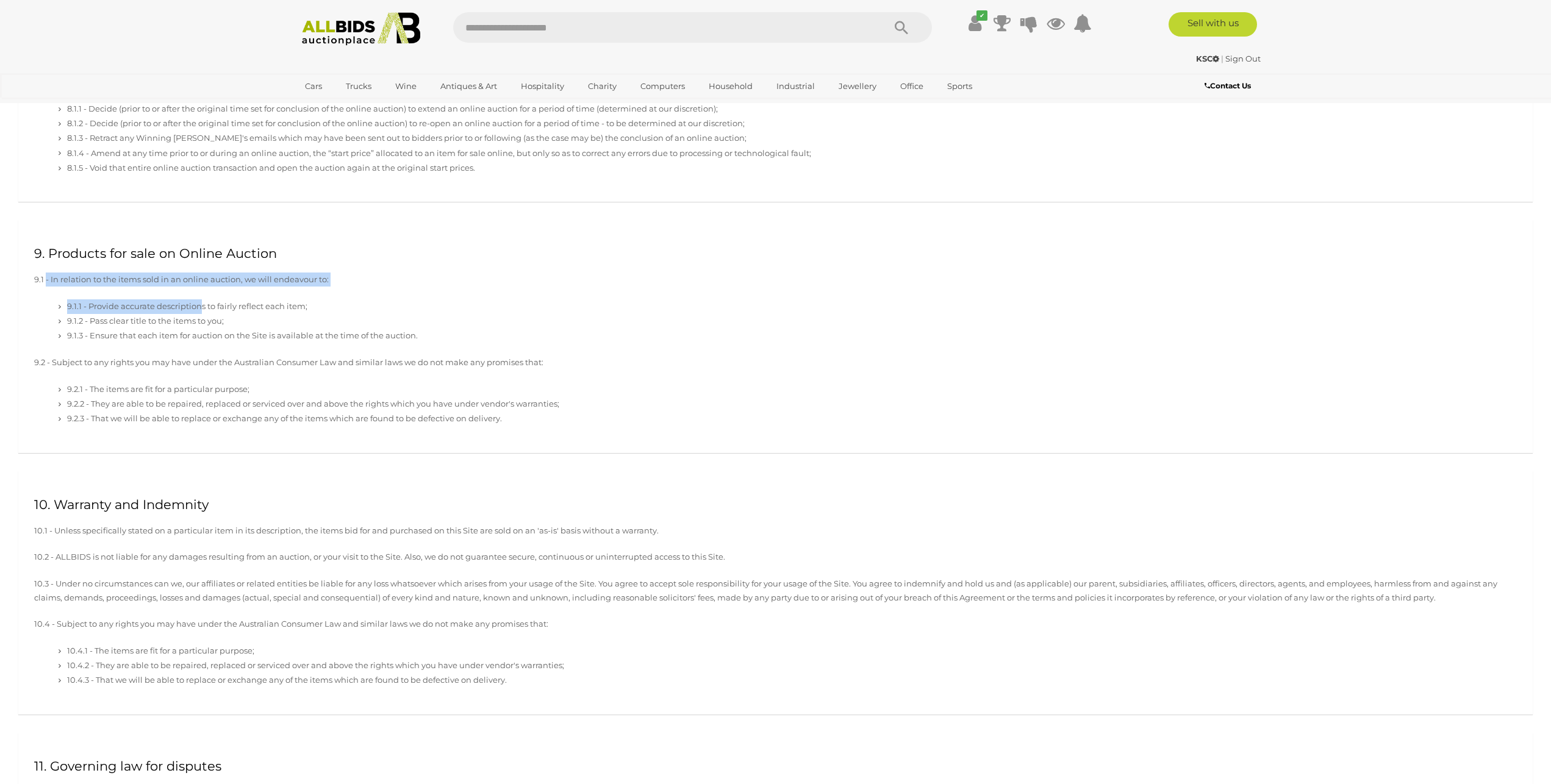
drag, startPoint x: 45, startPoint y: 290, endPoint x: 200, endPoint y: 305, distance: 155.7
click at [200, 305] on div "9. Products for sale on Online Auction 9.1 - In relation to the items sold in a…" at bounding box center [776, 336] width 1515 height 233
click at [129, 343] on li "9.1.3 - Ensure that each item for auction on the Site is available at the time …" at bounding box center [793, 336] width 1446 height 14
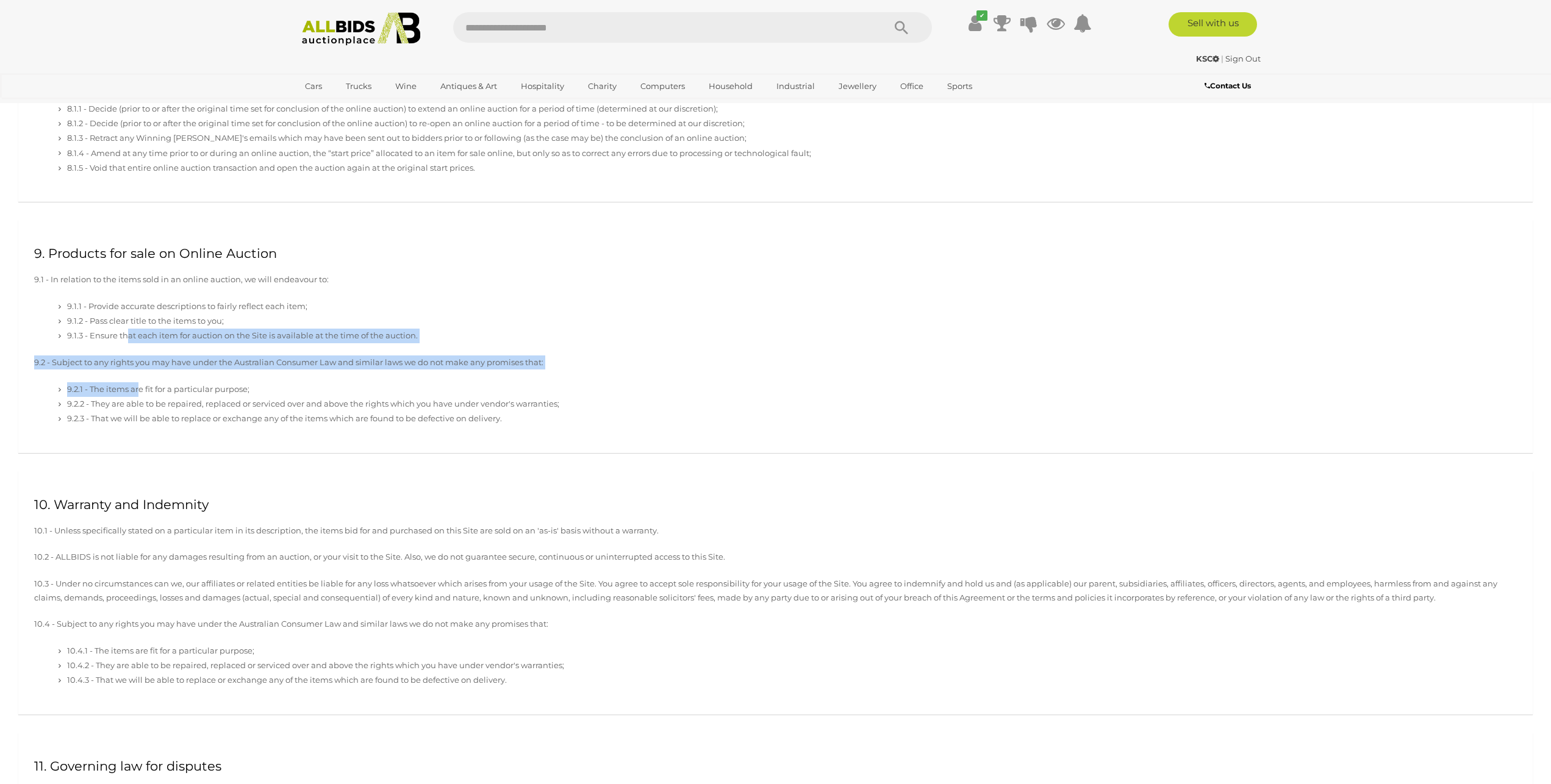
drag, startPoint x: 135, startPoint y: 370, endPoint x: 132, endPoint y: 436, distance: 66.1
click at [139, 403] on div "9. Products for sale on Online Auction 9.1 - In relation to the items sold in a…" at bounding box center [776, 336] width 1515 height 233
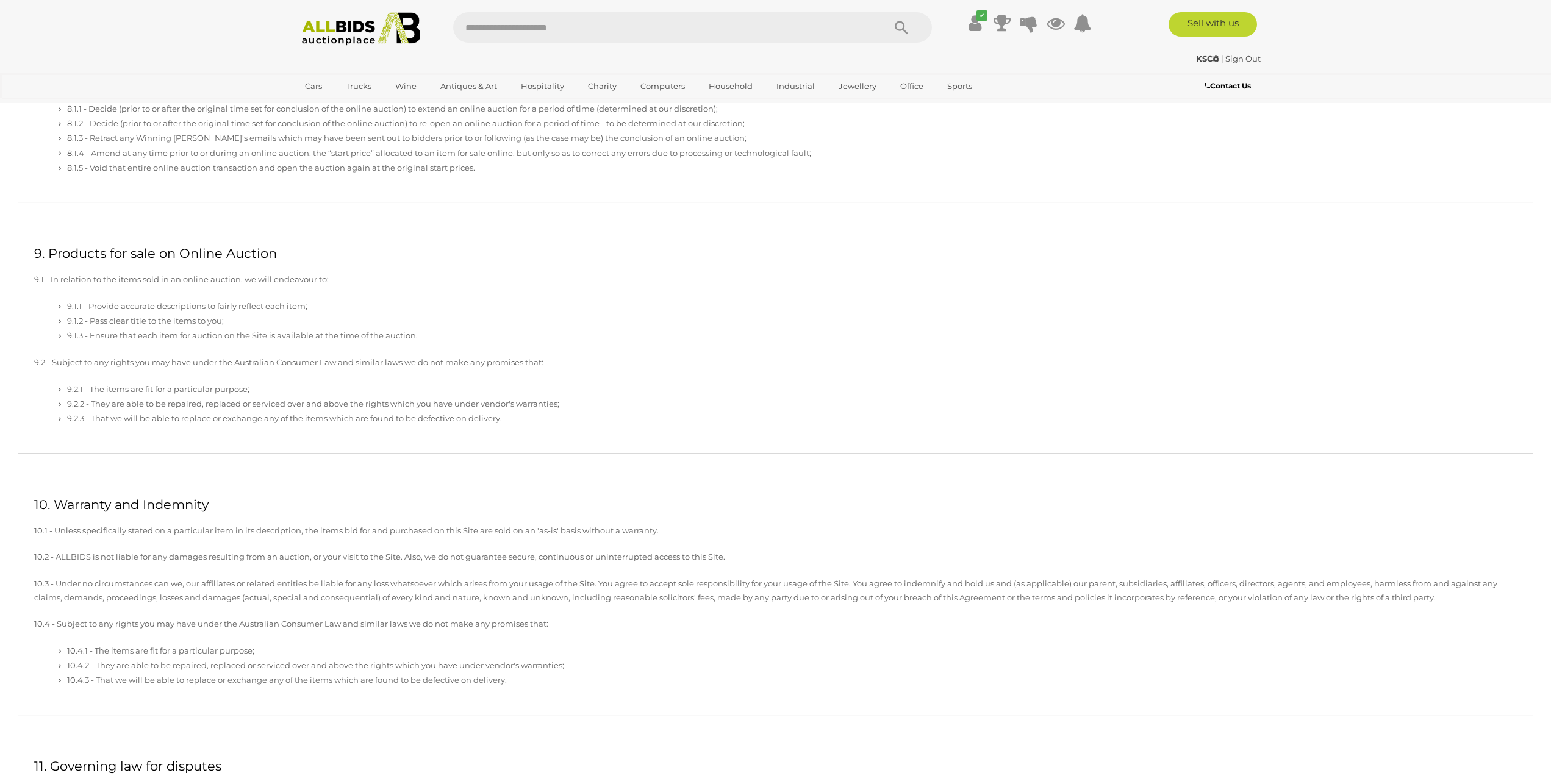
click at [120, 556] on div "10. Warranty and Indemnity 10.1 - Unless specifically stated on a particular it…" at bounding box center [776, 592] width 1515 height 243
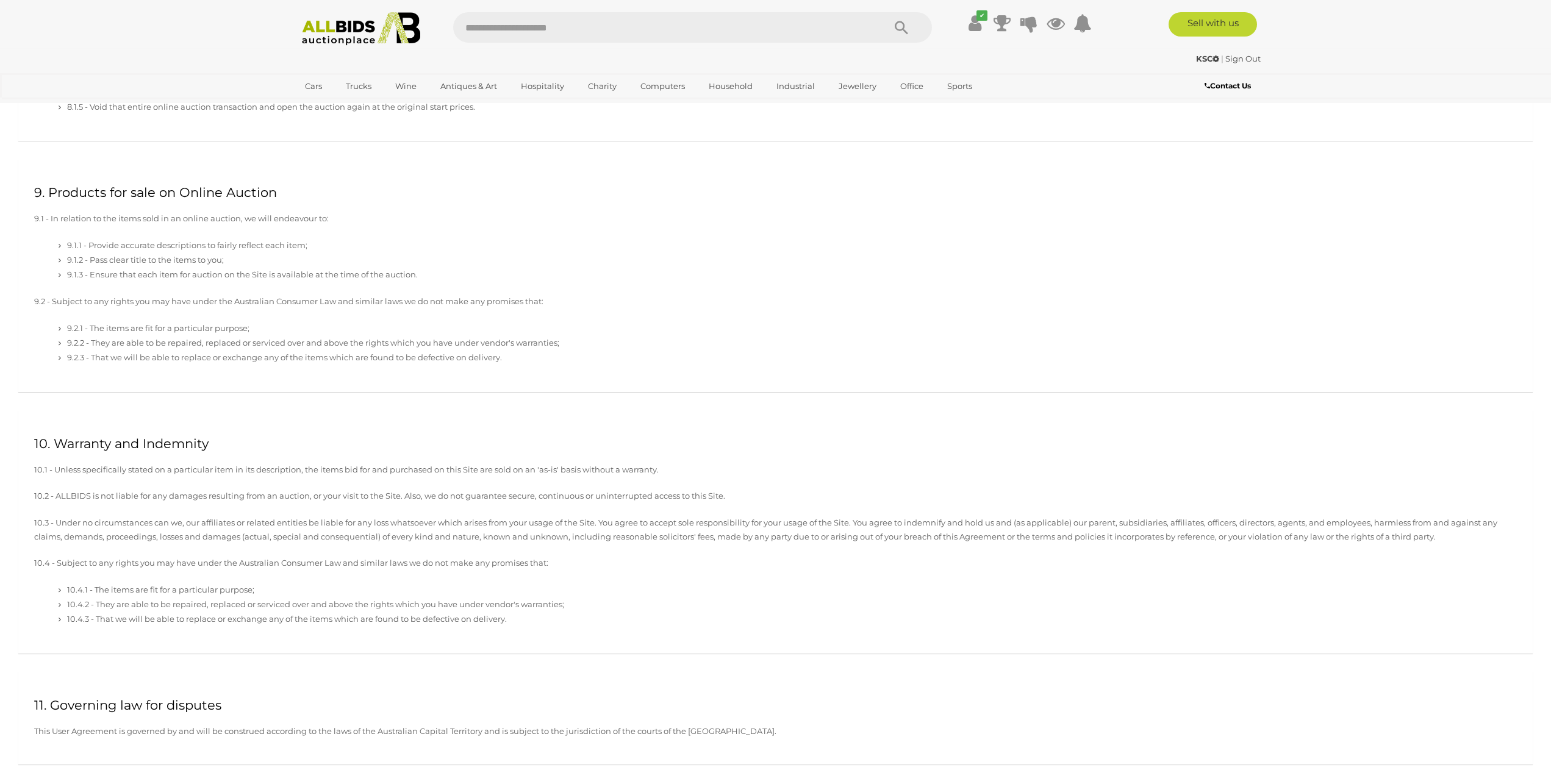
scroll to position [2611, 0]
drag, startPoint x: 75, startPoint y: 266, endPoint x: 276, endPoint y: 255, distance: 201.3
click at [276, 255] on ul "9.1.1 - Provide accurate descriptions to fairly reflect each item; 9.1.2 - Pass…" at bounding box center [782, 259] width 1470 height 45
click at [305, 252] on li "9.1.1 - Provide accurate descriptions to fairly reflect each item;" at bounding box center [793, 244] width 1446 height 14
drag, startPoint x: 326, startPoint y: 256, endPoint x: 214, endPoint y: 271, distance: 113.0
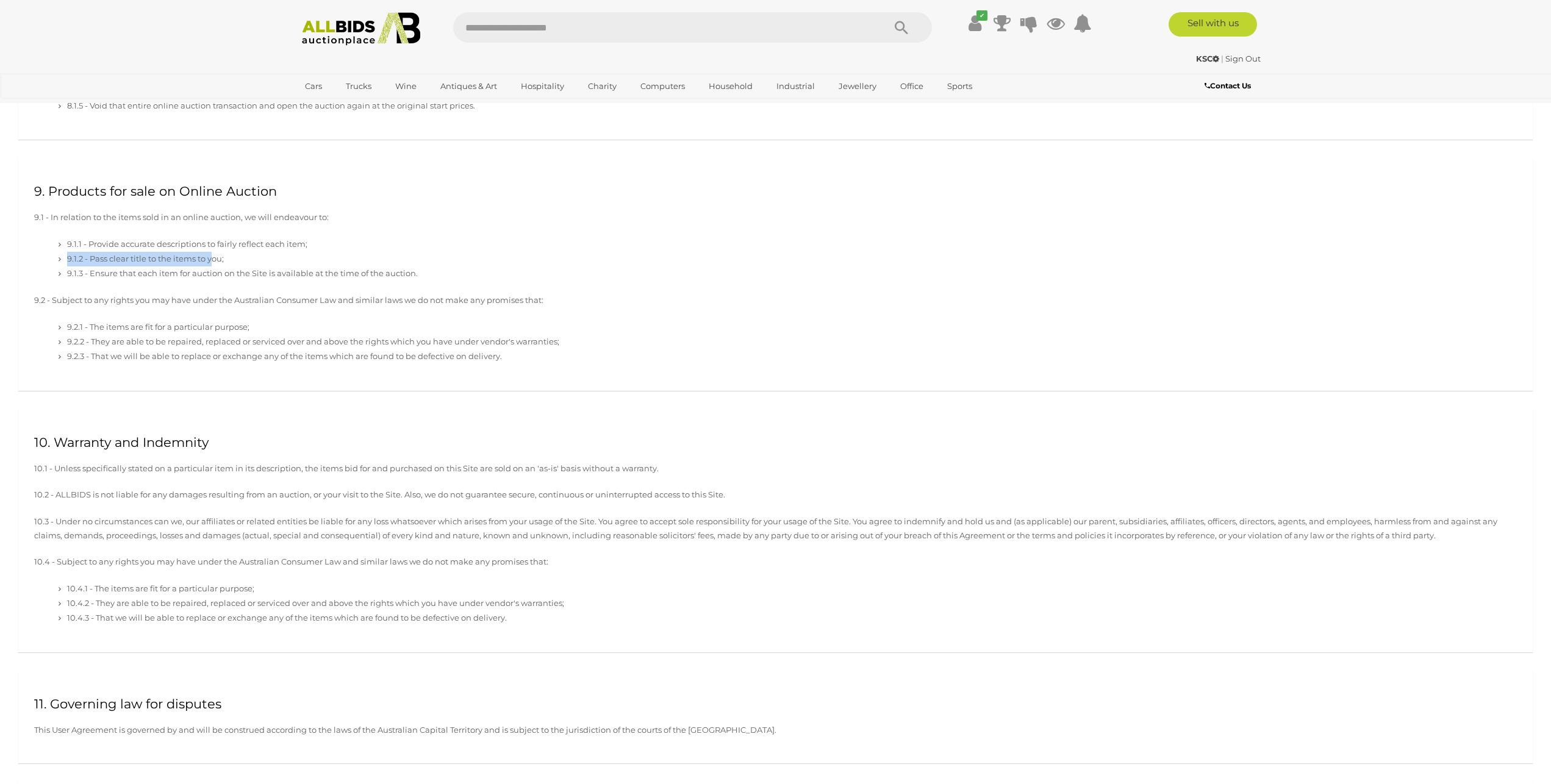
click at [214, 270] on ul "9.1.1 - Provide accurate descriptions to fairly reflect each item; 9.1.2 - Pass…" at bounding box center [782, 259] width 1470 height 45
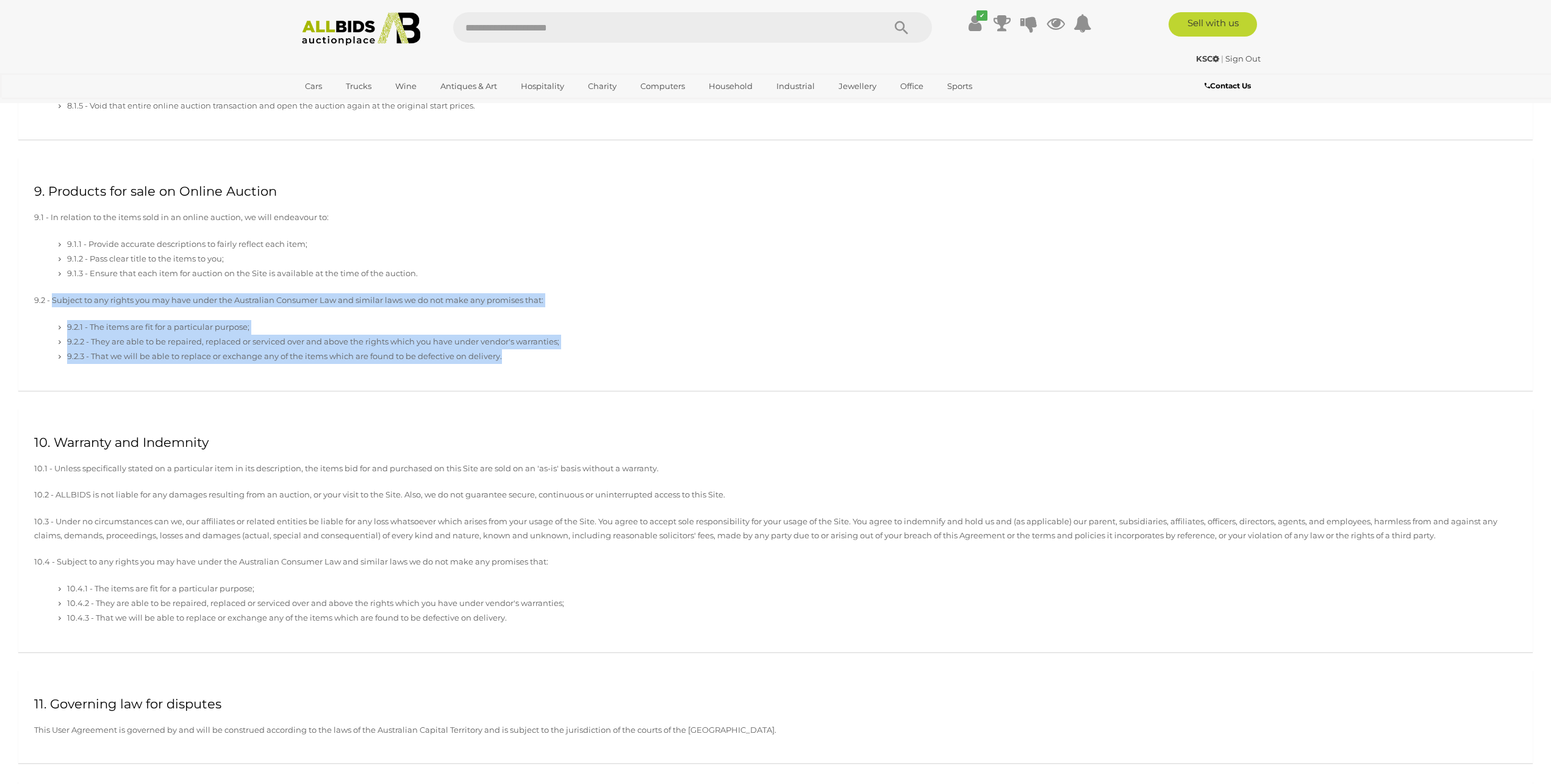
drag, startPoint x: 63, startPoint y: 315, endPoint x: 569, endPoint y: 399, distance: 512.9
click at [576, 391] on div "9. Products for sale on Online Auction 9.1 - In relation to the items sold in a…" at bounding box center [776, 274] width 1515 height 233
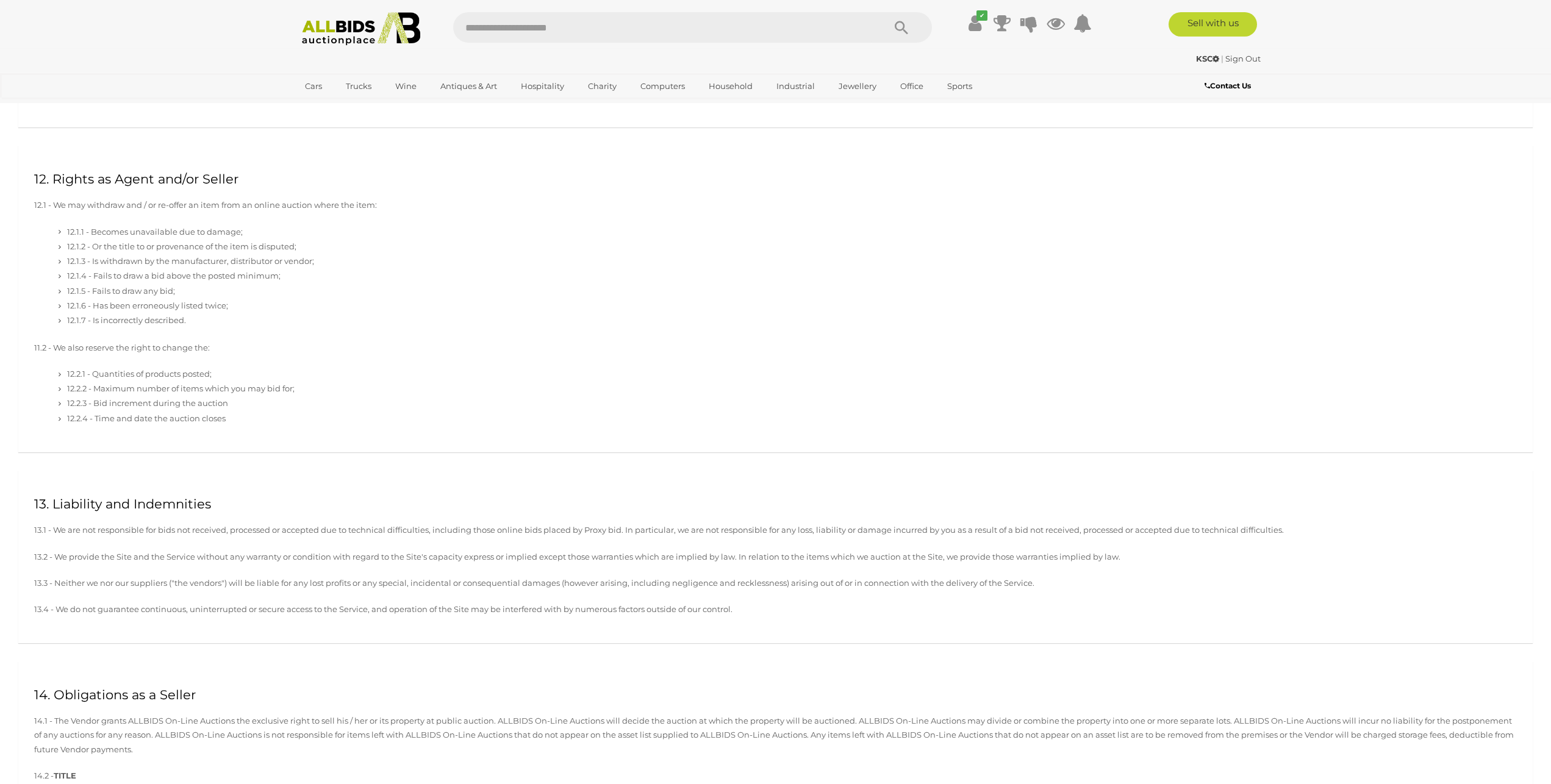
scroll to position [3233, 0]
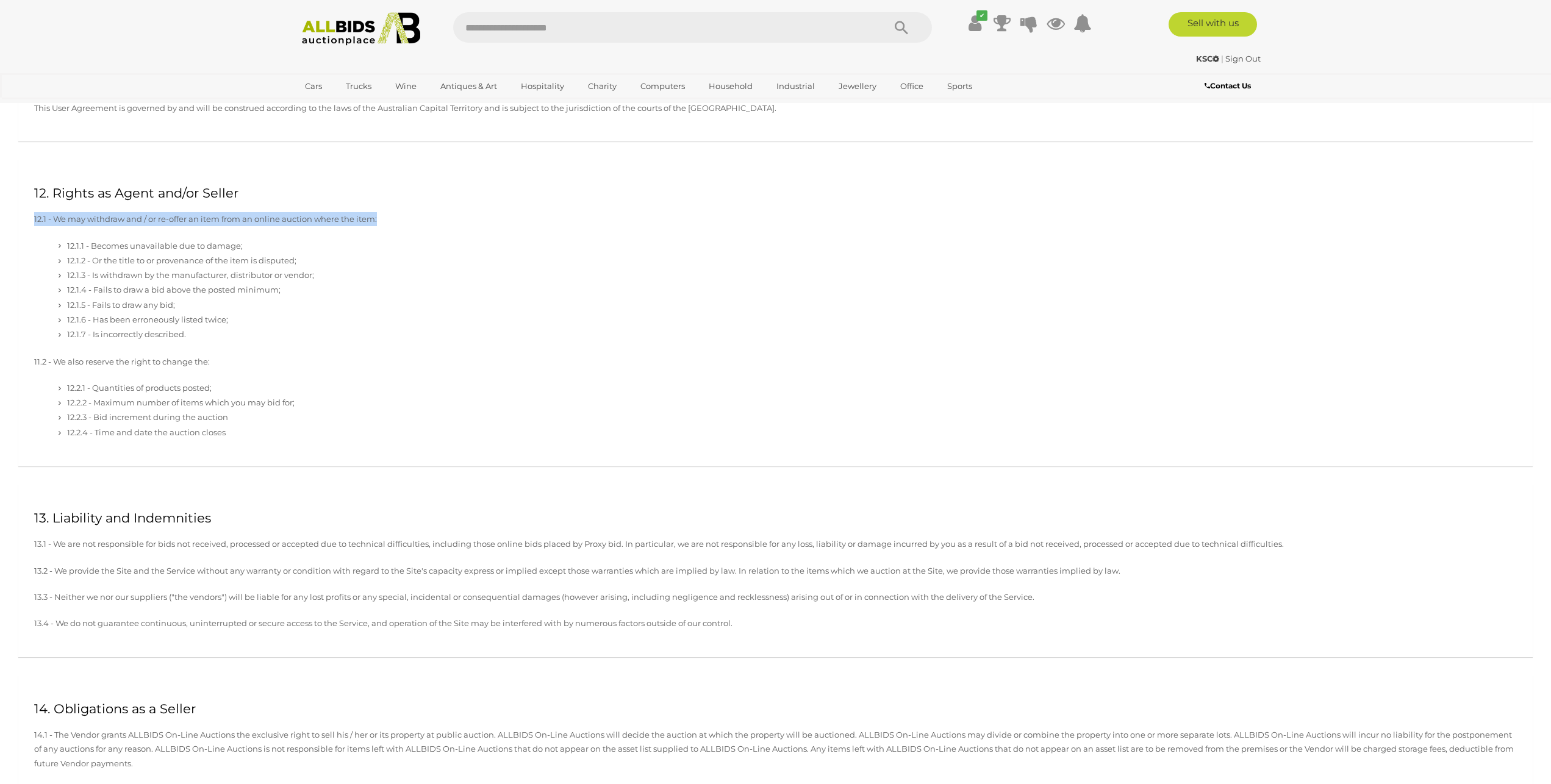
drag, startPoint x: 33, startPoint y: 242, endPoint x: 382, endPoint y: 241, distance: 349.0
click at [382, 241] on div "12. Rights as Agent and/or Seller 12.1 - We may withdraw and / or re-offer an i…" at bounding box center [776, 313] width 1515 height 307
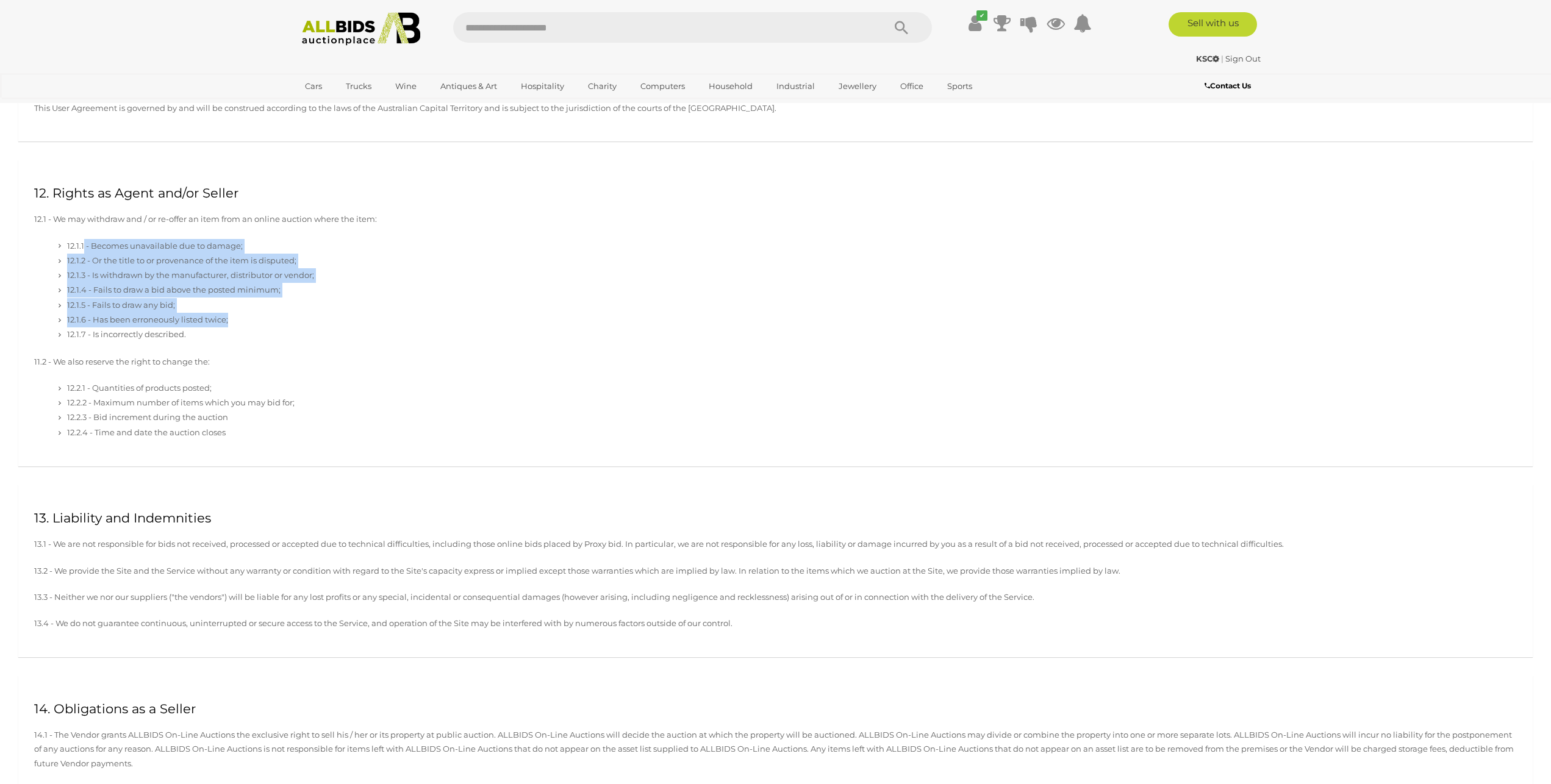
drag, startPoint x: 82, startPoint y: 260, endPoint x: 317, endPoint y: 342, distance: 248.9
click at [317, 342] on ul "12.1.1 - Becomes unavailable due to damage; 12.1.2 - Or the title to or provena…" at bounding box center [782, 291] width 1470 height 103
click at [180, 327] on li "12.1.6 - Has been erroneously listed twice;" at bounding box center [793, 320] width 1446 height 14
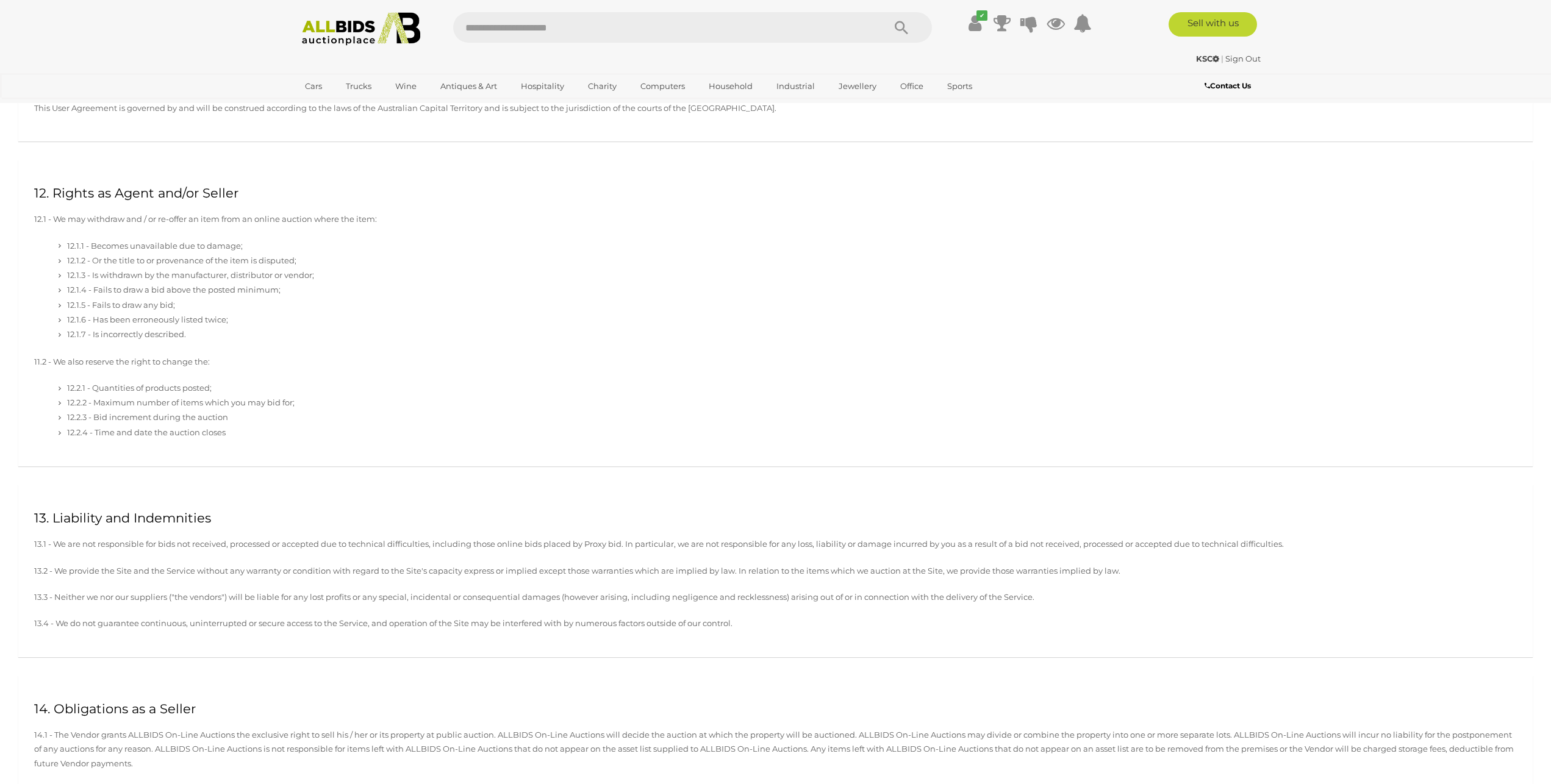
click at [163, 327] on li "12.1.6 - Has been erroneously listed twice;" at bounding box center [793, 320] width 1446 height 14
drag, startPoint x: 88, startPoint y: 353, endPoint x: 212, endPoint y: 346, distance: 124.2
click at [209, 342] on ul "12.1.1 - Becomes unavailable due to damage; 12.1.2 - Or the title to or provena…" at bounding box center [782, 291] width 1470 height 103
drag, startPoint x: 39, startPoint y: 374, endPoint x: 209, endPoint y: 376, distance: 170.0
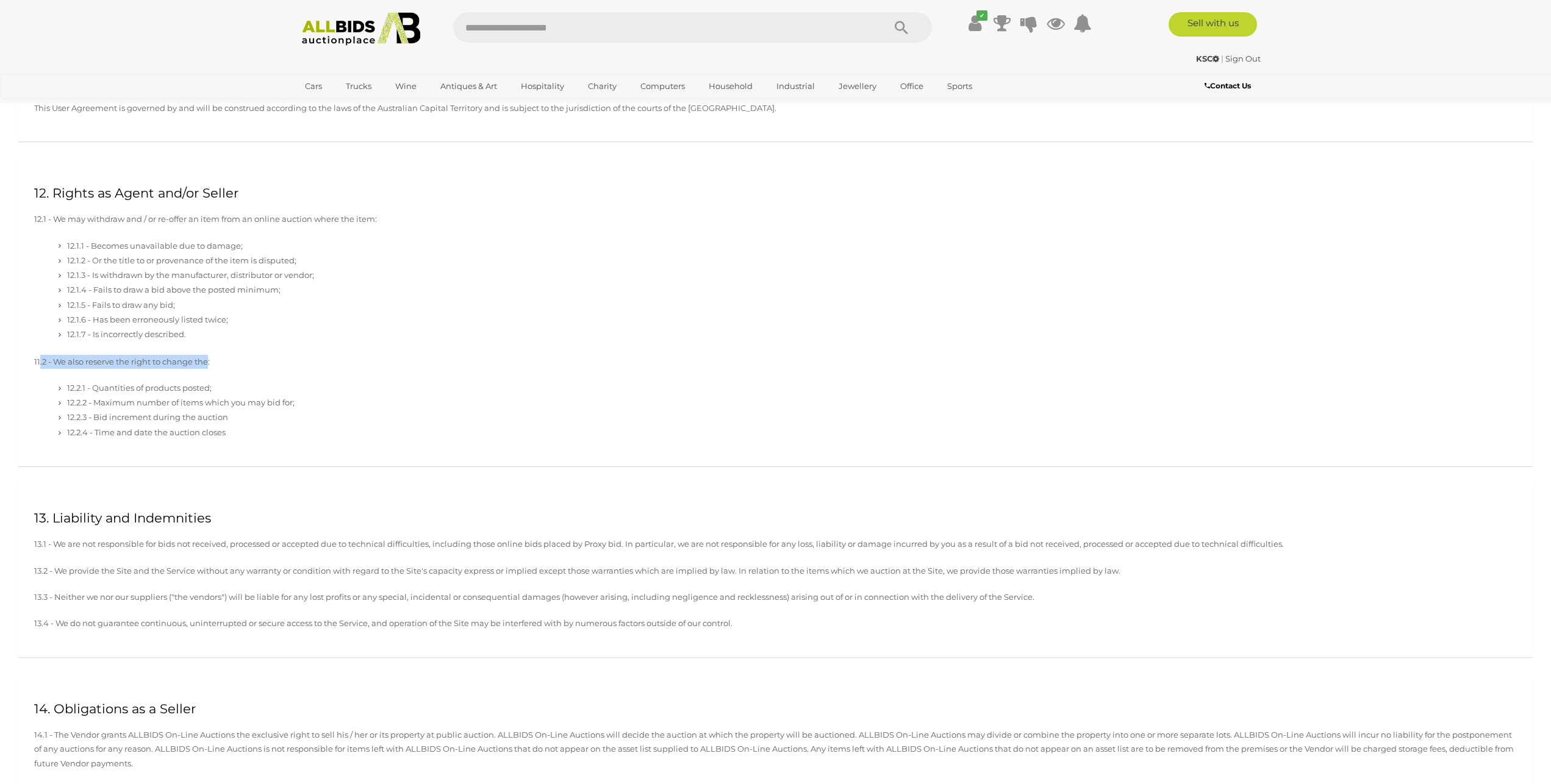
click at [209, 376] on div "12. Rights as Agent and/or Seller 12.1 - We may withdraw and / or re-offer an i…" at bounding box center [776, 313] width 1515 height 307
drag, startPoint x: 90, startPoint y: 414, endPoint x: 290, endPoint y: 420, distance: 200.1
click at [290, 420] on ul "12.2.1 - Quantities of products posted; 12.2.2 - Maximum number of items which …" at bounding box center [782, 410] width 1470 height 59
drag, startPoint x: 104, startPoint y: 436, endPoint x: 242, endPoint y: 452, distance: 138.9
click at [242, 440] on ul "12.2.1 - Quantities of products posted; 12.2.2 - Maximum number of items which …" at bounding box center [782, 410] width 1470 height 59
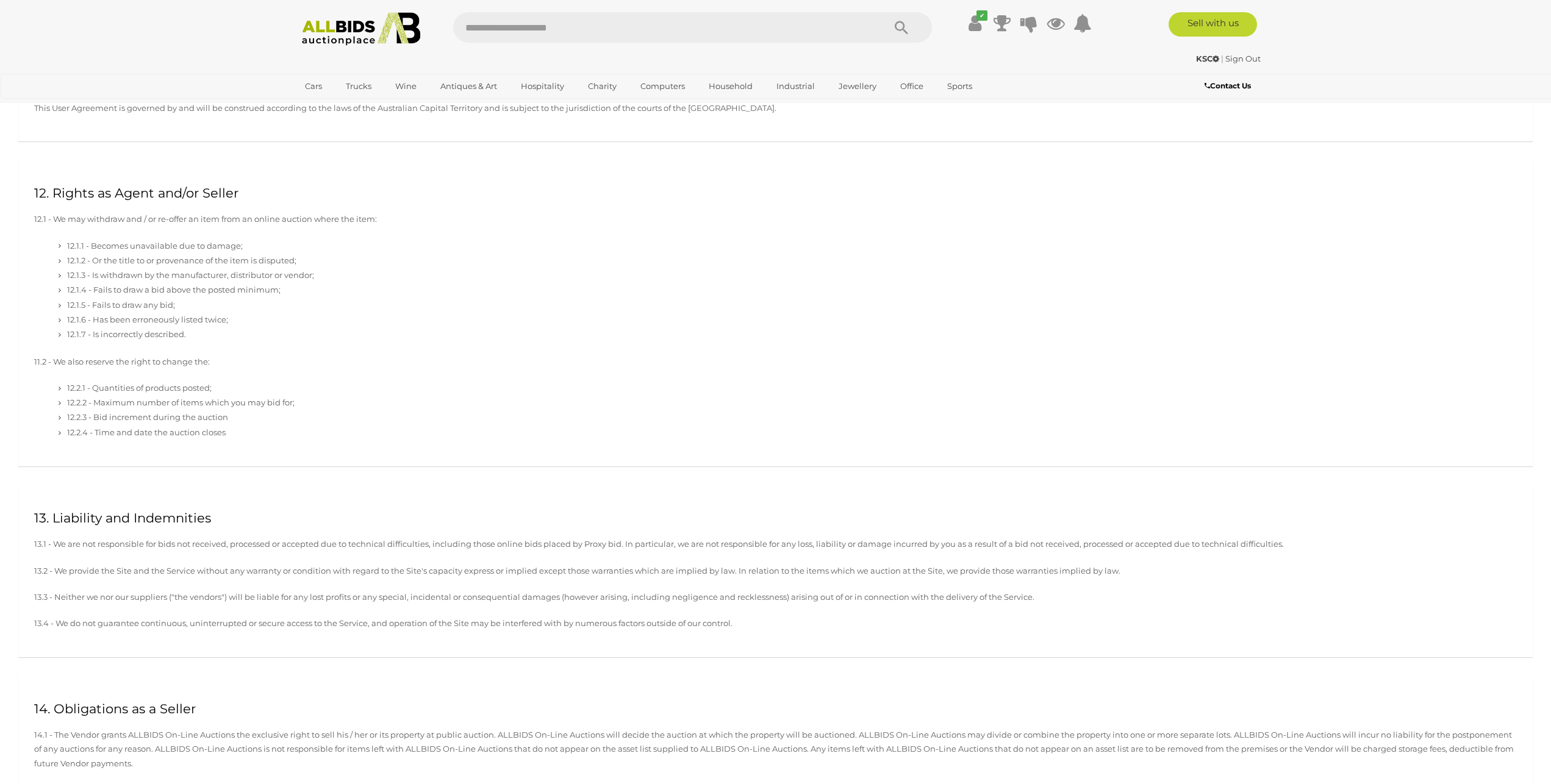
click at [142, 485] on div "12. Rights as Agent and/or Seller 12.1 - We may withdraw and / or re-offer an i…" at bounding box center [775, 321] width 1532 height 325
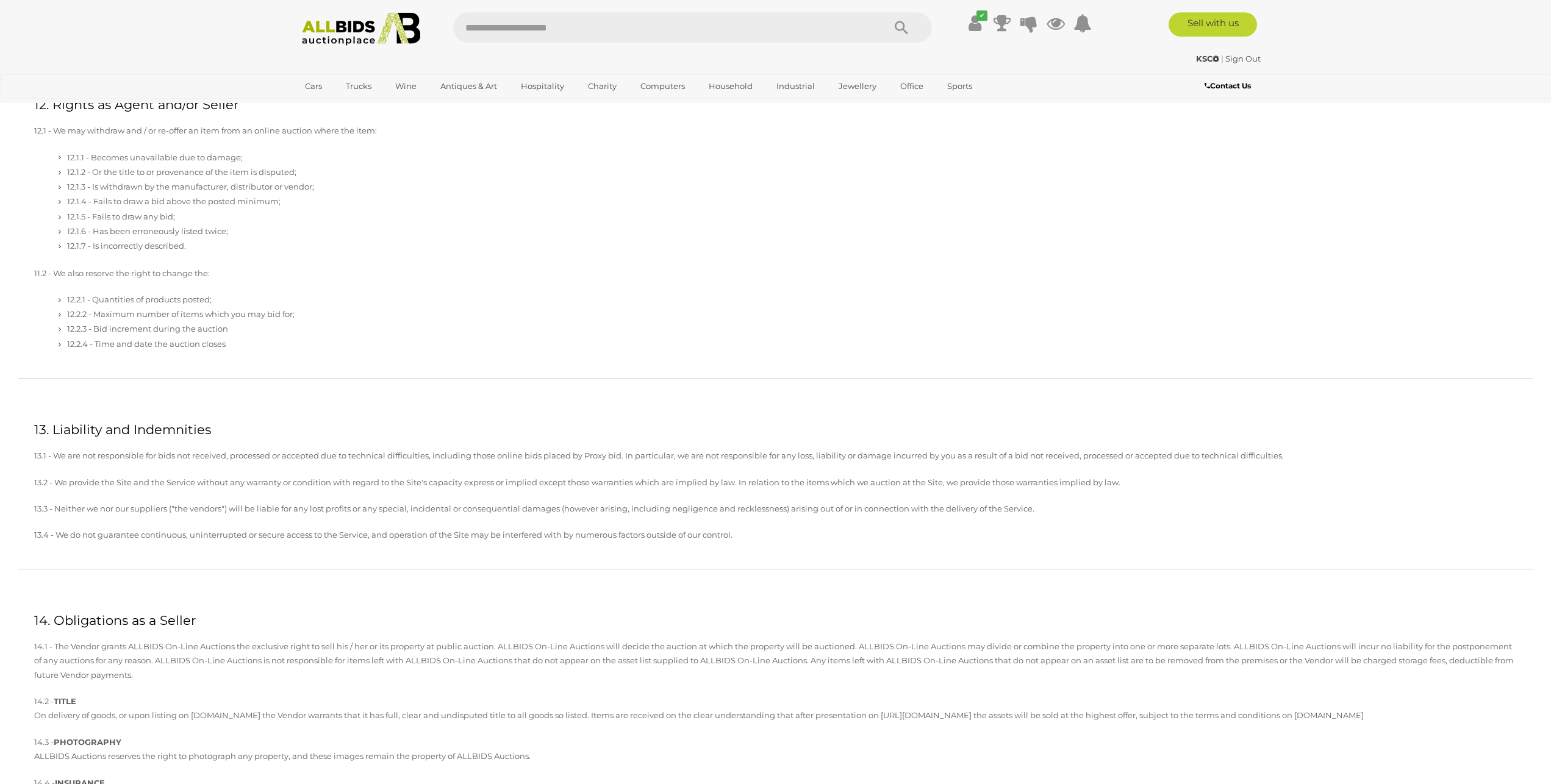
scroll to position [3357, 0]
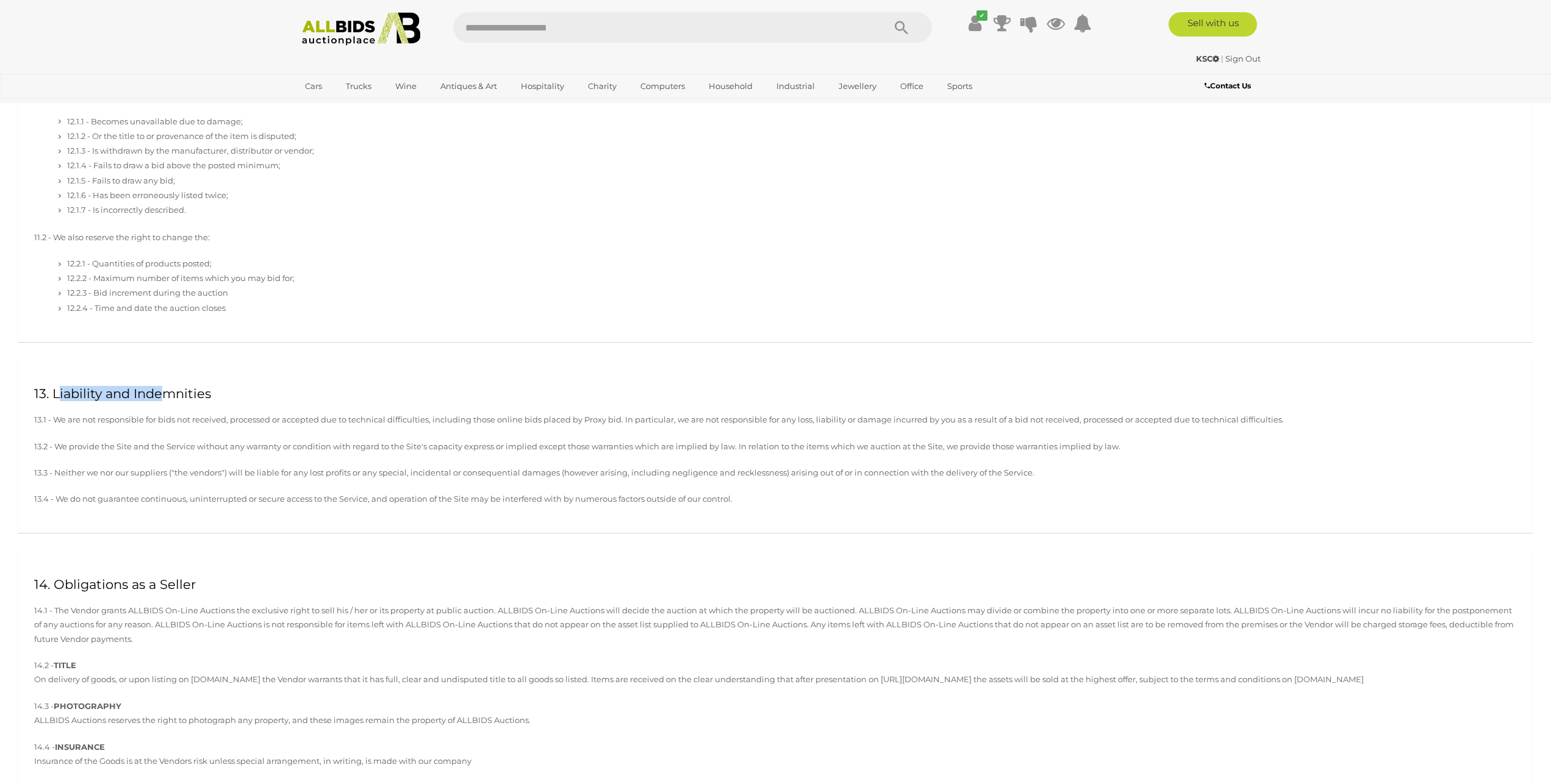
drag, startPoint x: 74, startPoint y: 409, endPoint x: 162, endPoint y: 420, distance: 88.7
click at [162, 420] on div "13. Liability and Indemnities 13.1 - We are not responsible for bids not receiv…" at bounding box center [776, 447] width 1515 height 173
drag, startPoint x: 53, startPoint y: 440, endPoint x: 207, endPoint y: 448, distance: 154.2
click at [207, 426] on p "13.1 - We are not responsible for bids not received, processed or accepted due …" at bounding box center [775, 420] width 1482 height 14
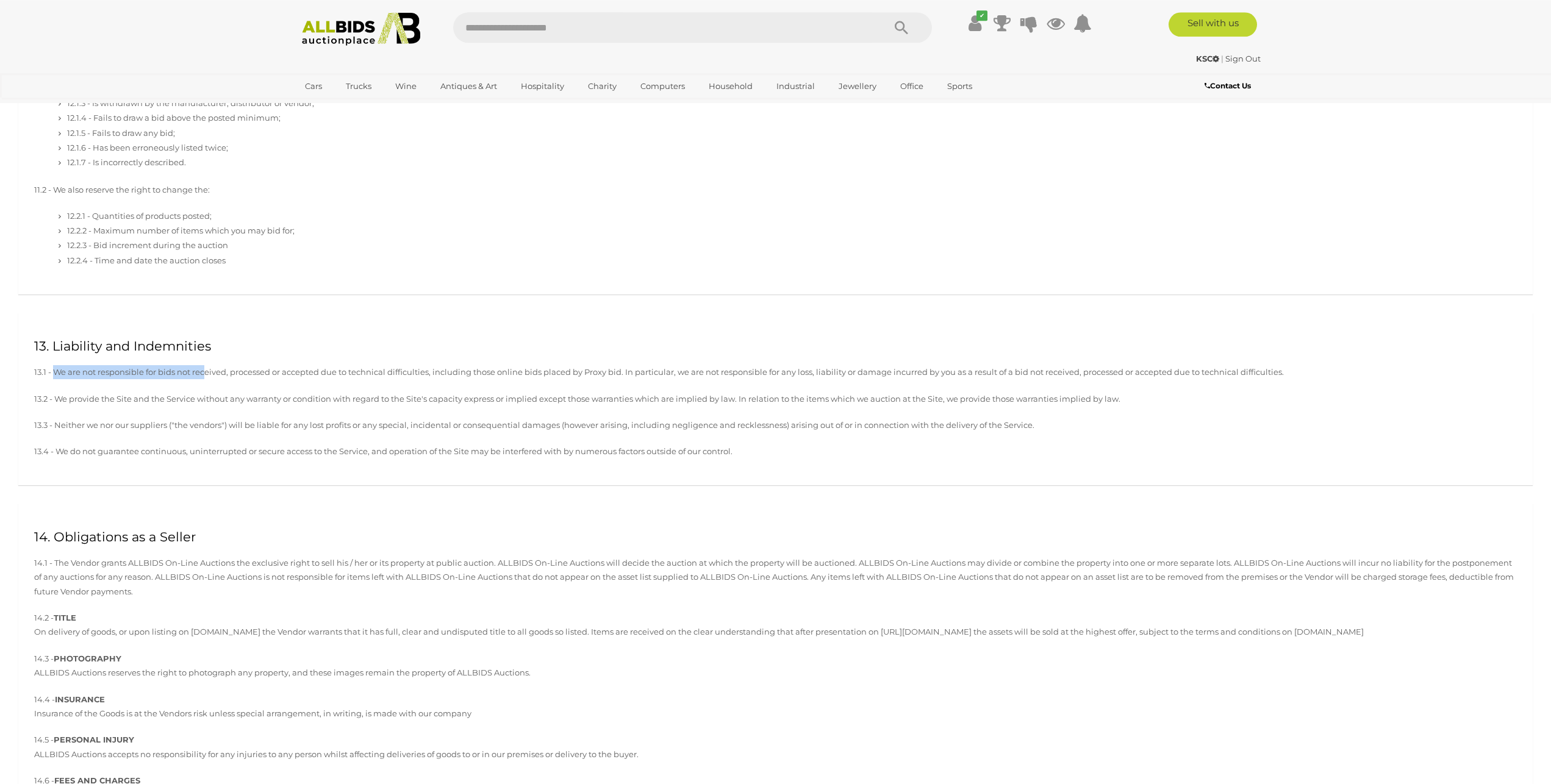
scroll to position [3482, 0]
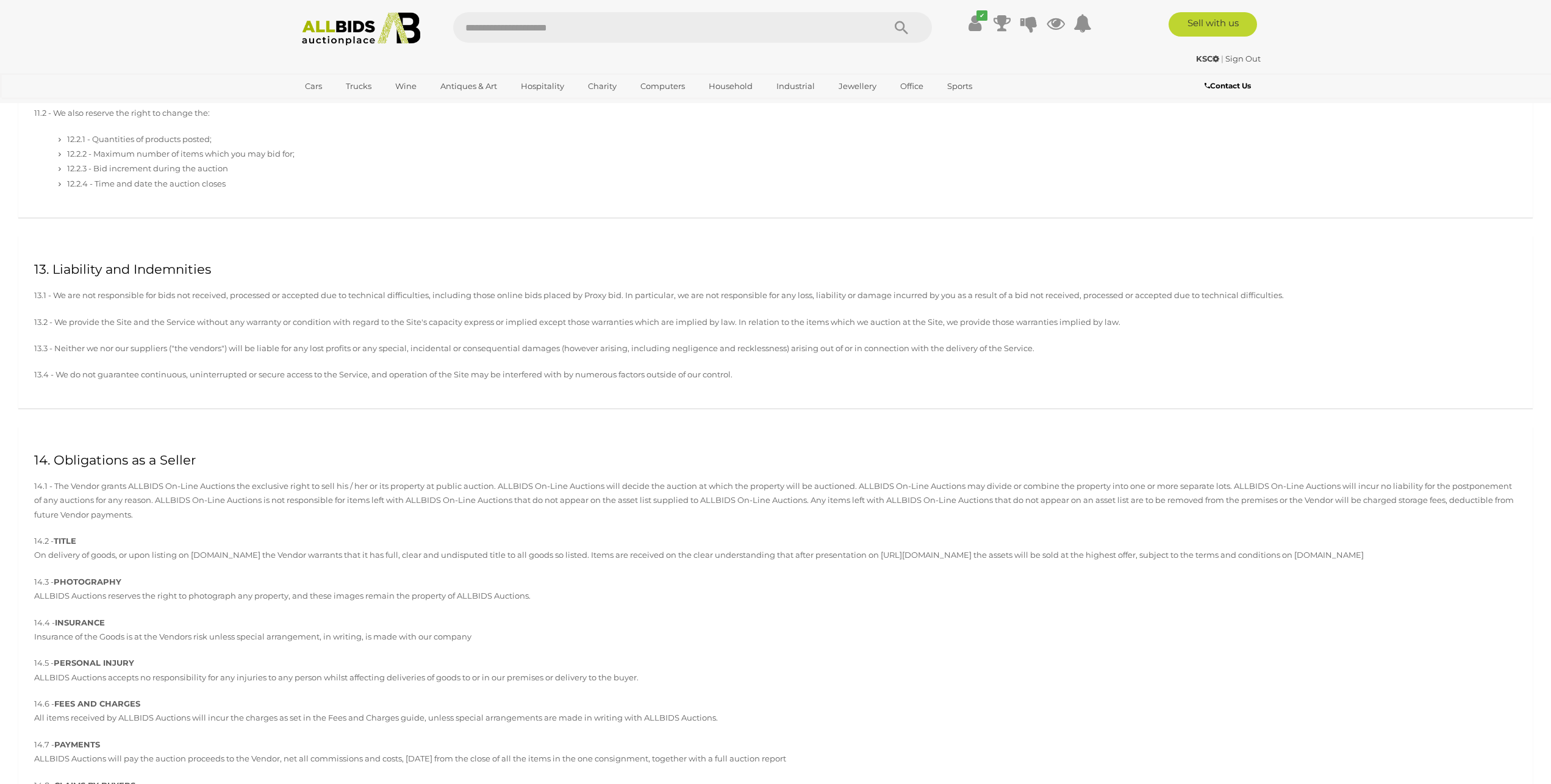
click at [207, 426] on div "13. Liability and Indemnities 13.1 - We are not responsible for bids not receiv…" at bounding box center [775, 331] width 1532 height 191
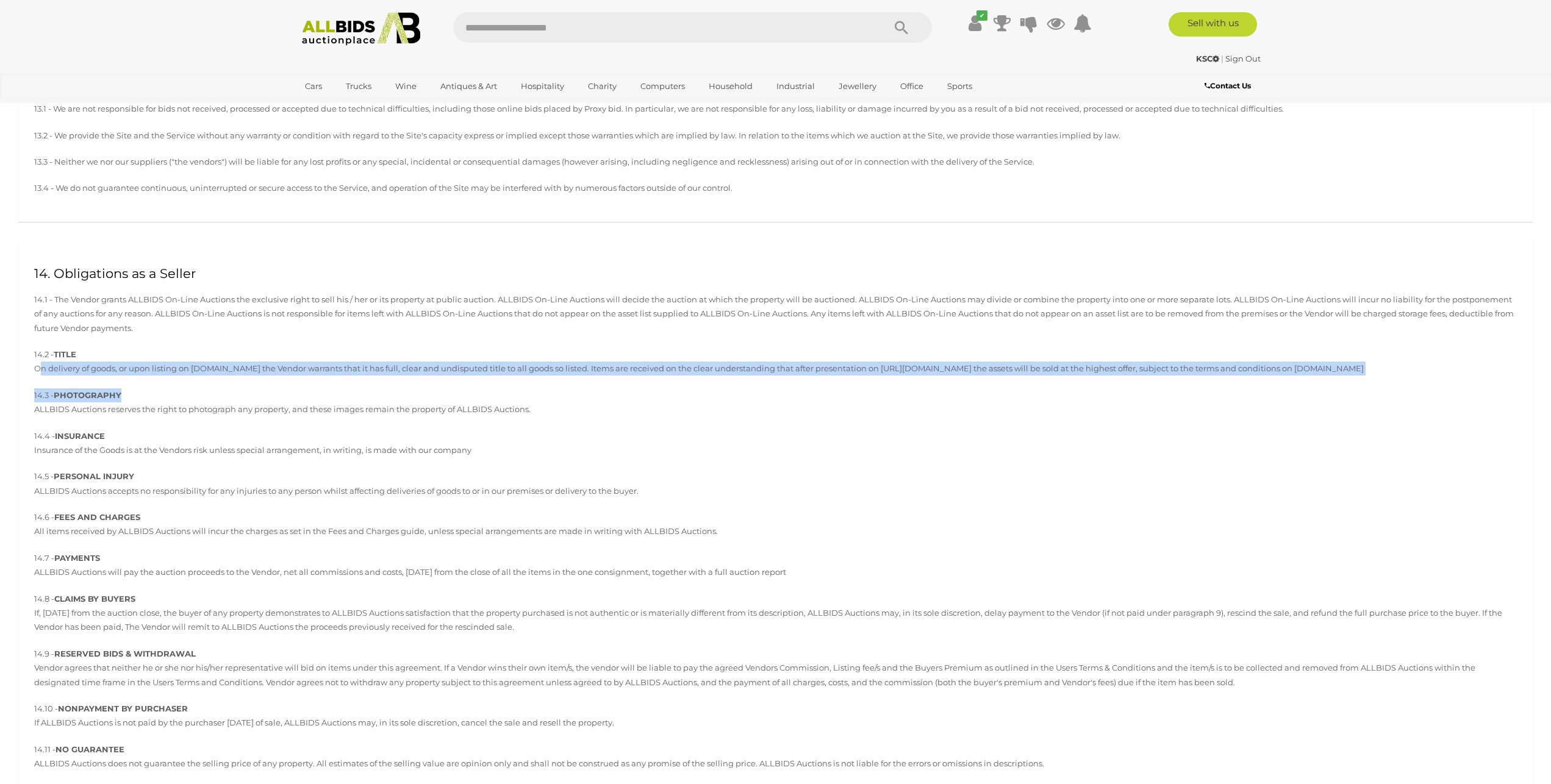
drag, startPoint x: 39, startPoint y: 395, endPoint x: 1376, endPoint y: 409, distance: 1337.1
click at [1376, 409] on div "14. Obligations as a Seller 14.1 - The Vendor grants ALLBIDS On-Line Auctions t…" at bounding box center [776, 579] width 1515 height 679
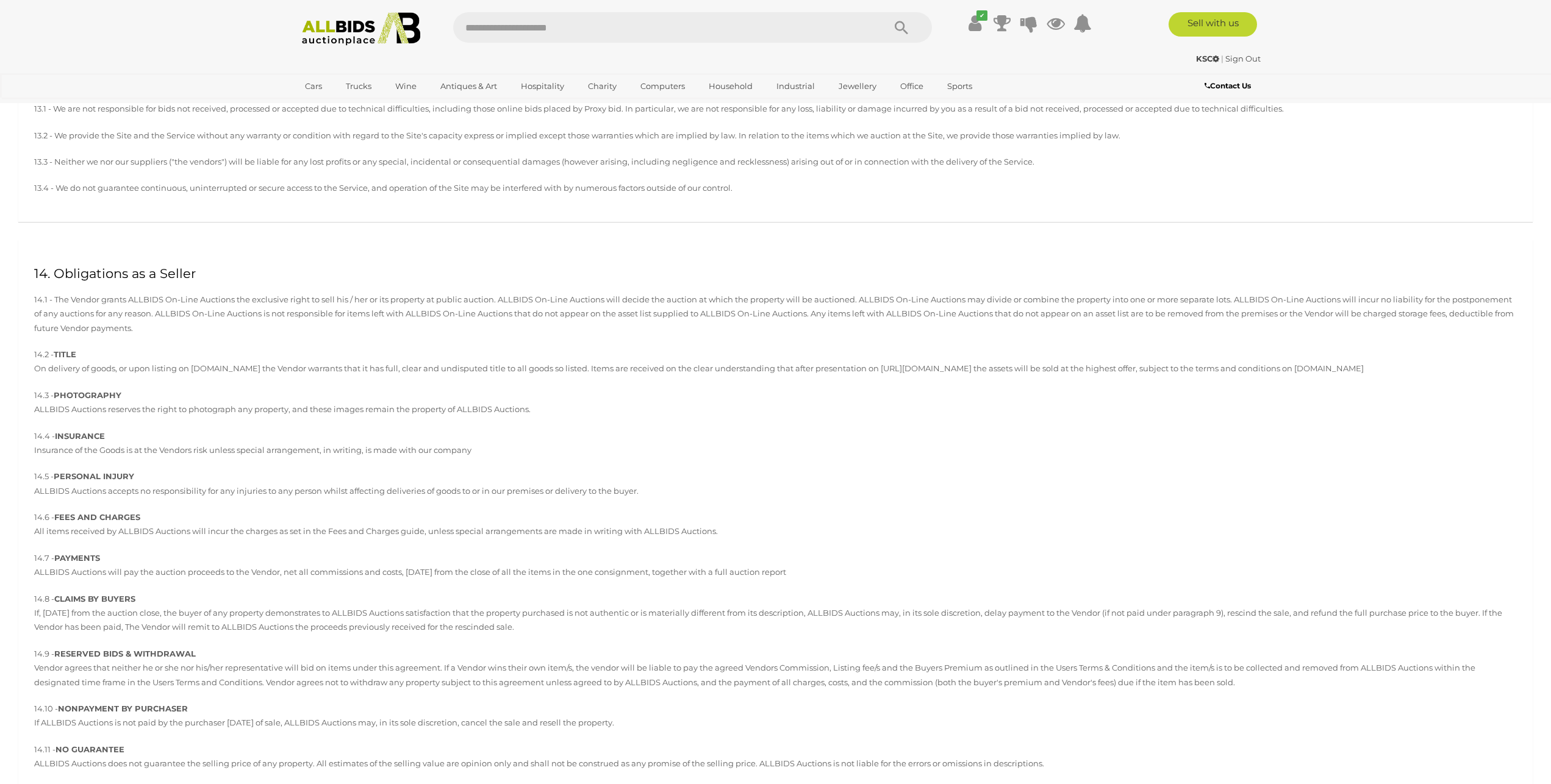
click at [97, 441] on div "14. Obligations as a Seller 14.1 - The Vendor grants ALLBIDS On-Line Auctions t…" at bounding box center [776, 579] width 1515 height 679
drag, startPoint x: 259, startPoint y: 421, endPoint x: 542, endPoint y: 444, distance: 283.9
click at [542, 444] on div "14. Obligations as a Seller 14.1 - The Vendor grants ALLBIDS On-Line Auctions t…" at bounding box center [776, 579] width 1515 height 679
click at [547, 443] on div "14. Obligations as a Seller 14.1 - The Vendor grants ALLBIDS On-Line Auctions t…" at bounding box center [776, 579] width 1515 height 679
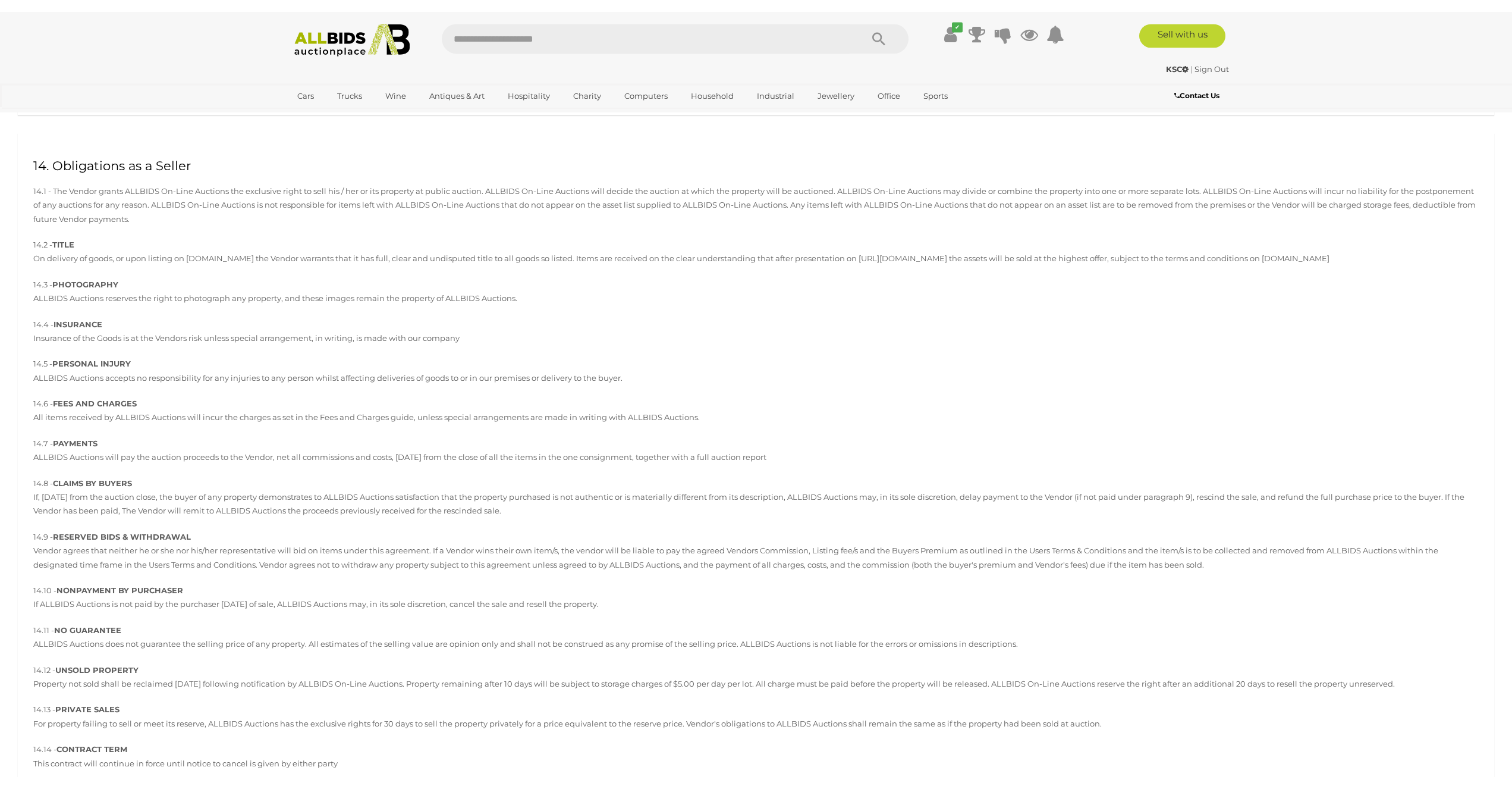
scroll to position [3701, 0]
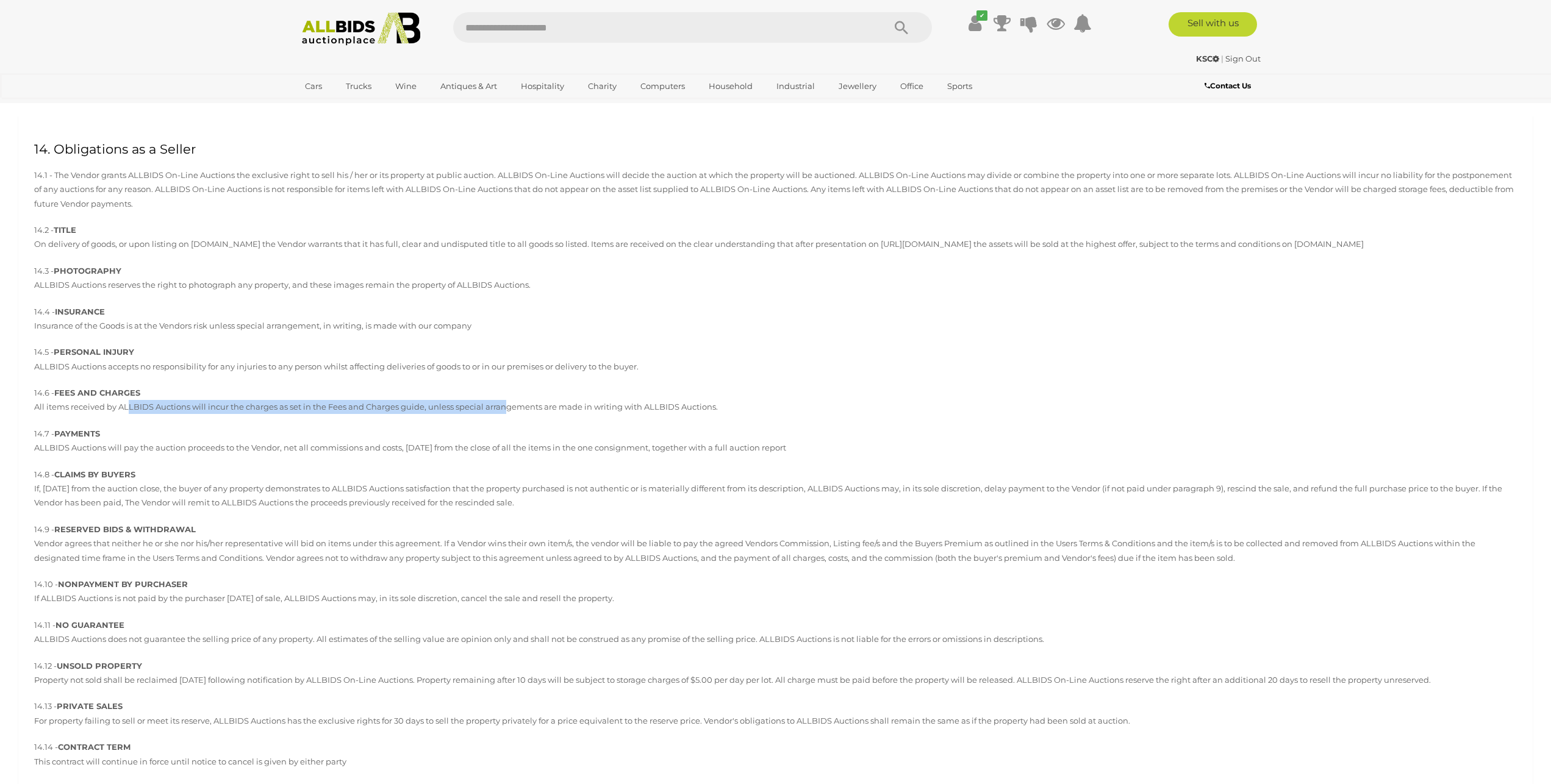
drag, startPoint x: 130, startPoint y: 433, endPoint x: 456, endPoint y: 436, distance: 326.0
click at [507, 414] on p "14.6 - FEES AND CHARGES All items received by ALLBIDS Auctions will incur the c…" at bounding box center [775, 400] width 1482 height 29
drag, startPoint x: 35, startPoint y: 473, endPoint x: 282, endPoint y: 487, distance: 247.4
click at [805, 472] on div "14. Obligations as a Seller 14.1 - The Vendor grants ALLBIDS On-Line Auctions t…" at bounding box center [776, 455] width 1515 height 679
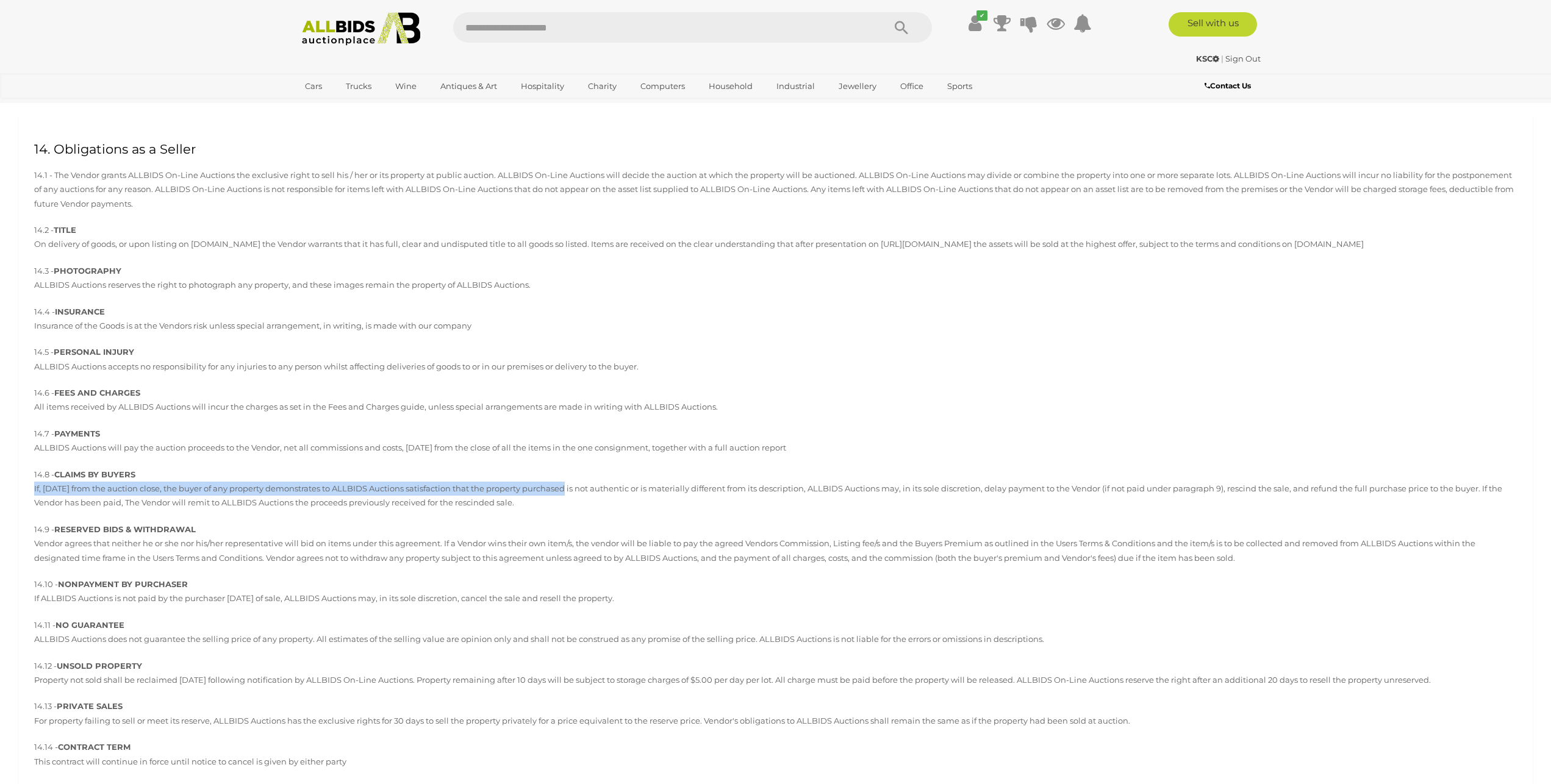
drag, startPoint x: 30, startPoint y: 514, endPoint x: 560, endPoint y: 514, distance: 530.0
click at [560, 514] on div "14. Obligations as a Seller 14.1 - The Vendor grants ALLBIDS On-Line Auctions t…" at bounding box center [776, 455] width 1515 height 679
click at [574, 544] on div "14. Obligations as a Seller 14.1 - The Vendor grants ALLBIDS On-Line Auctions t…" at bounding box center [776, 455] width 1515 height 679
